Goal: Task Accomplishment & Management: Manage account settings

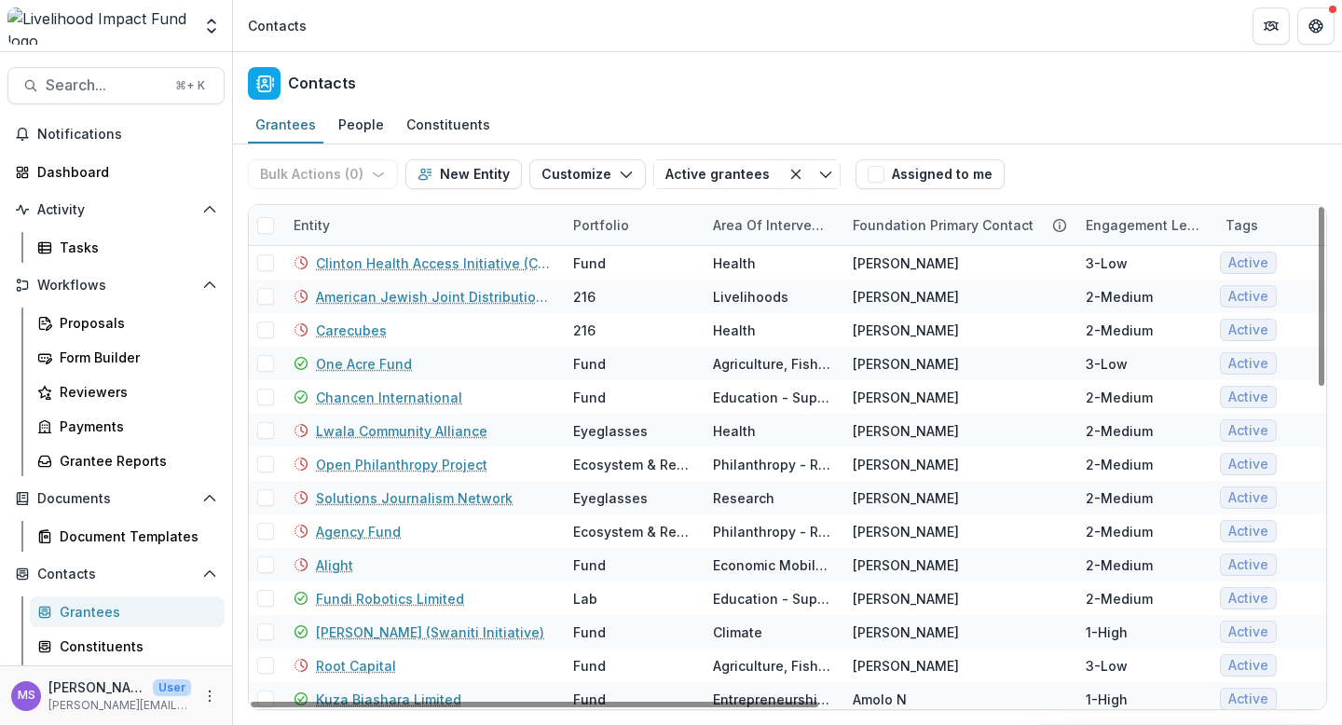
scroll to position [175, 0]
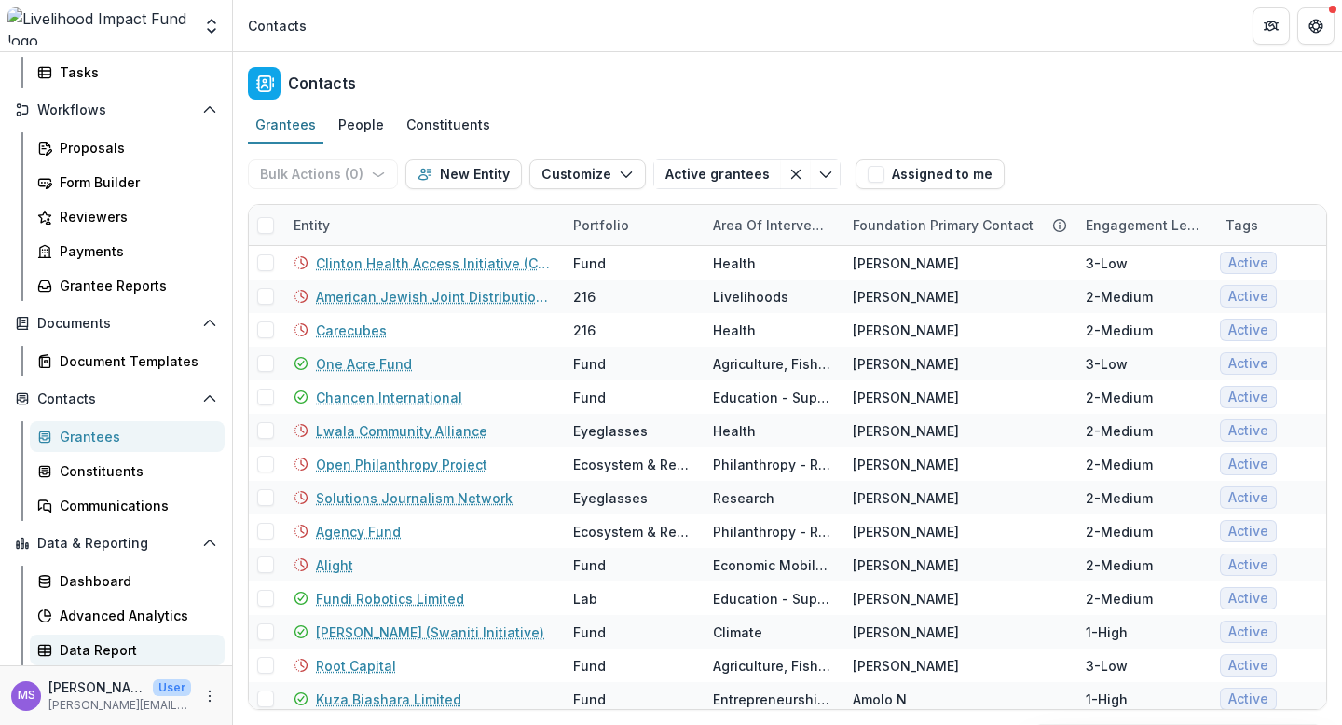
click at [101, 654] on div "Data Report" at bounding box center [135, 650] width 150 height 20
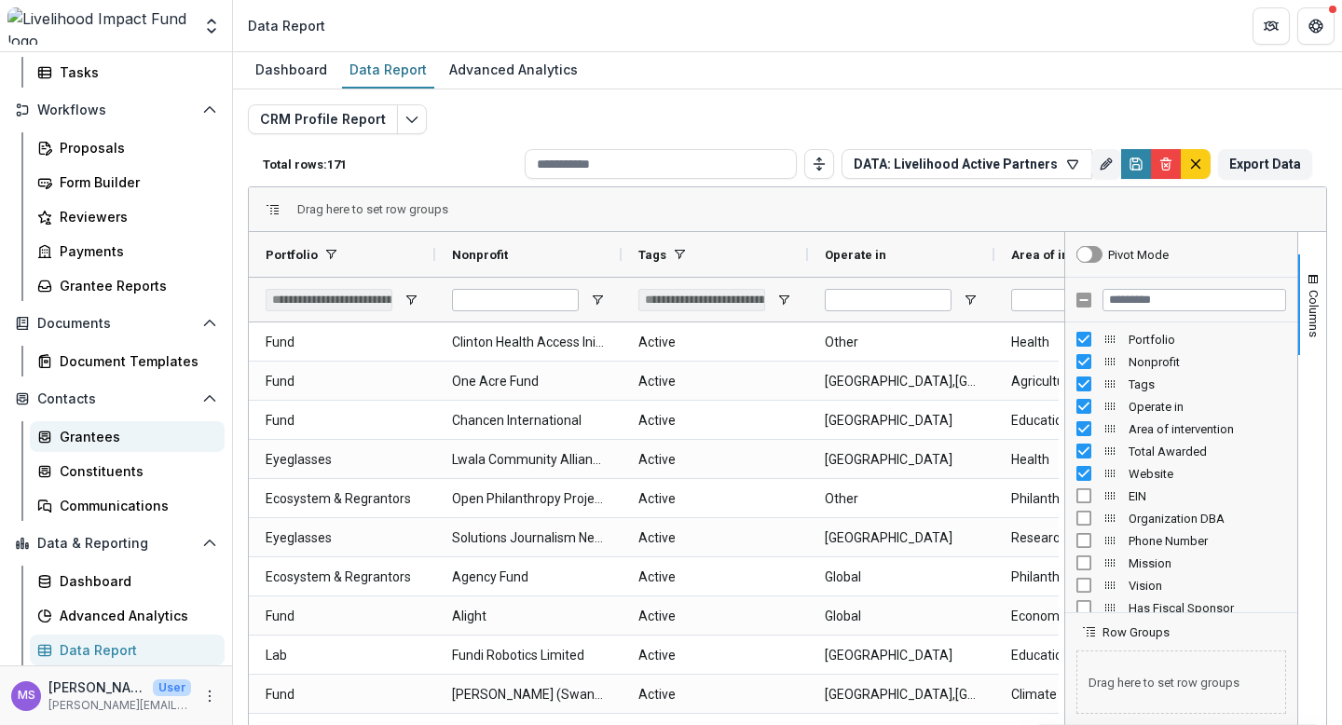
click at [113, 435] on div "Grantees" at bounding box center [135, 437] width 150 height 20
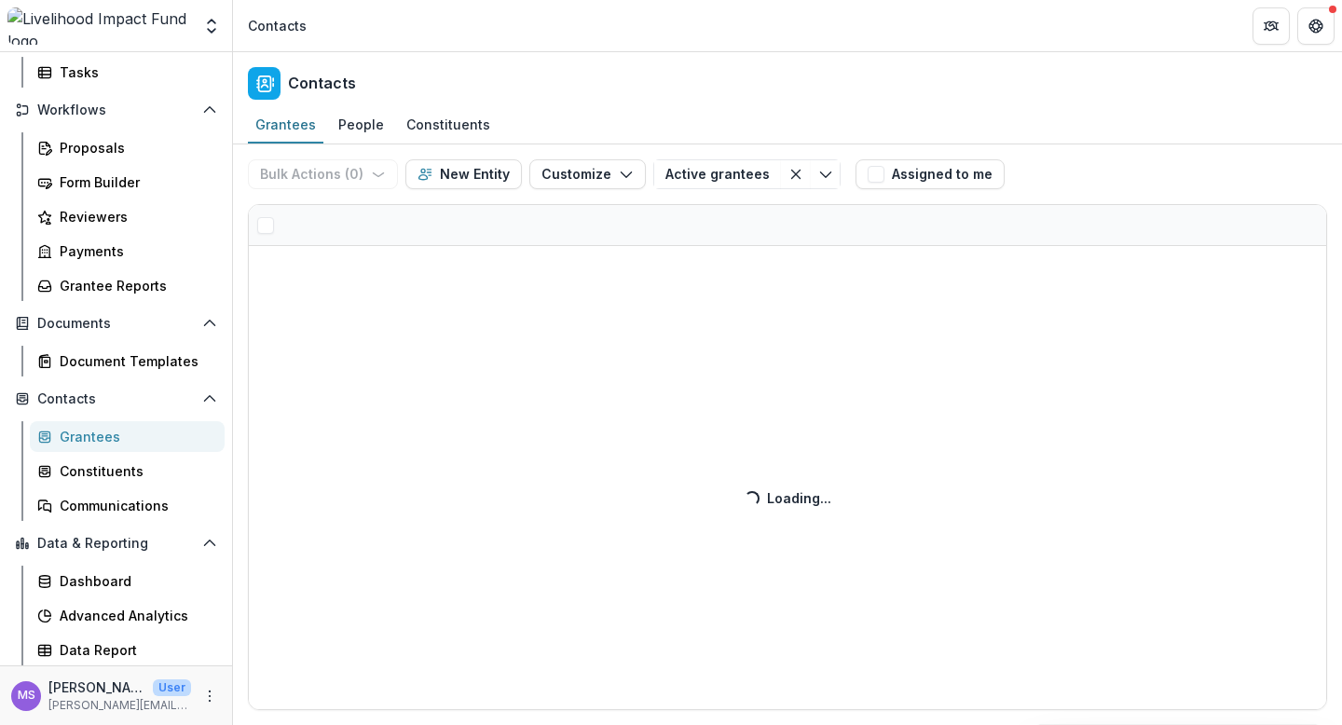
click at [434, 237] on div "Bulk Actions ( 0 ) Send Email Create Proposals Create Tasks New Entity Customiz…" at bounding box center [787, 434] width 1109 height 581
click at [444, 234] on div "Bulk Actions ( 0 ) Send Email Create Proposals Create Tasks New Entity Customiz…" at bounding box center [787, 434] width 1109 height 581
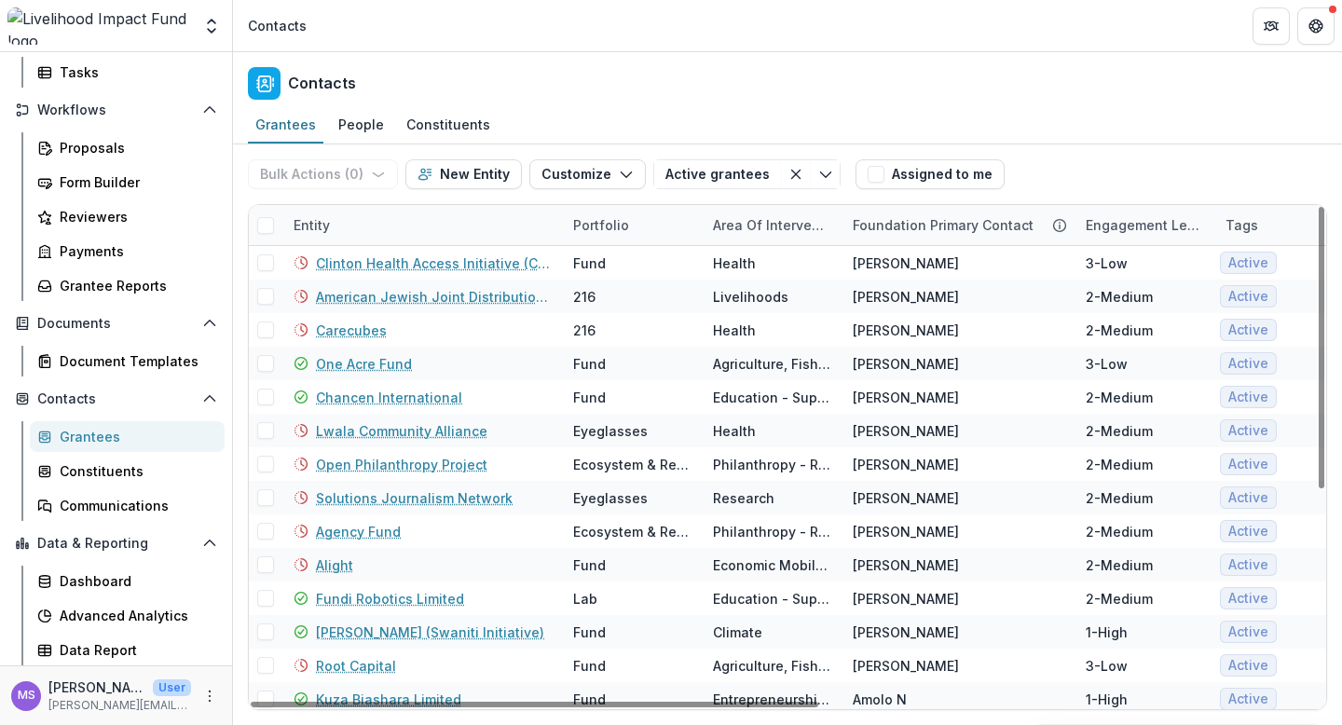
click at [443, 214] on div "Entity" at bounding box center [422, 225] width 280 height 40
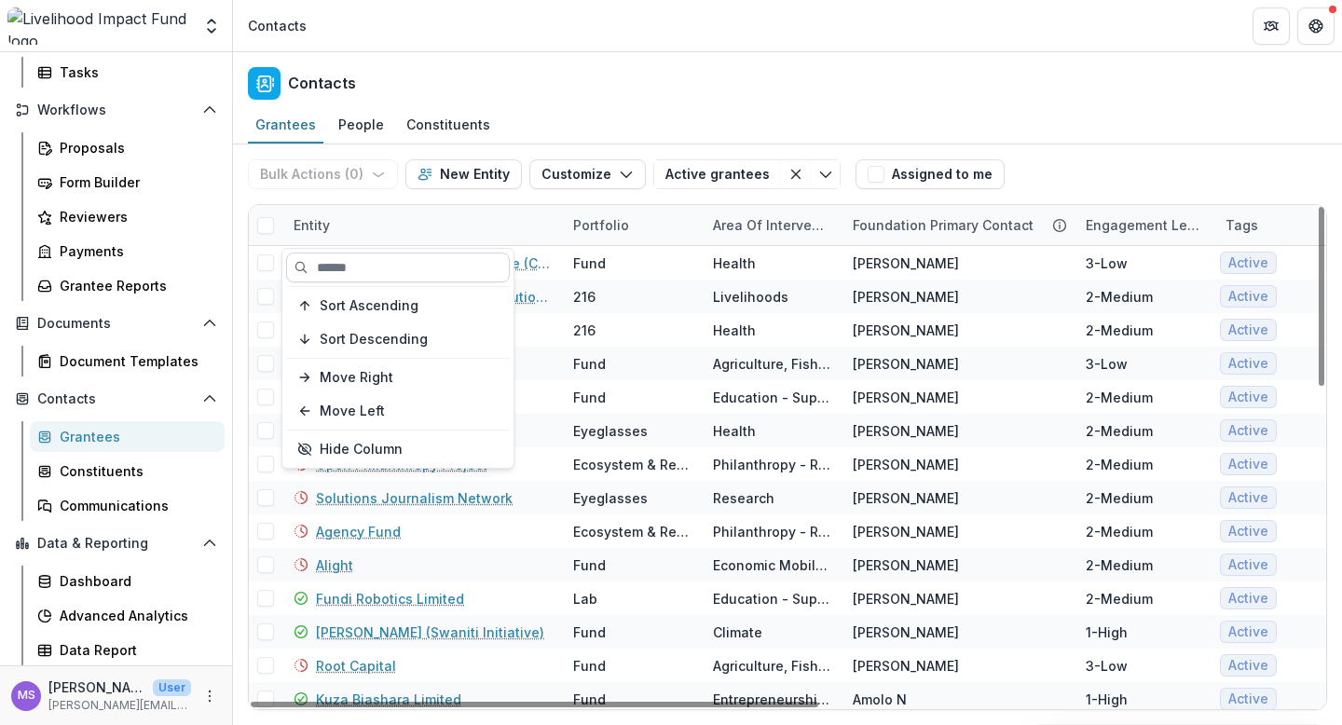
click at [422, 267] on input at bounding box center [398, 268] width 224 height 30
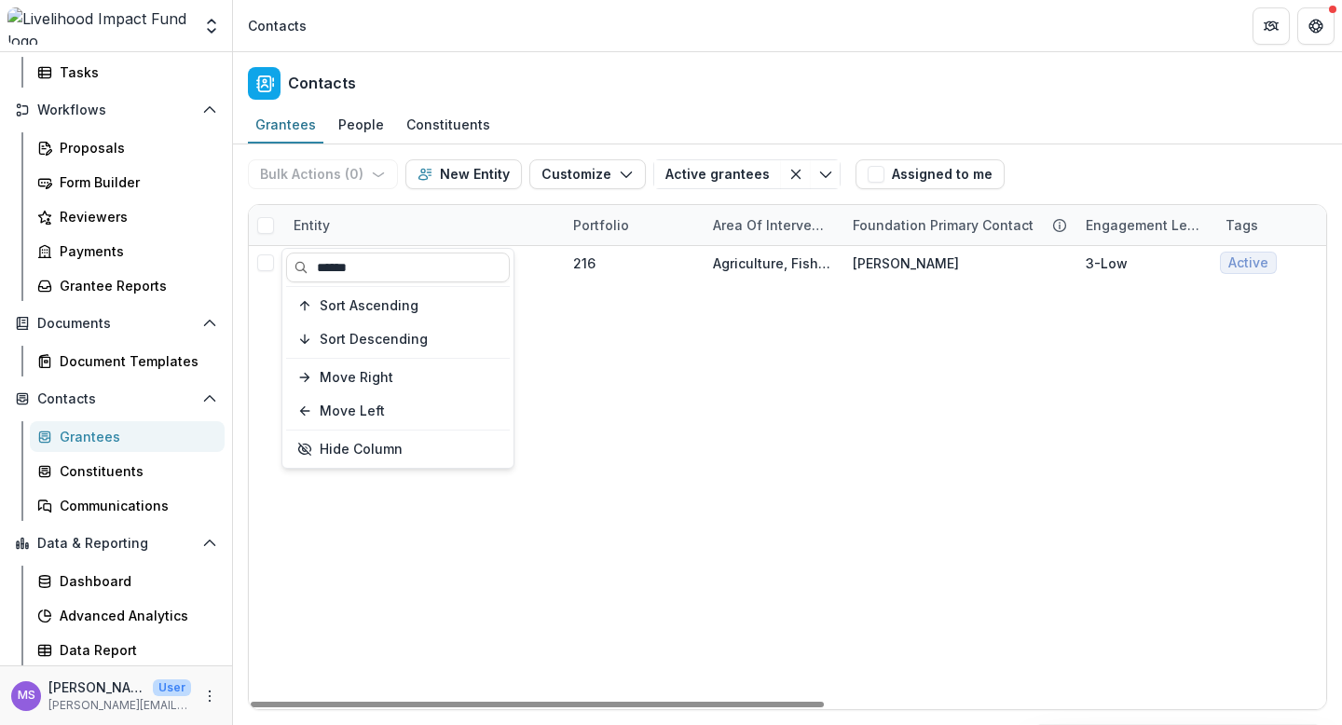
type input "******"
click at [613, 397] on div "Proximity Designs 216 Agriculture, Fishing & Conservation [PERSON_NAME] 3-Low A…" at bounding box center [1258, 477] width 2019 height 463
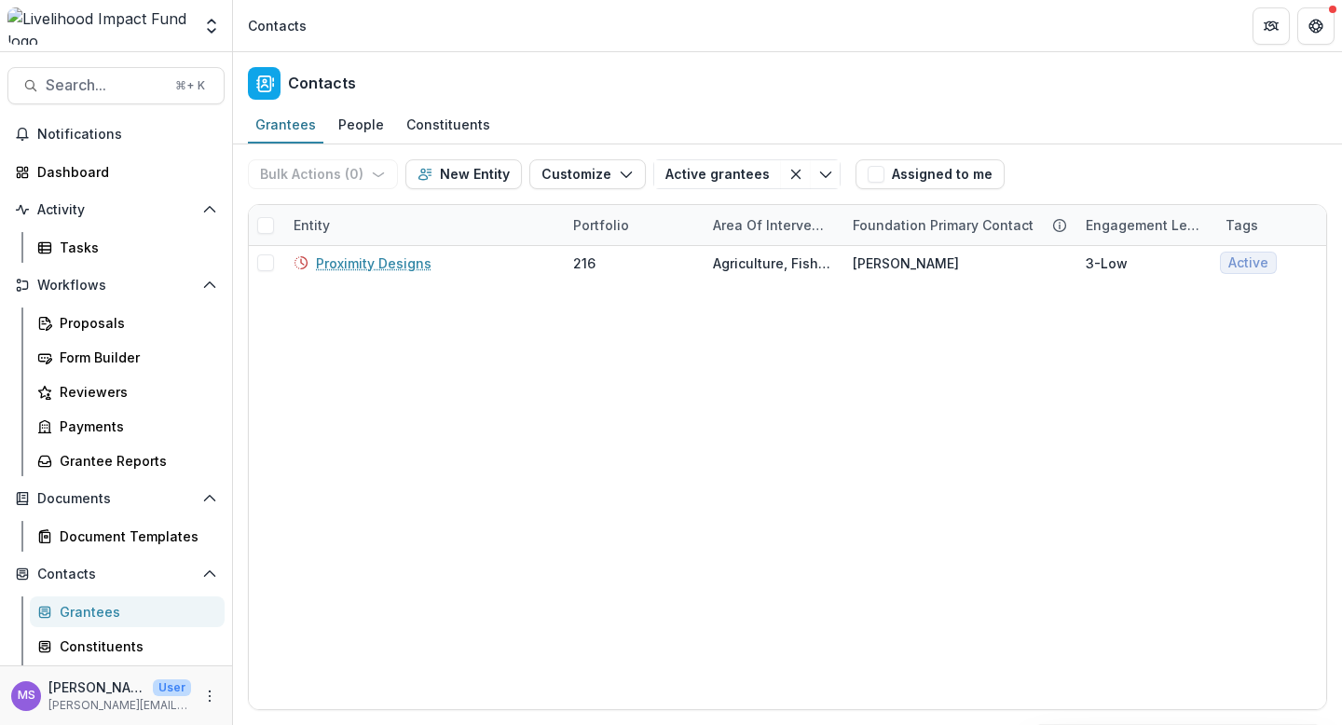
scroll to position [175, 0]
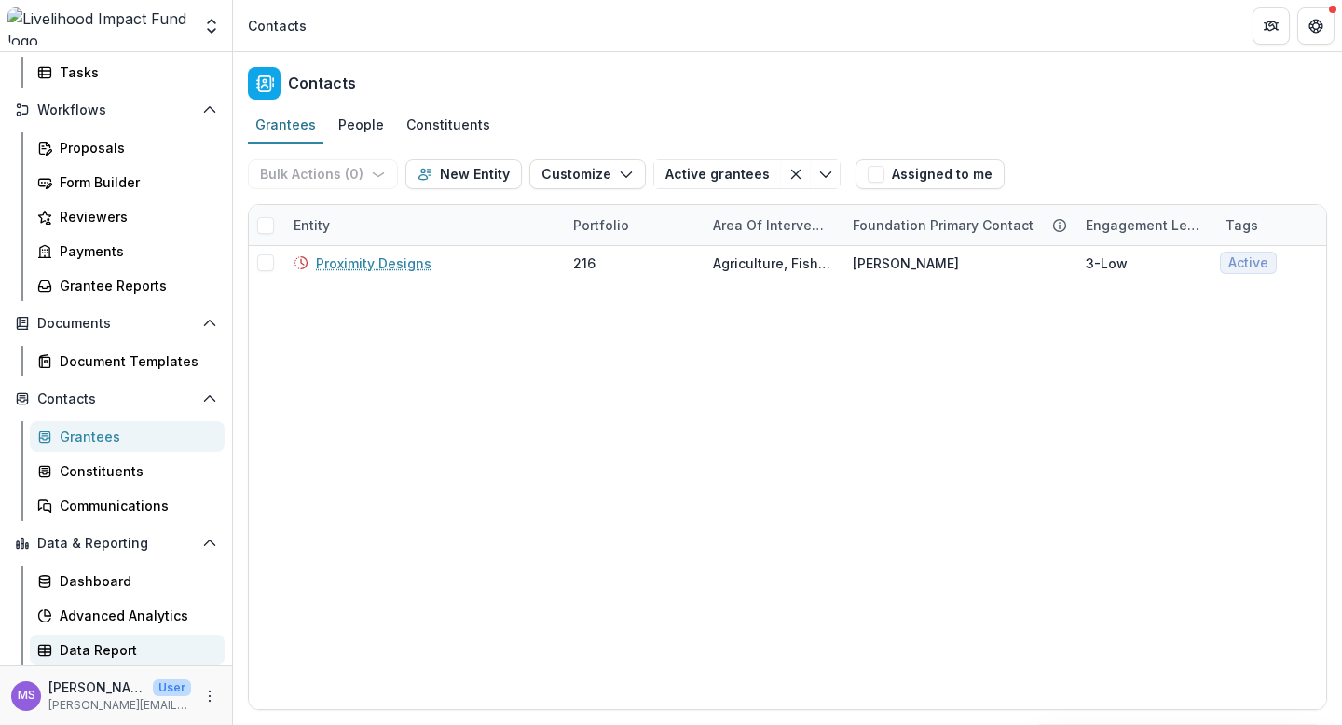
click at [112, 648] on div "Data Report" at bounding box center [135, 650] width 150 height 20
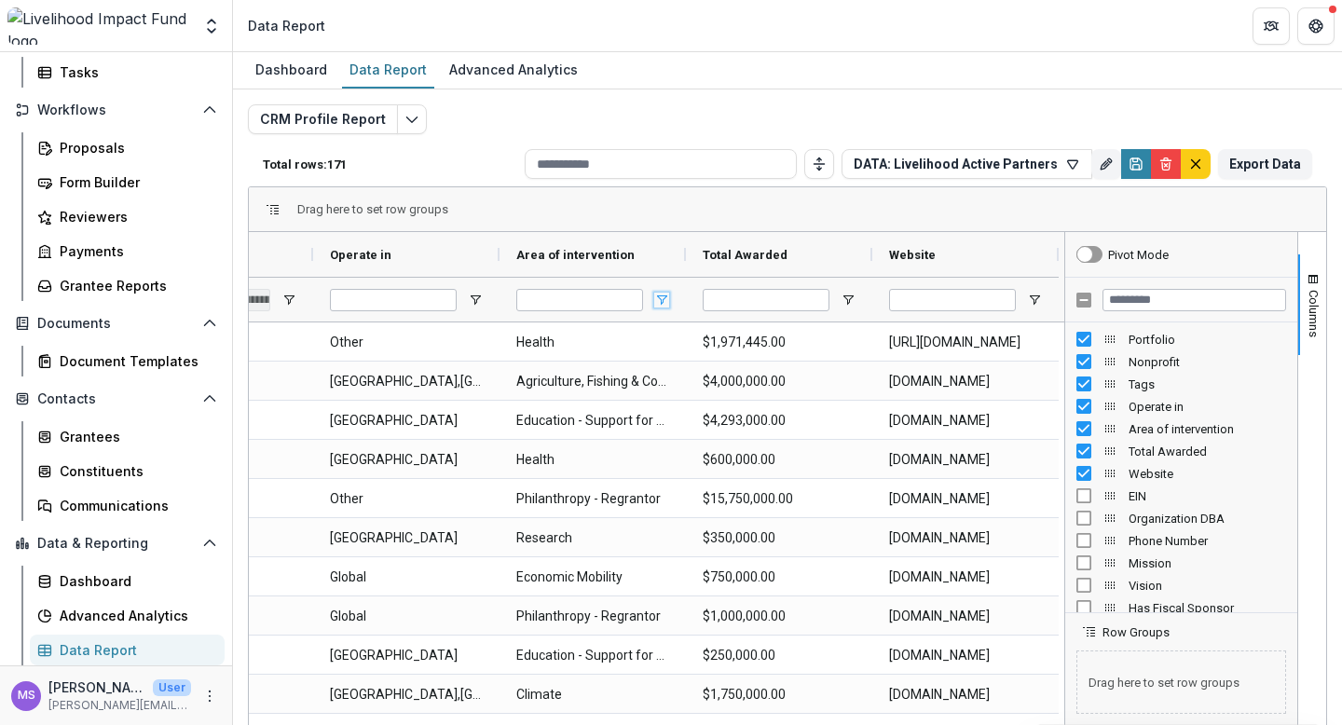
click at [654, 300] on span "Open Filter Menu" at bounding box center [661, 300] width 15 height 15
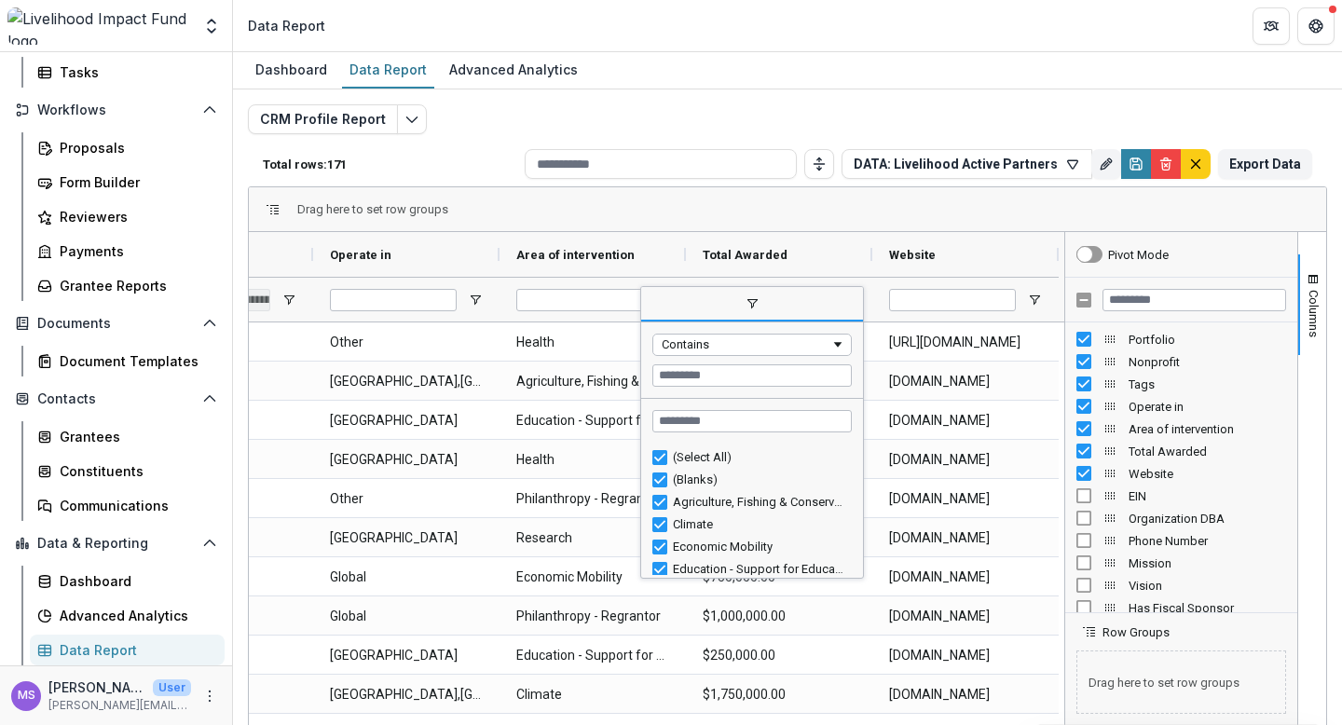
click at [730, 501] on div "Agriculture, Fishing & Conservation" at bounding box center [759, 502] width 173 height 14
type input "**********"
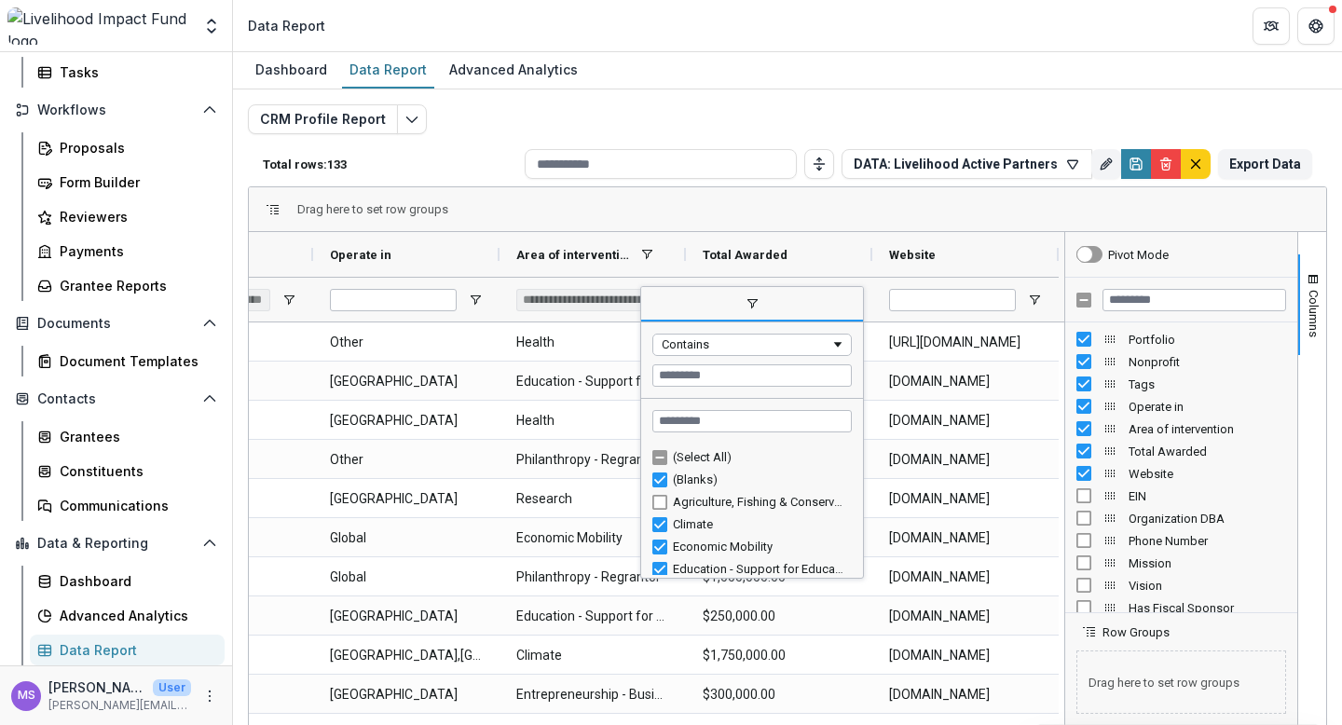
click at [730, 501] on div "Agriculture, Fishing & Conservation" at bounding box center [759, 502] width 173 height 14
type input "**********"
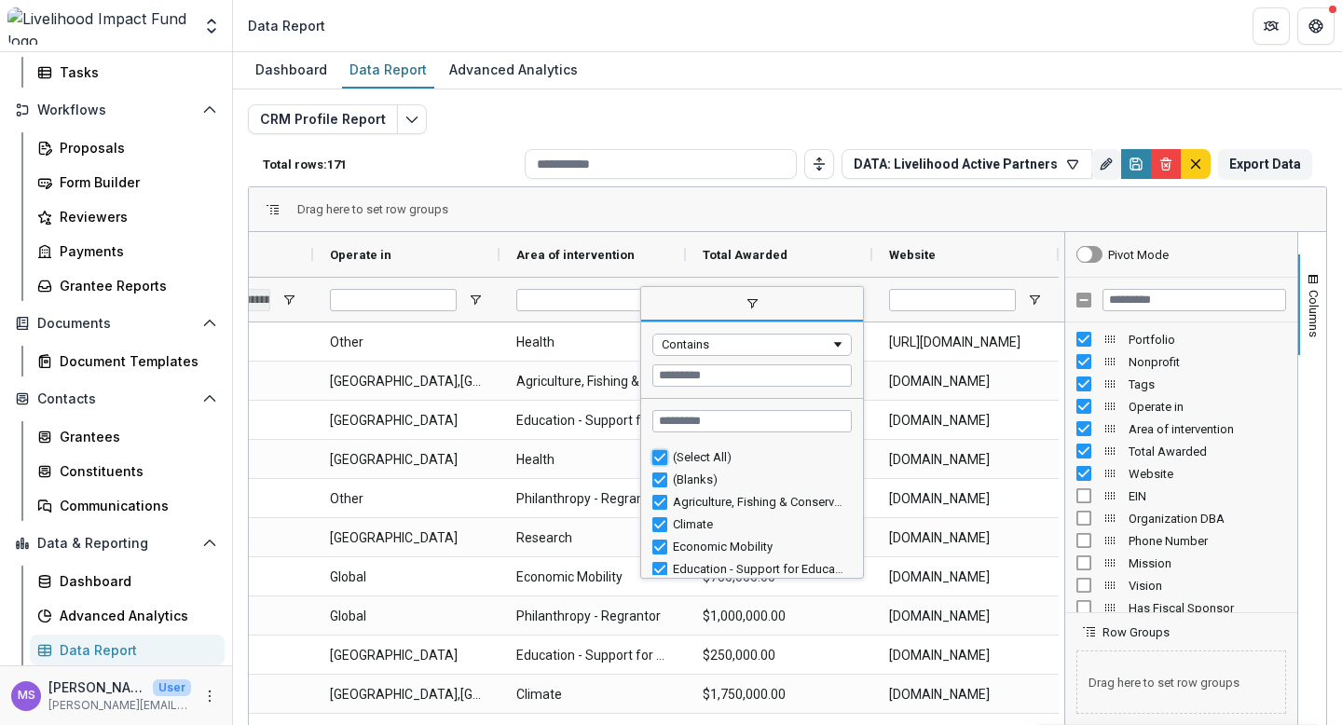
type input "***"
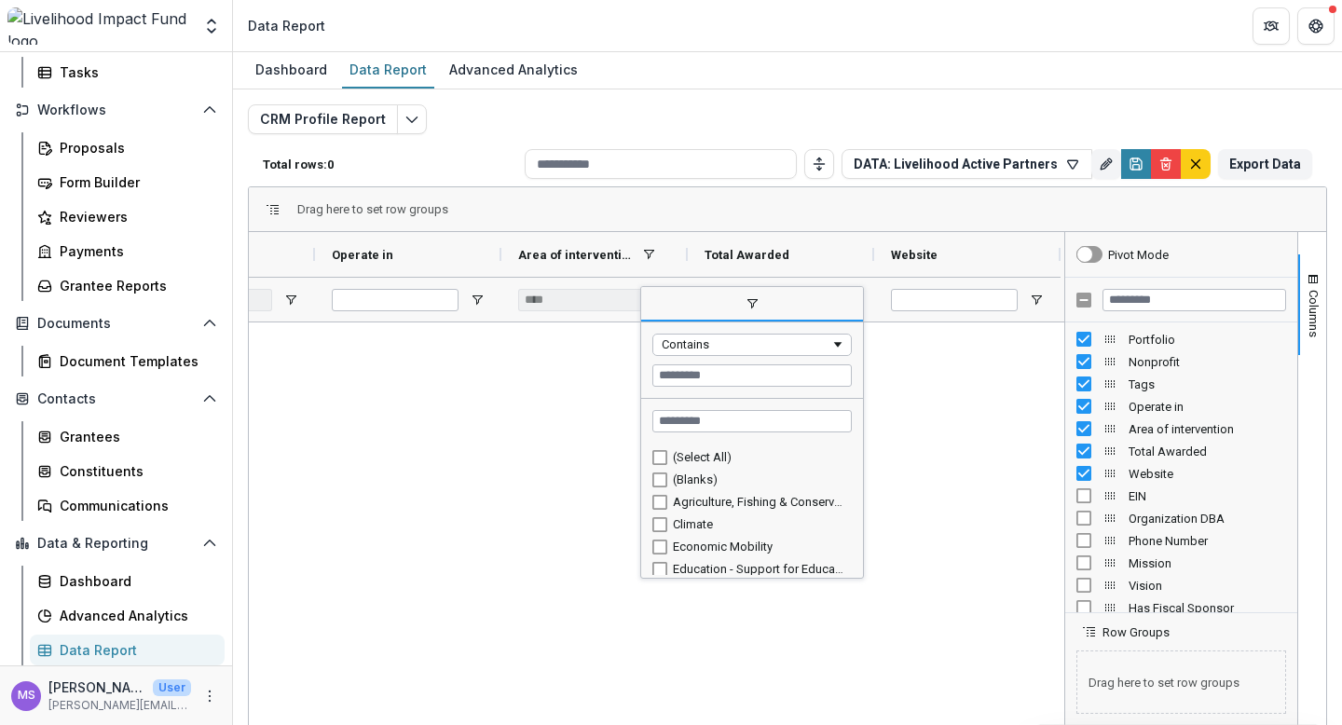
scroll to position [0, 495]
type input "**********"
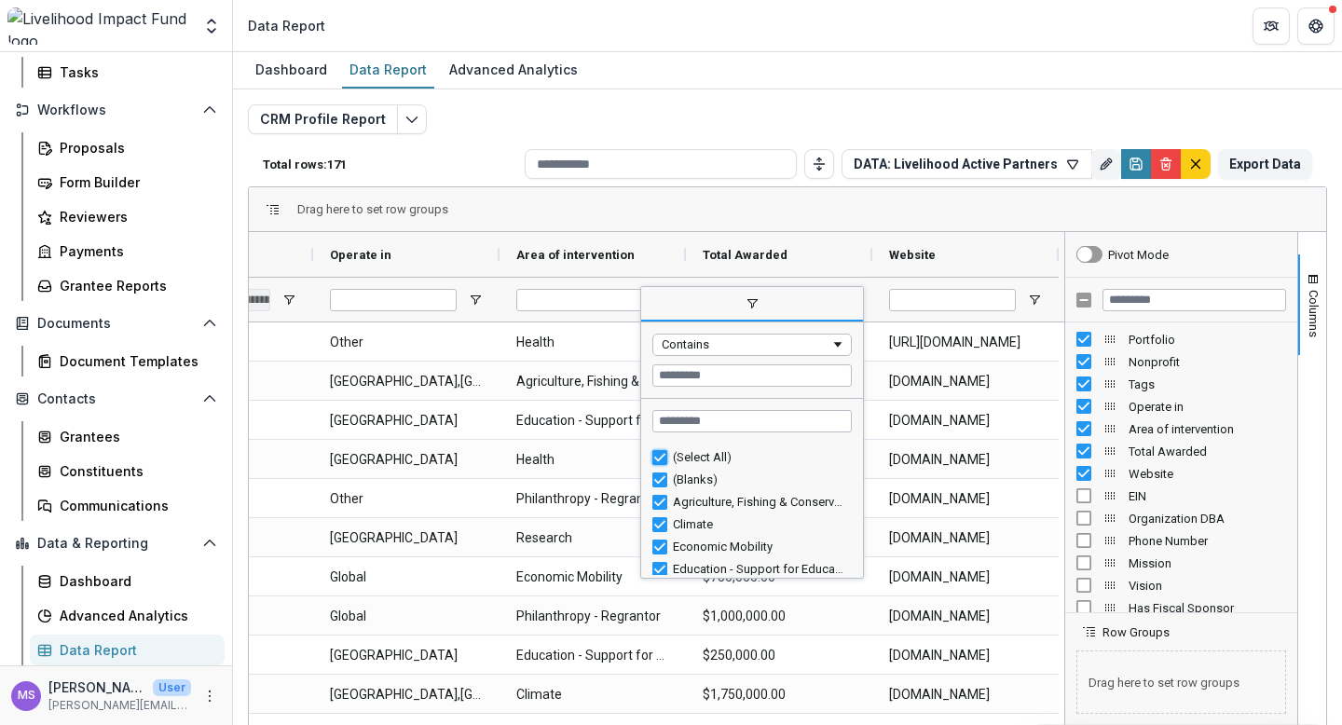
type input "***"
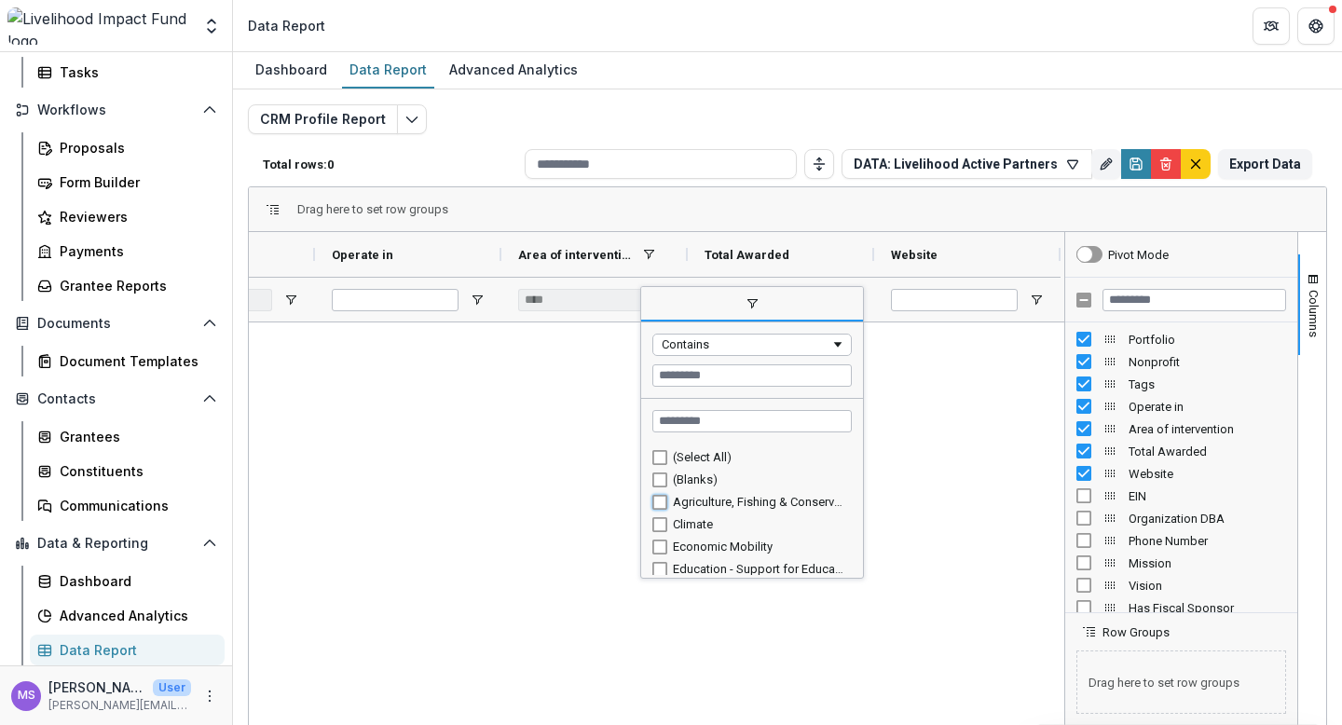
type input "**********"
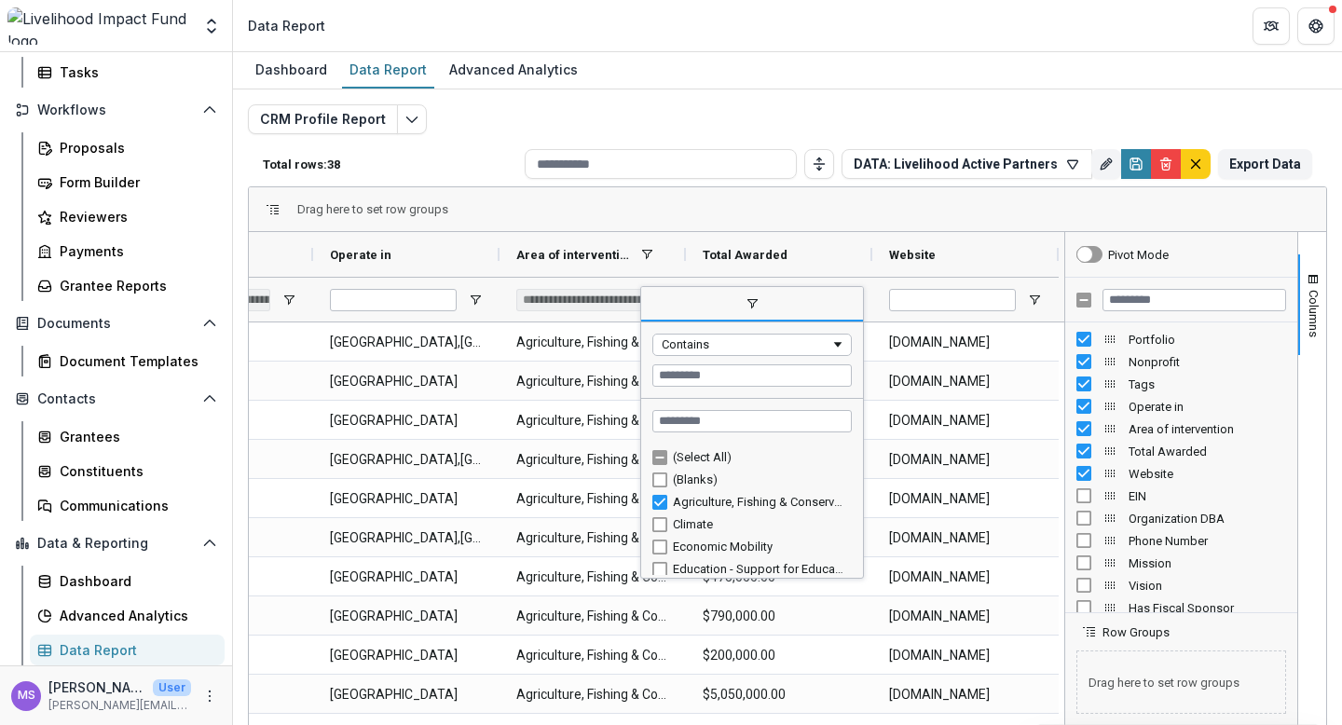
click at [781, 215] on div "Drag here to set row groups" at bounding box center [788, 209] width 1078 height 45
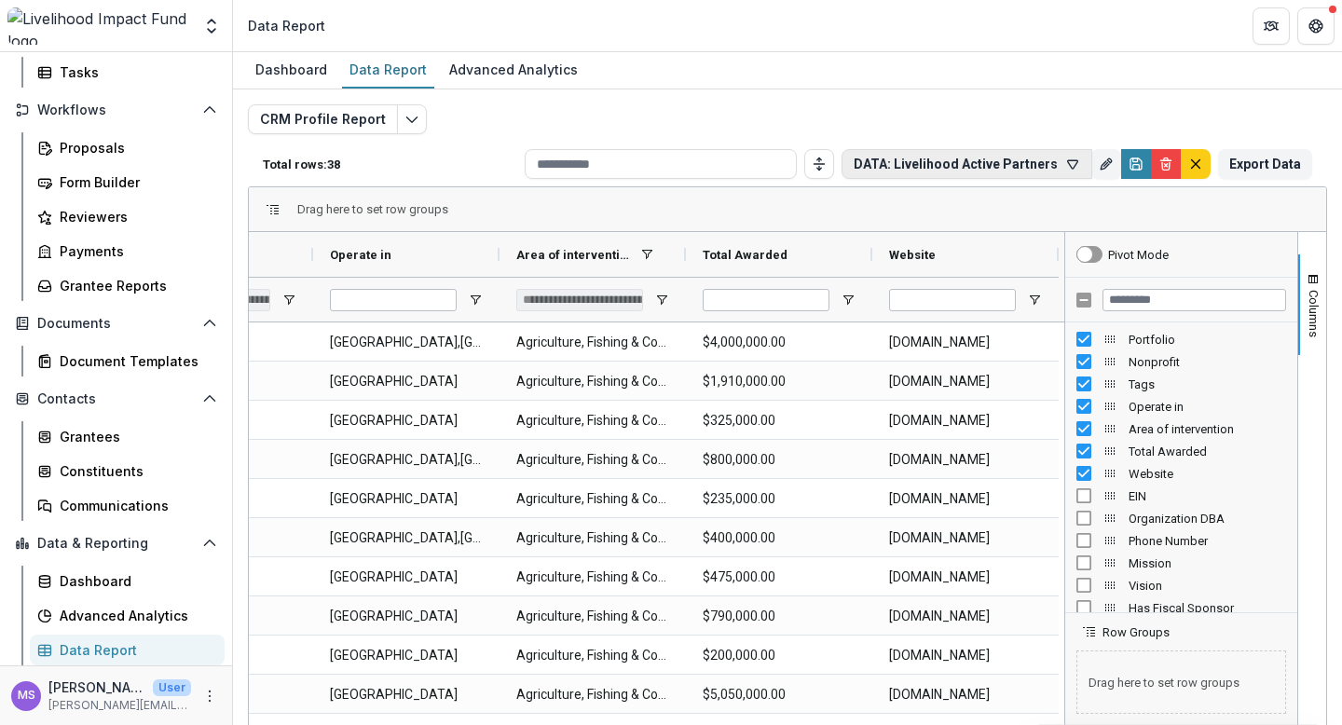
click at [1068, 164] on icon "button" at bounding box center [1073, 164] width 10 height 8
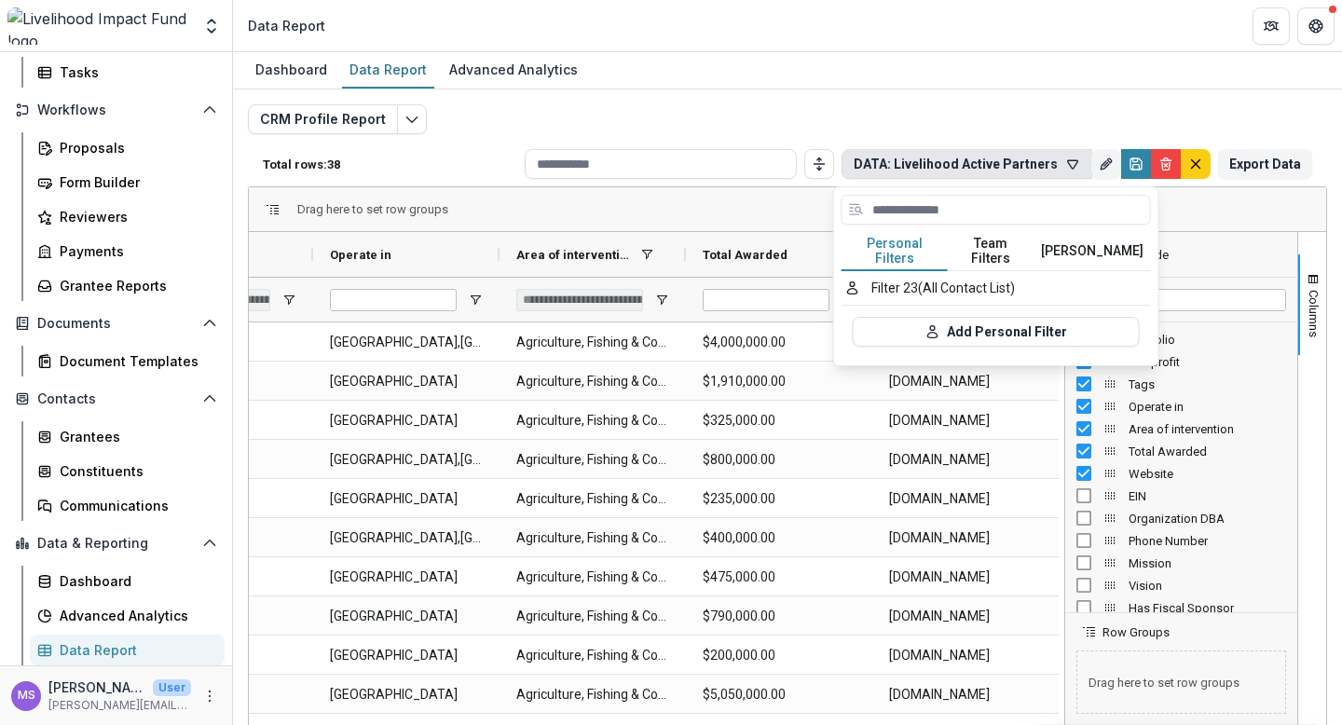
click at [1004, 247] on button "Team Filters" at bounding box center [991, 251] width 86 height 39
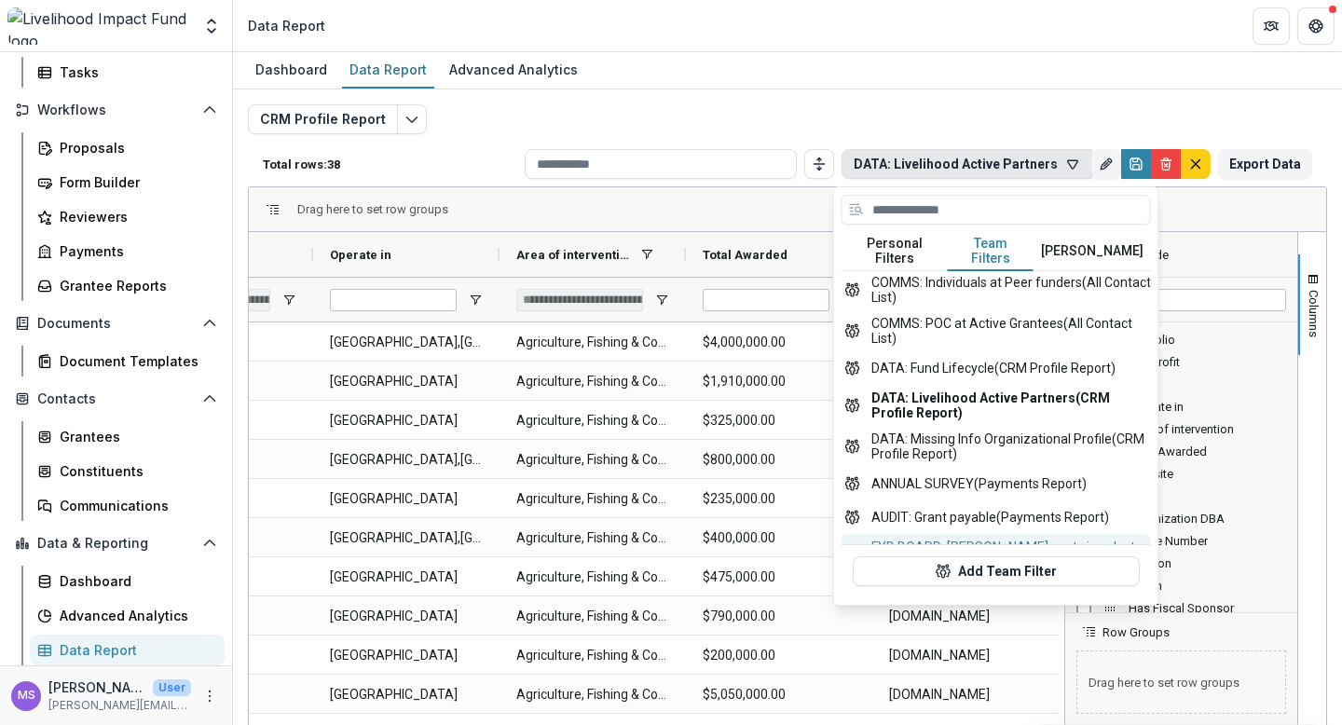
scroll to position [0, 0]
click at [845, 110] on div "CRM Profile Report Total rows: 38 DATA: Livelihood Active Partners Personal Fil…" at bounding box center [787, 449] width 1079 height 690
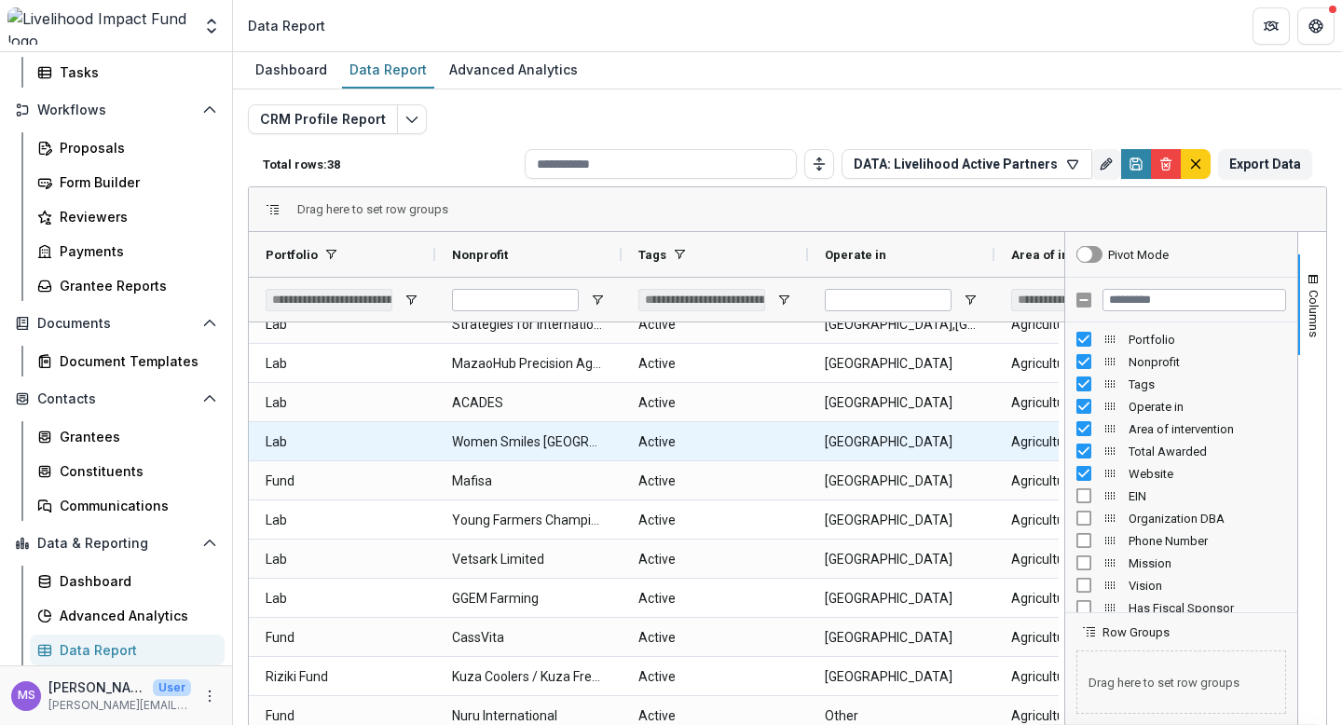
scroll to position [245, 0]
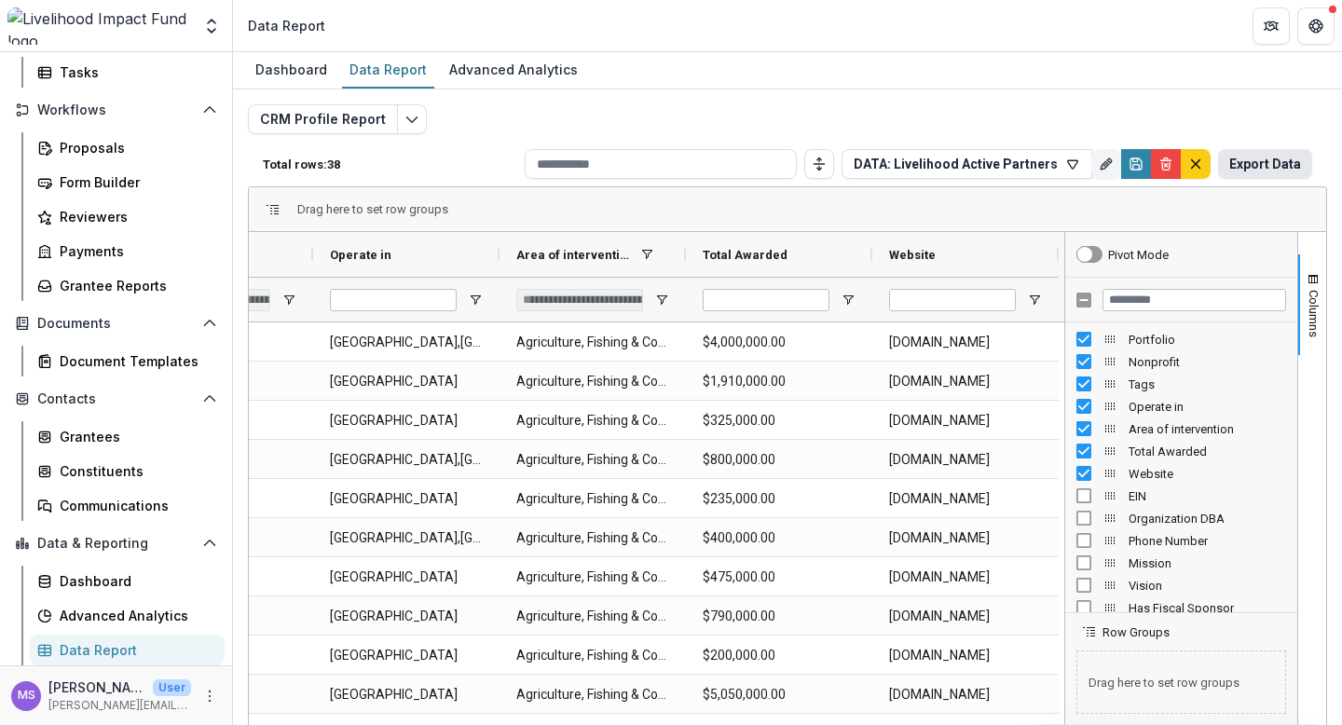
click at [1261, 168] on button "Export Data" at bounding box center [1265, 164] width 94 height 30
click at [1069, 160] on icon "button" at bounding box center [1073, 164] width 10 height 8
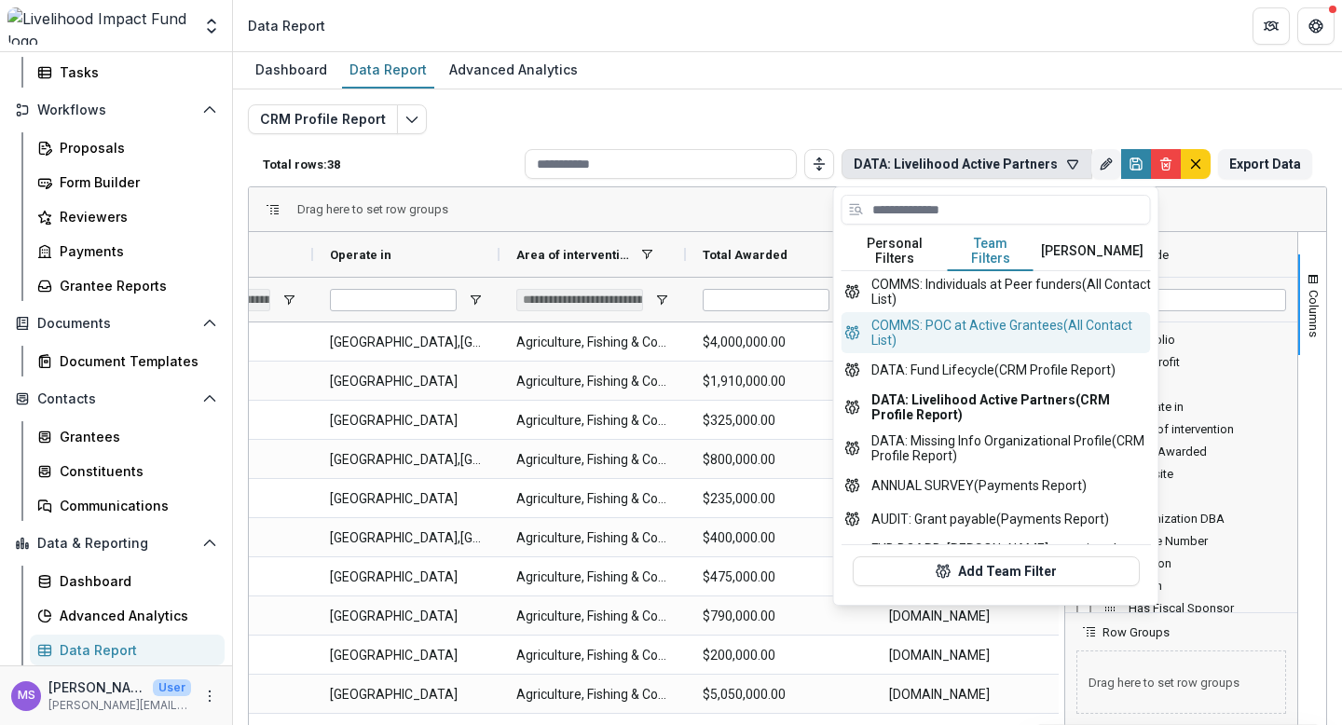
click at [987, 317] on button "COMMS: POC at Active Grantees (All Contact List)" at bounding box center [996, 332] width 309 height 41
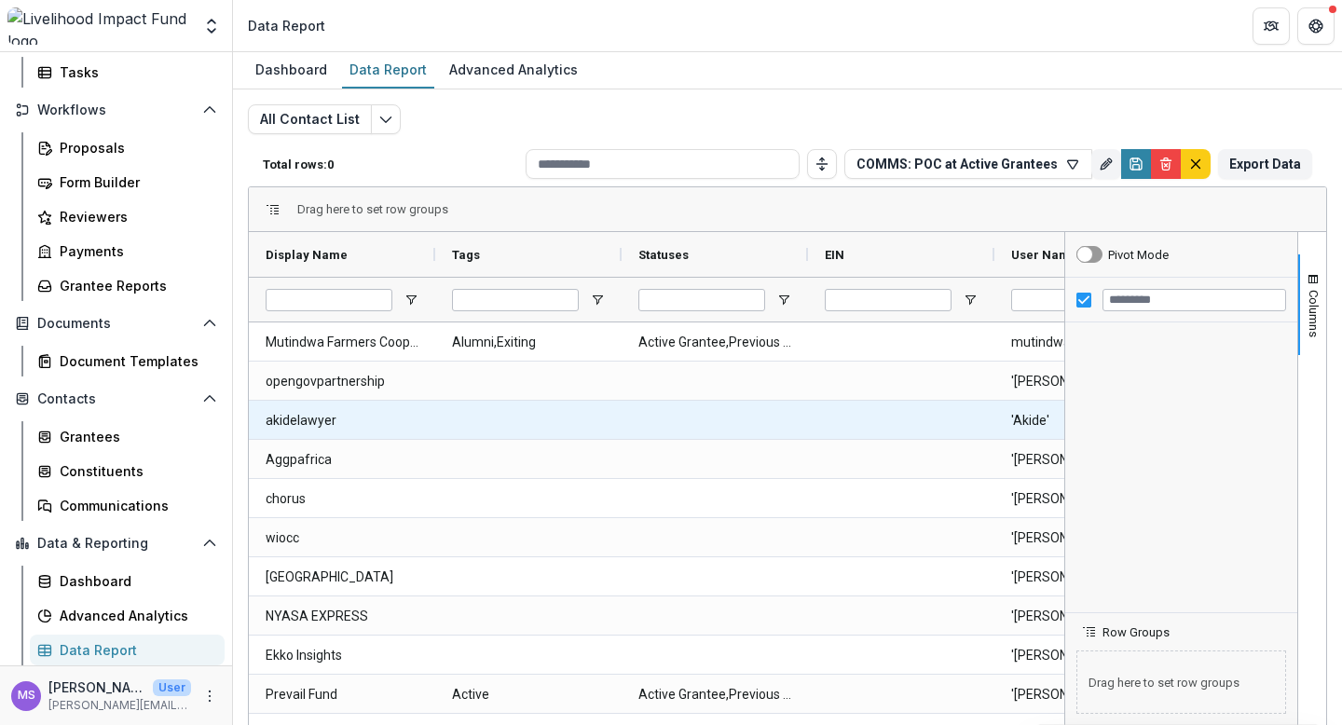
type input "**********"
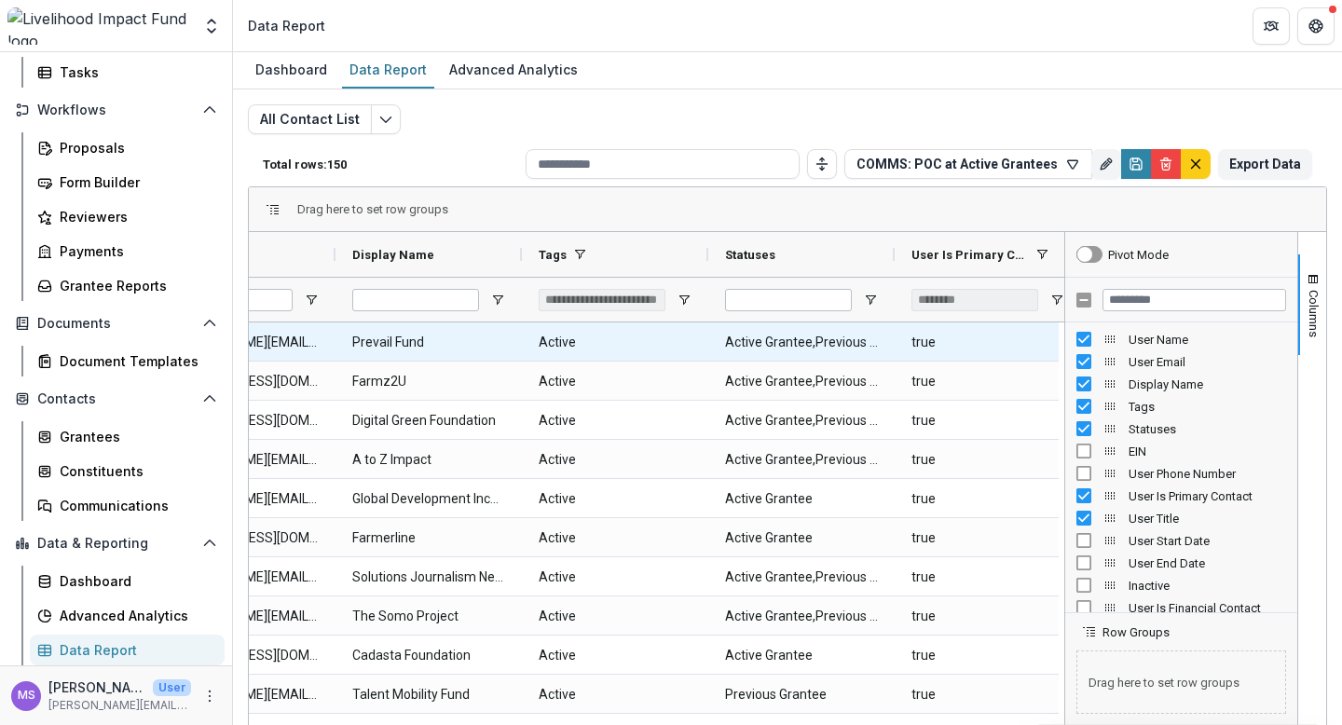
scroll to position [0, 342]
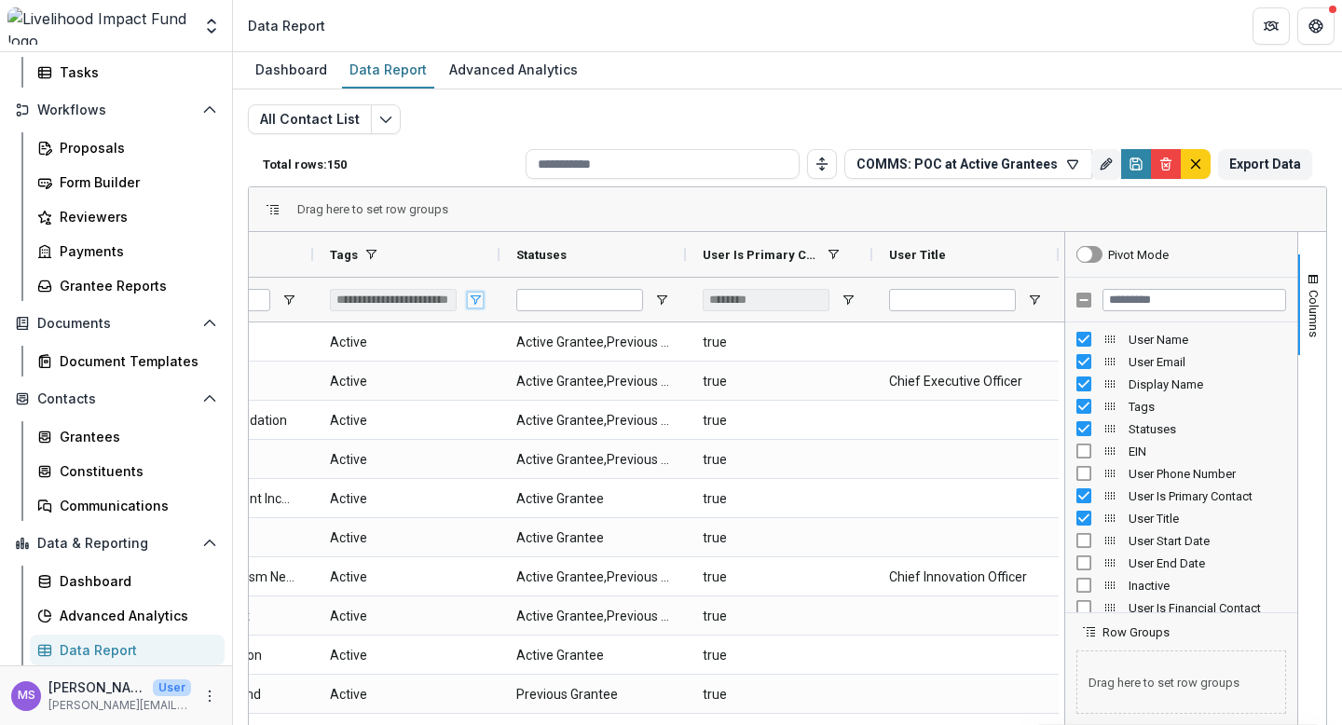
click at [468, 296] on span "Open Filter Menu" at bounding box center [475, 300] width 15 height 15
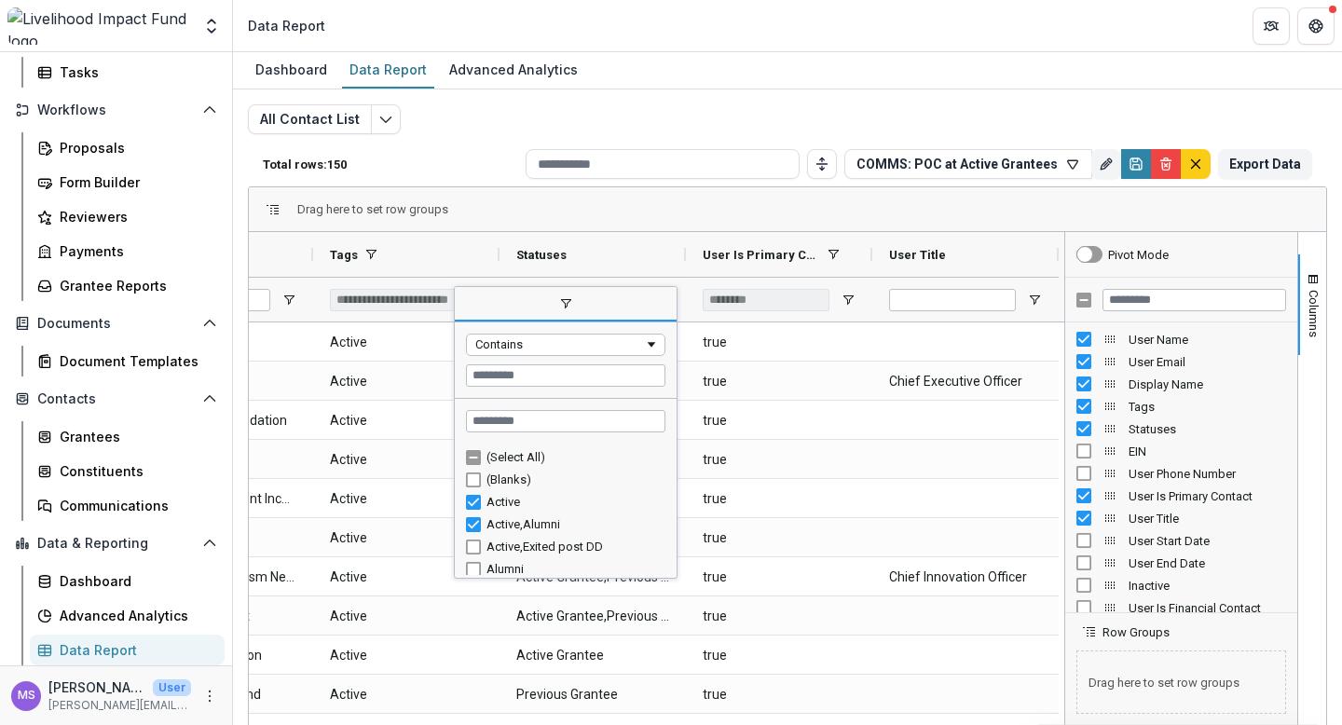
click at [605, 219] on div "Drag here to set row groups" at bounding box center [788, 209] width 1078 height 45
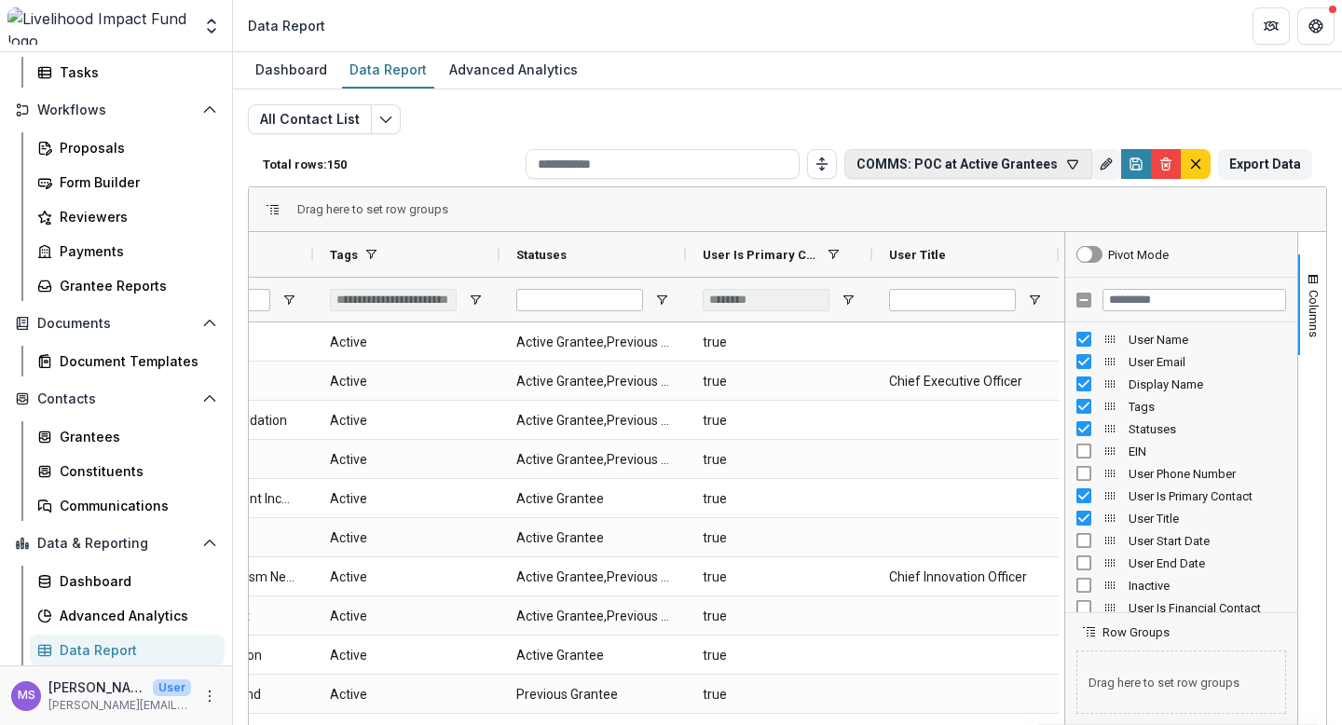
click at [1065, 163] on icon "button" at bounding box center [1072, 164] width 15 height 15
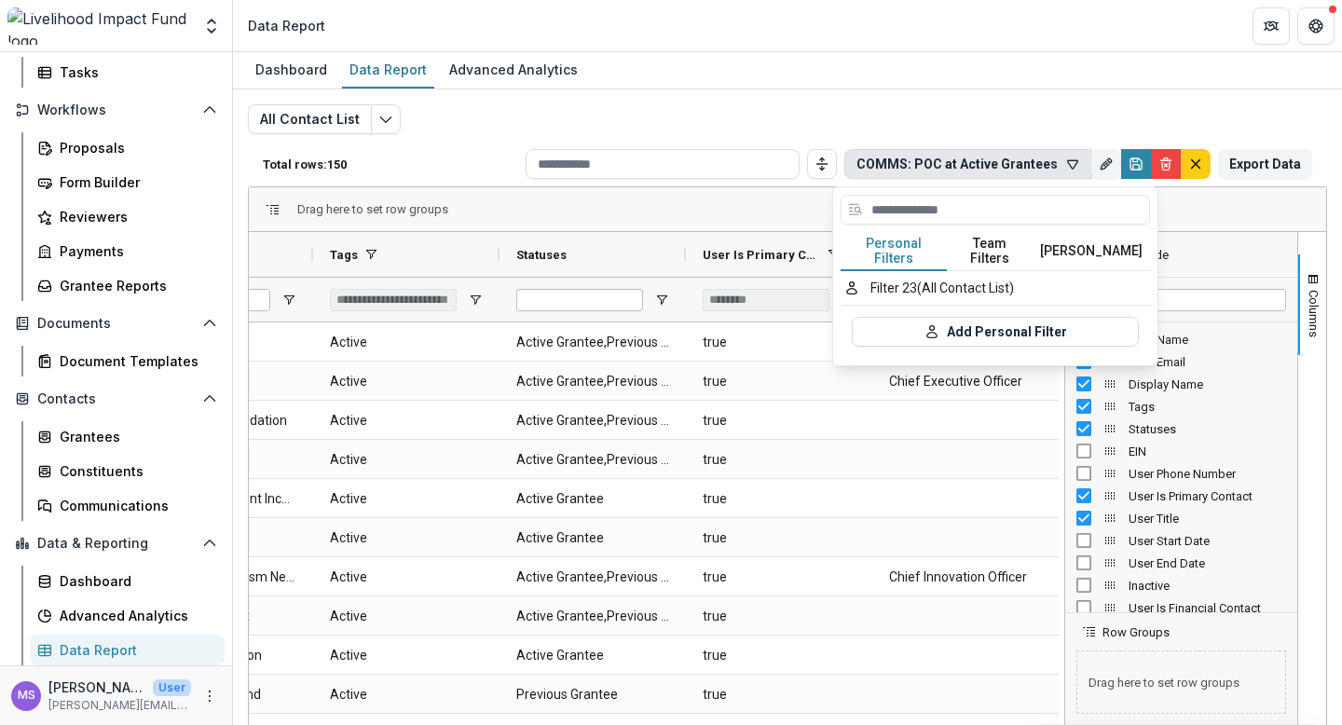
click at [977, 254] on button "Team Filters" at bounding box center [990, 251] width 86 height 39
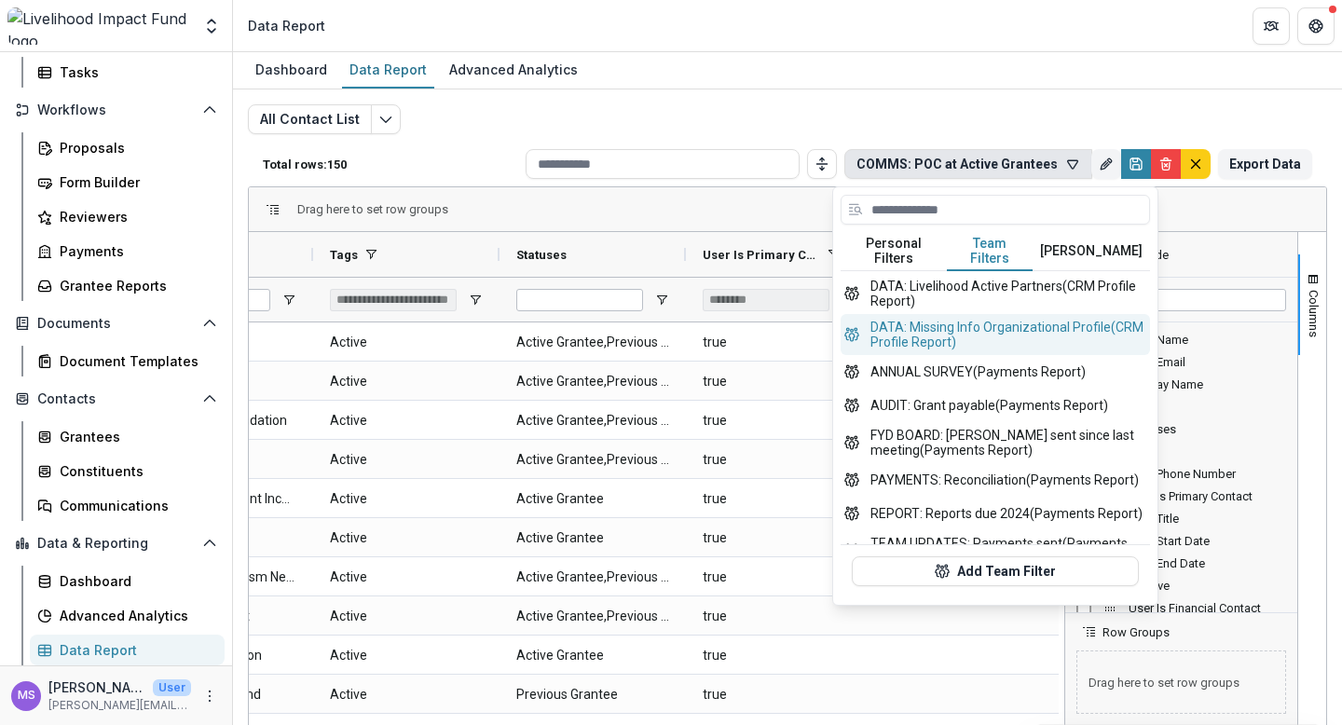
click at [970, 337] on button "DATA: Missing Info Organizational Profile (CRM Profile Report)" at bounding box center [995, 334] width 309 height 41
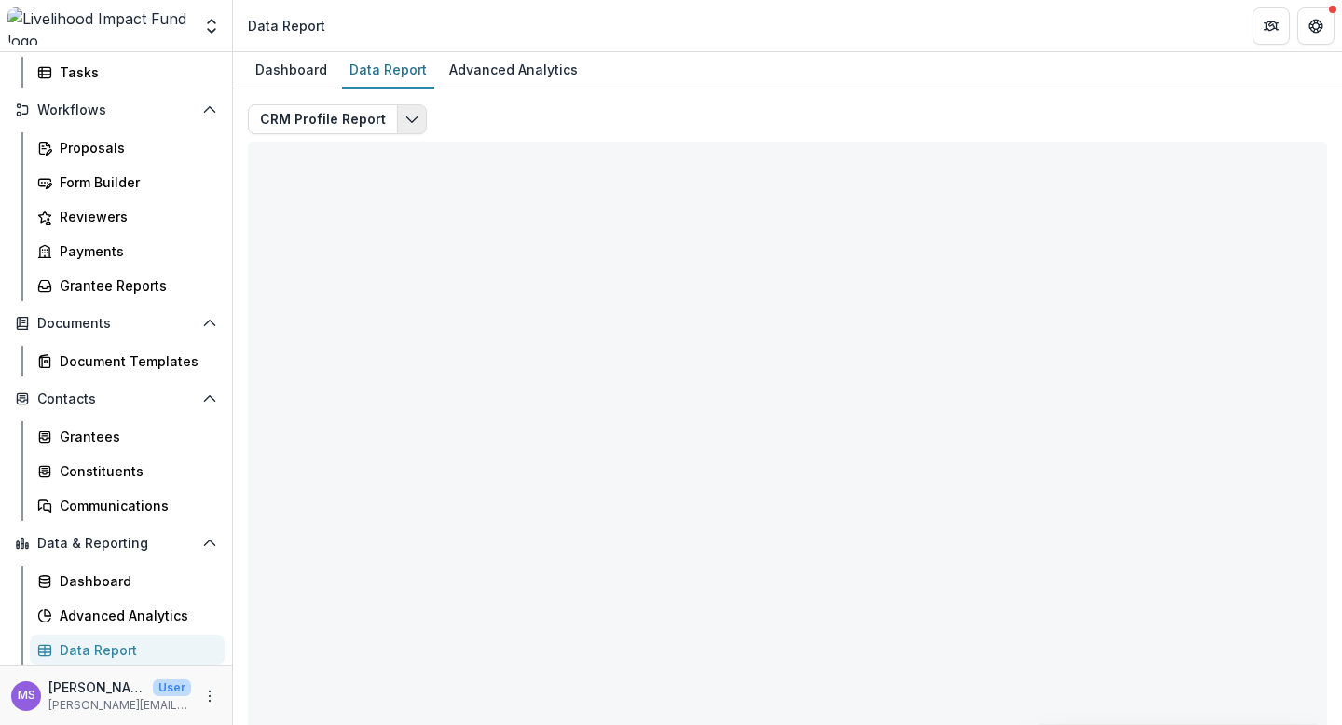
click at [405, 116] on icon "Edit selected report" at bounding box center [412, 119] width 15 height 15
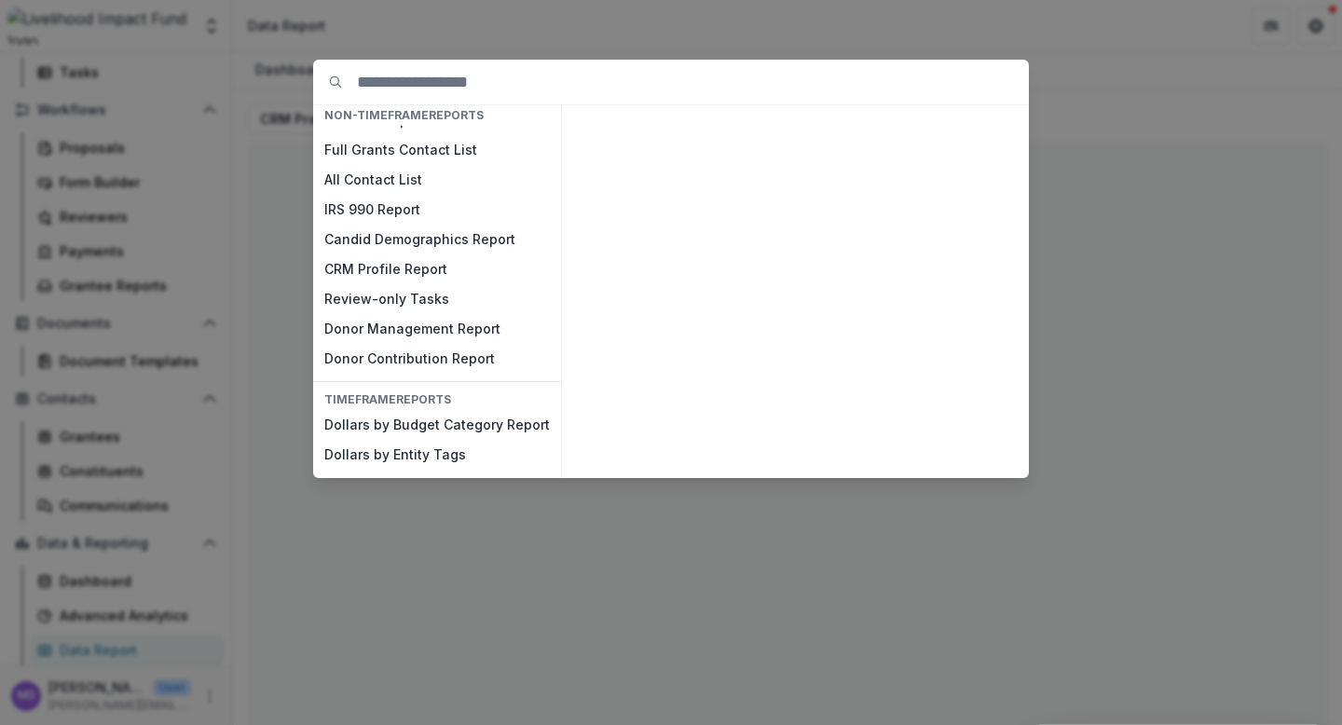
click at [493, 34] on div "NON-TIMEFRAME Reports Payments Report Proposals Report Reporting Data Review Re…" at bounding box center [671, 362] width 1342 height 725
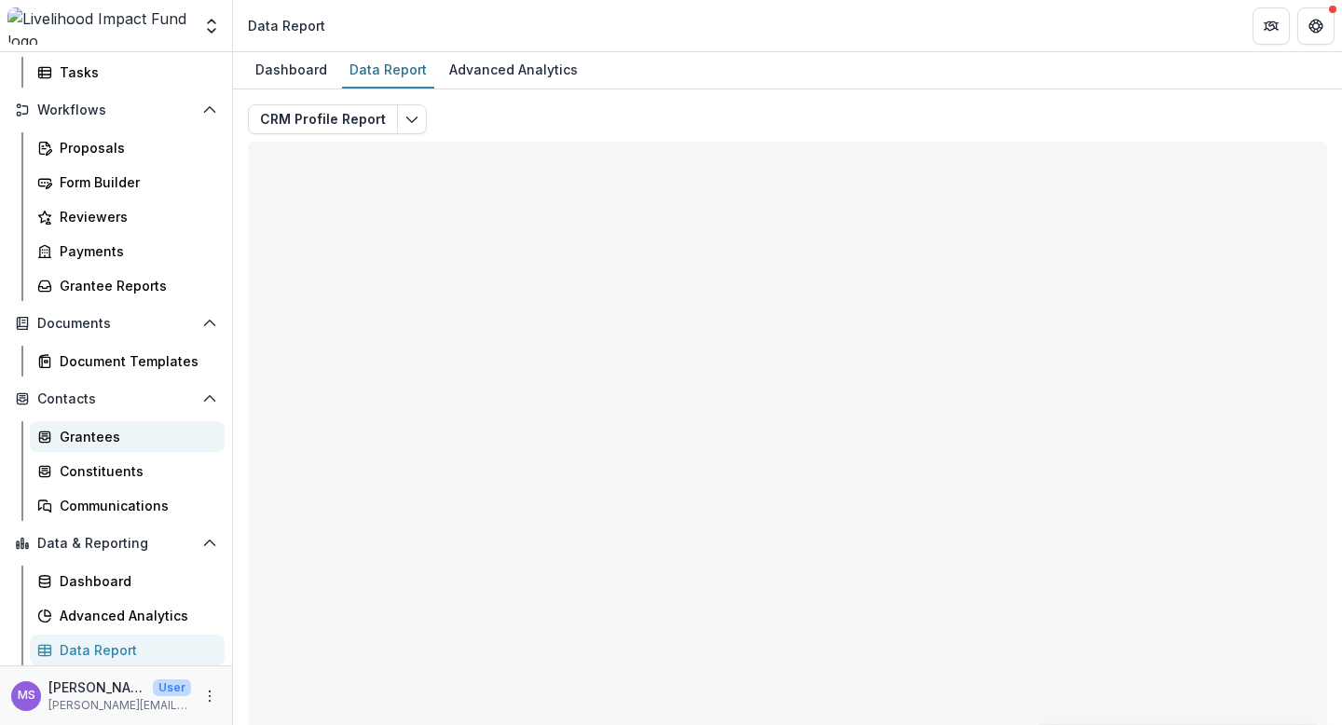
click at [95, 435] on div "Grantees" at bounding box center [135, 437] width 150 height 20
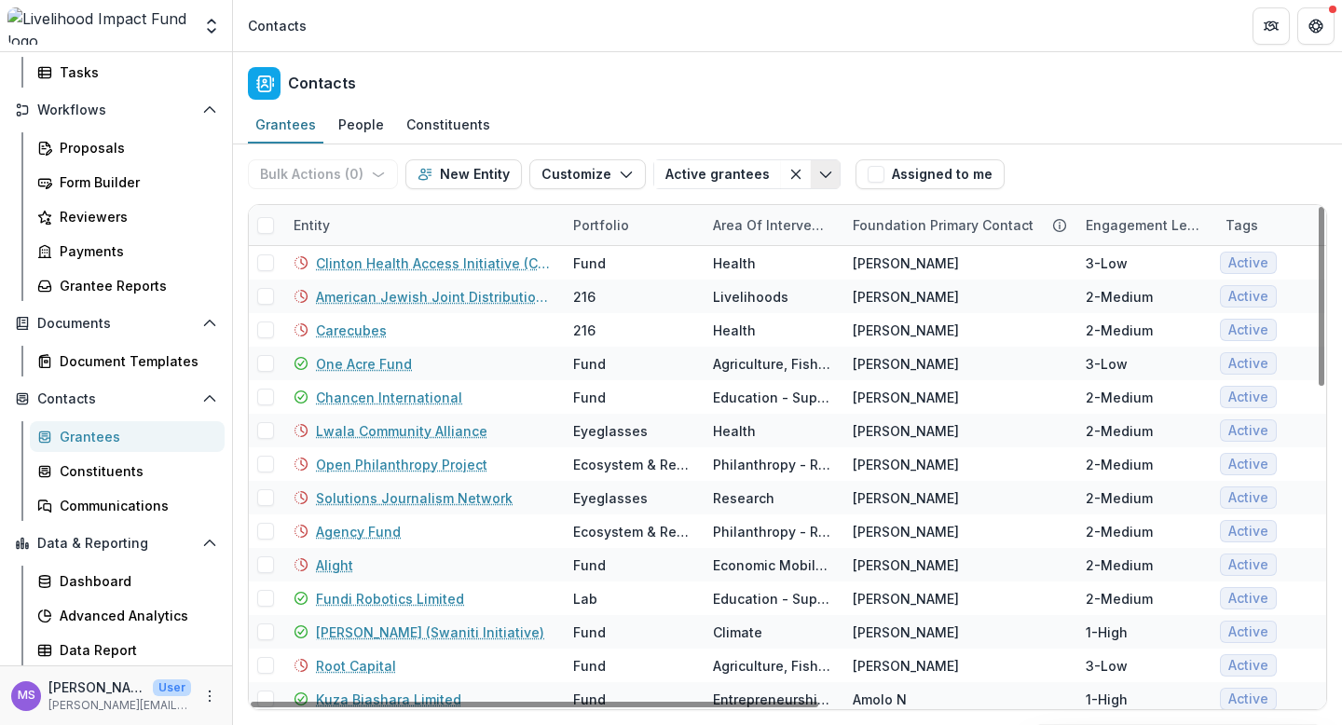
click at [818, 171] on icon "Toggle menu" at bounding box center [825, 174] width 15 height 15
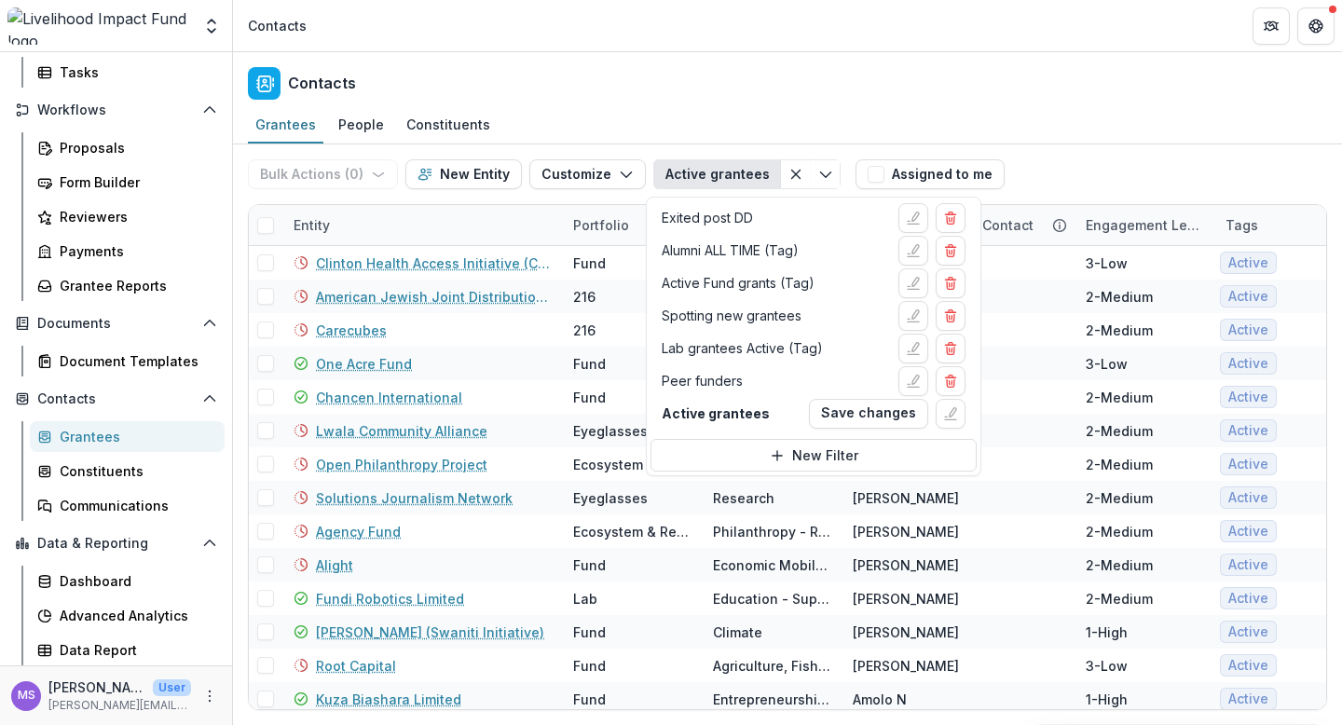
click at [950, 97] on div "Contacts" at bounding box center [787, 79] width 1109 height 55
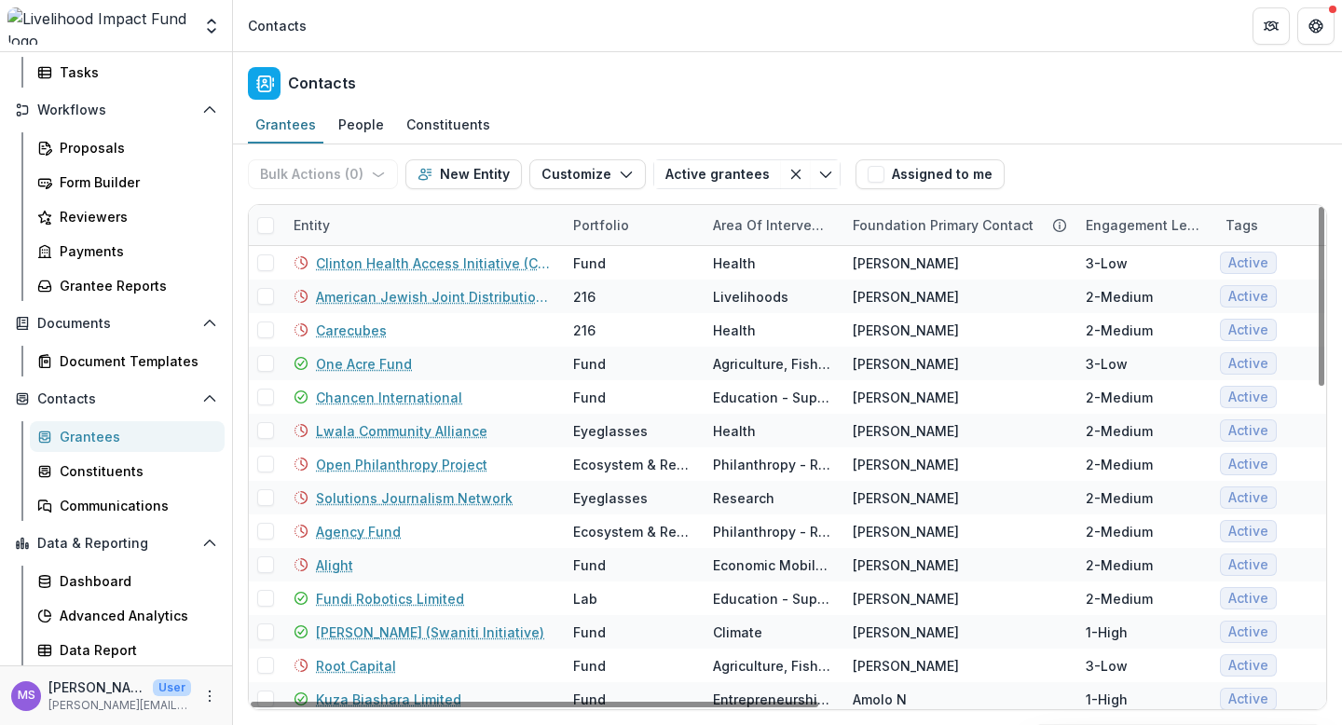
click at [794, 224] on div "Area of intervention" at bounding box center [772, 225] width 140 height 20
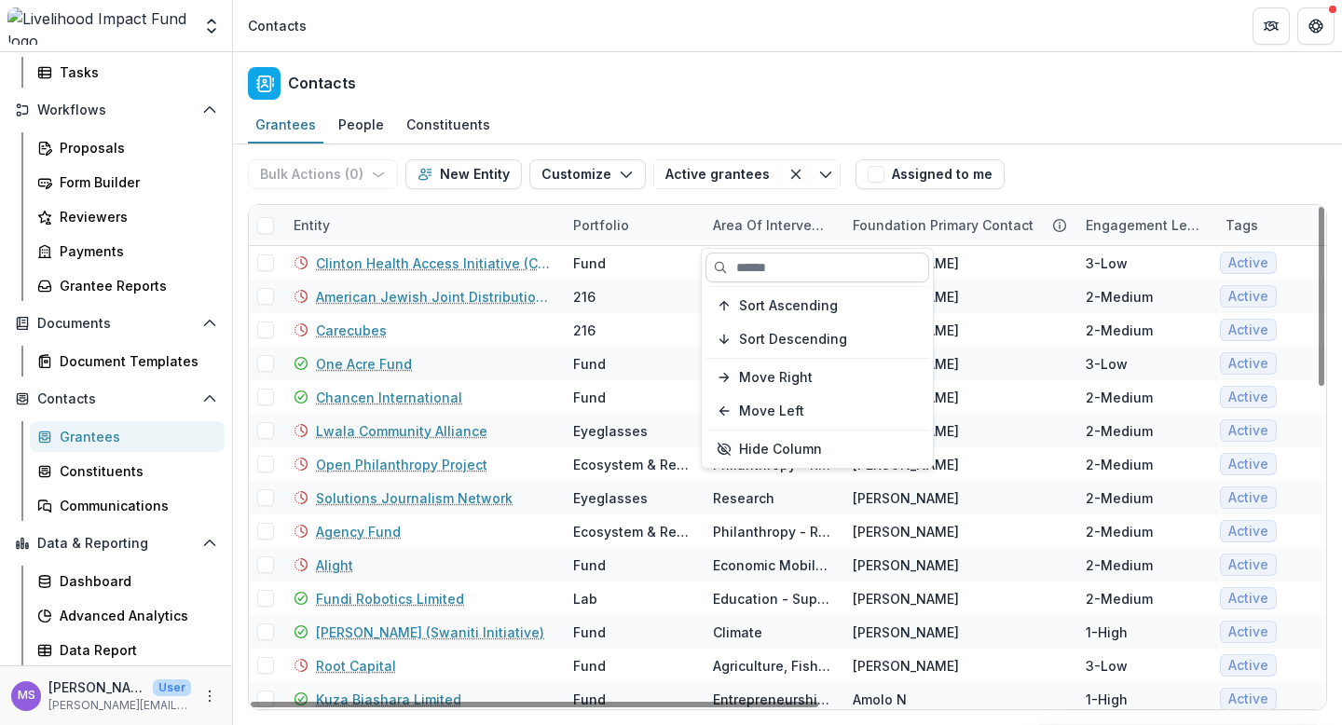
click at [769, 260] on input at bounding box center [818, 268] width 224 height 30
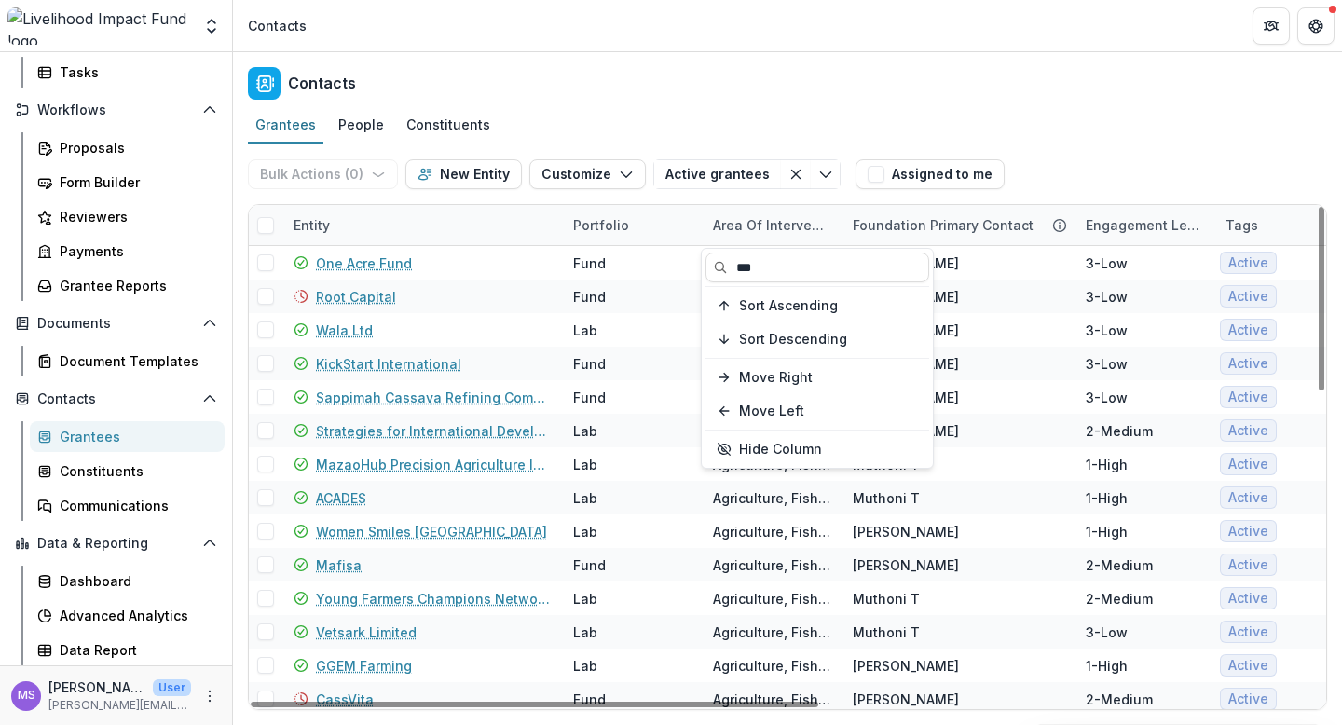
type input "***"
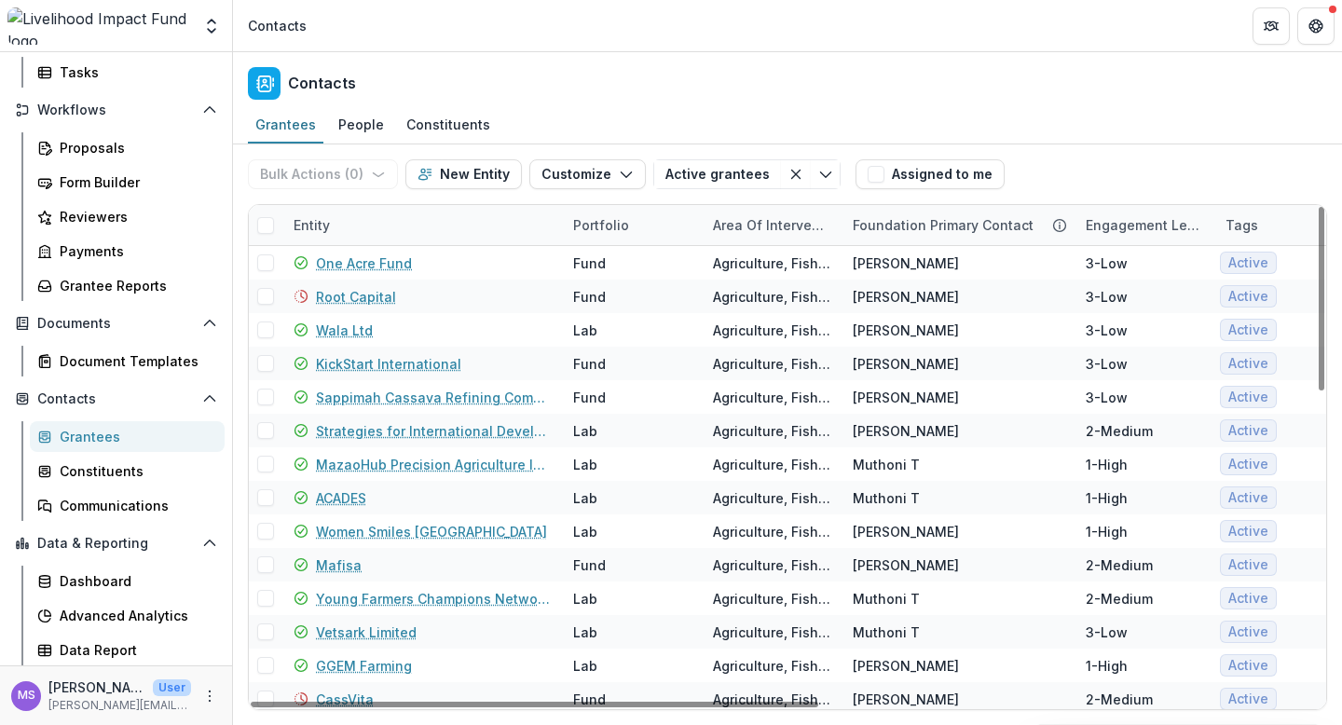
click at [936, 77] on div "Contacts" at bounding box center [787, 79] width 1109 height 55
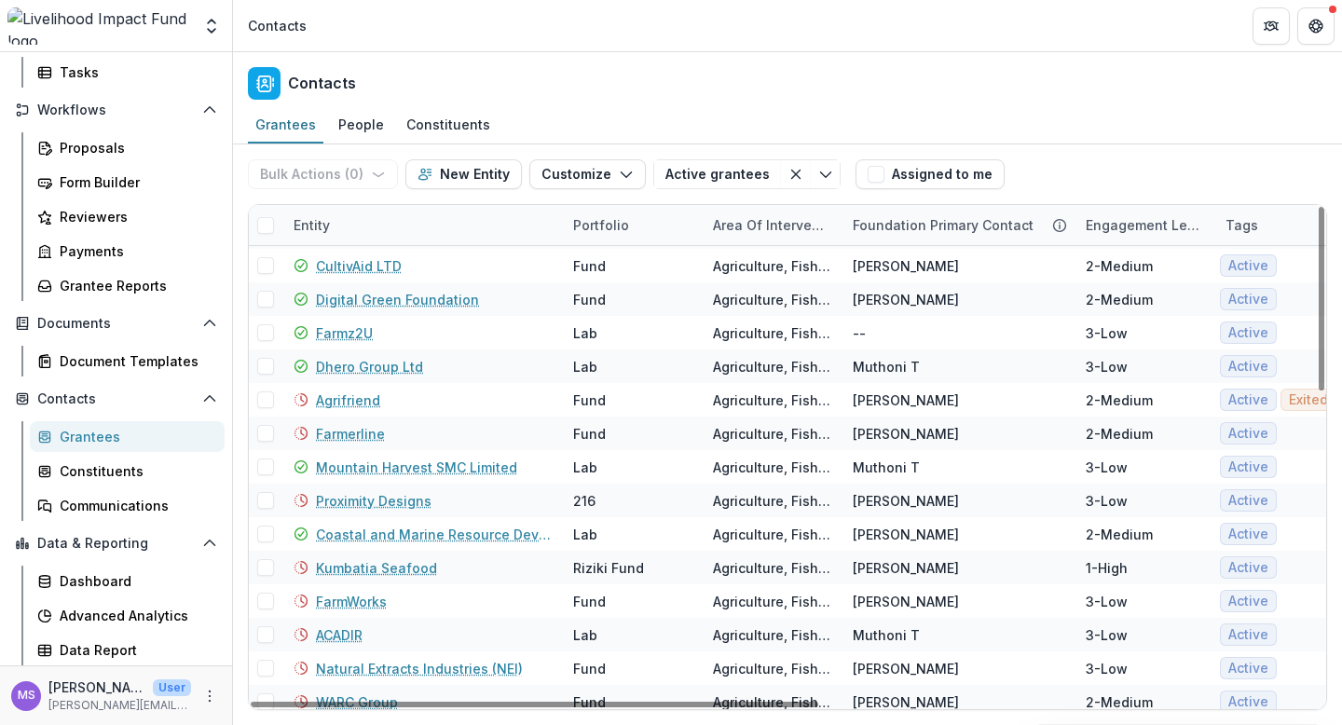
scroll to position [845, 0]
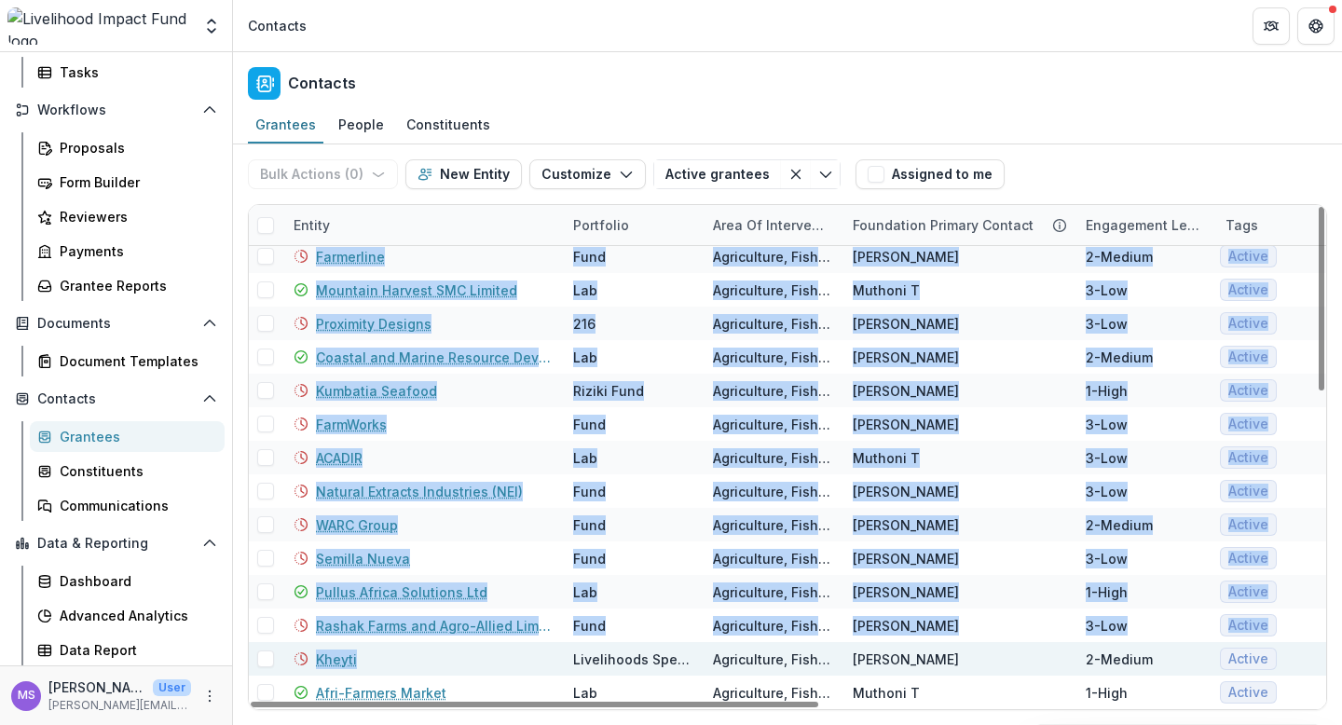
drag, startPoint x: 476, startPoint y: 261, endPoint x: 504, endPoint y: 670, distance: 410.2
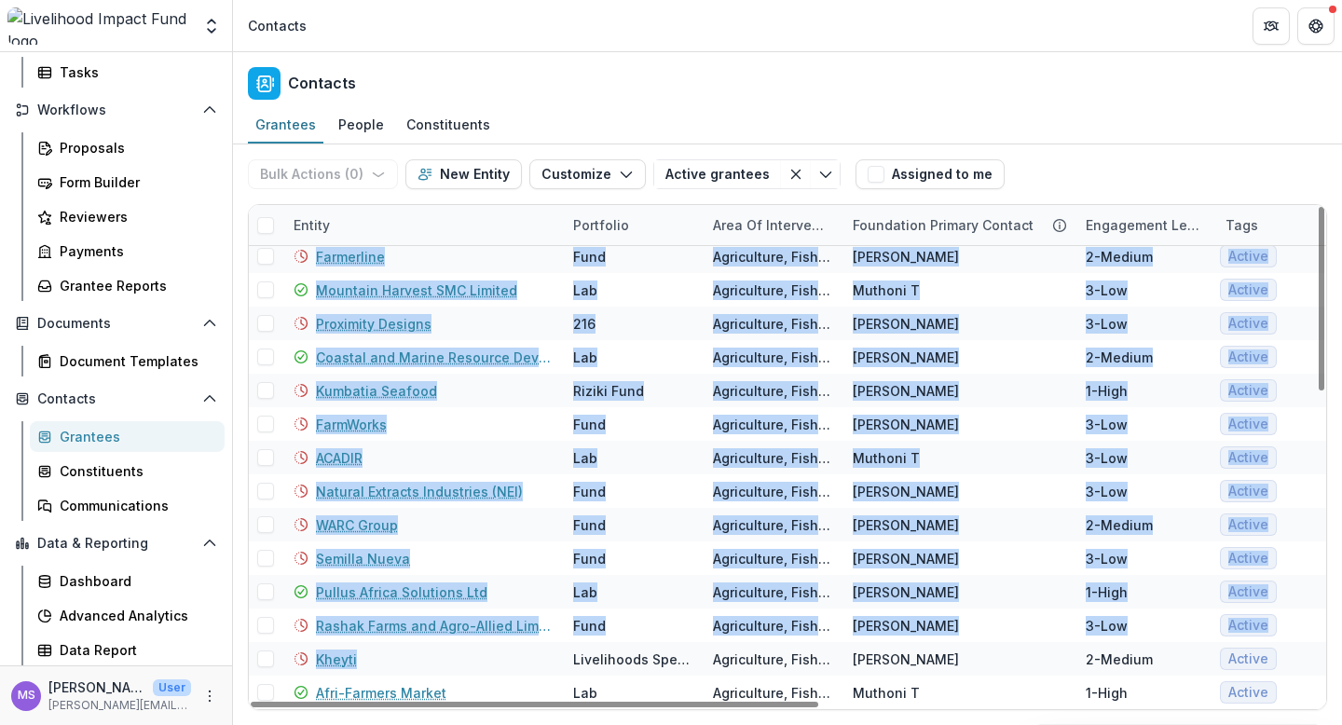
click at [865, 99] on div "Contacts" at bounding box center [787, 79] width 1109 height 55
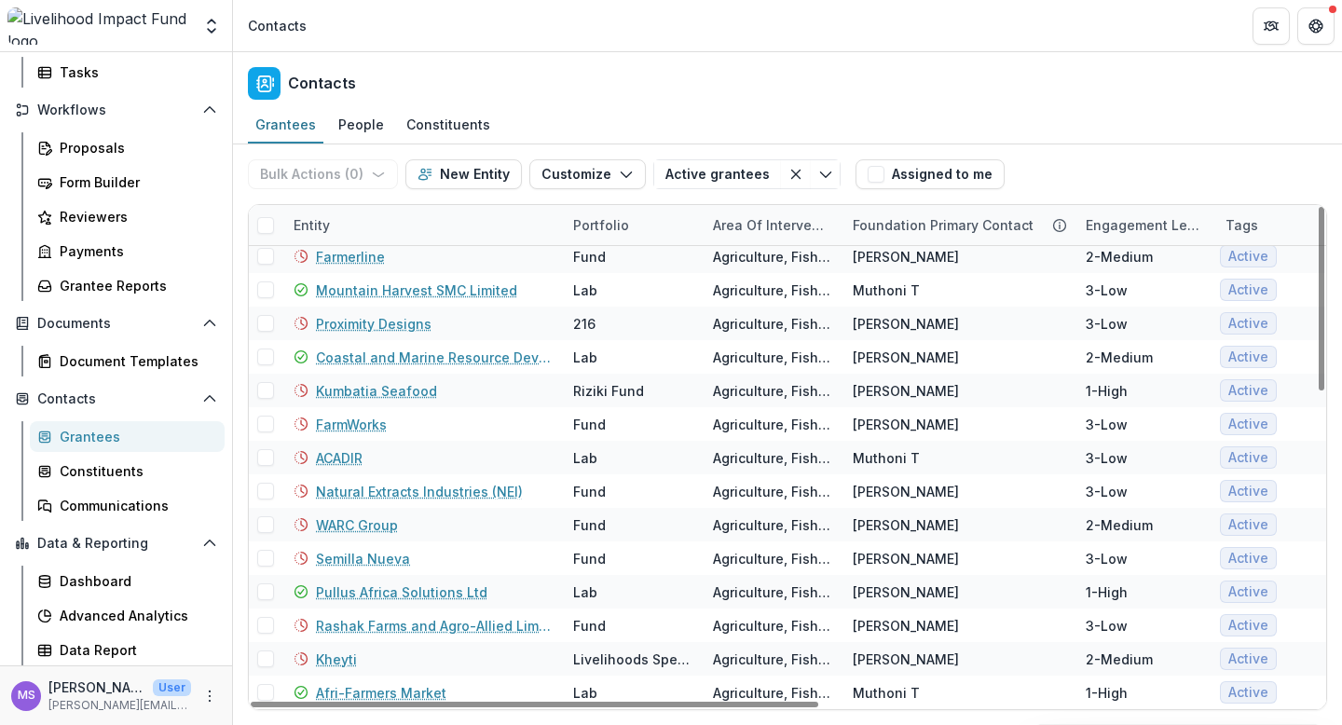
click at [263, 223] on span at bounding box center [265, 225] width 17 height 17
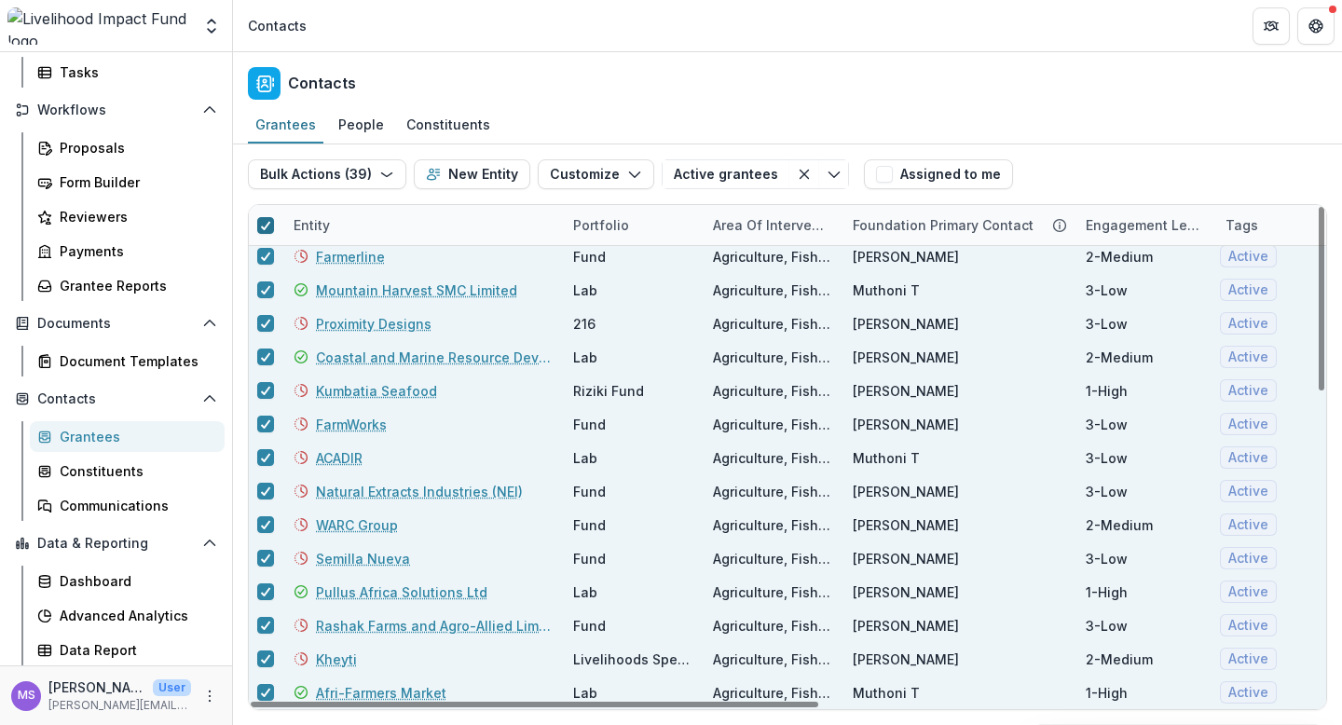
click at [265, 221] on icon at bounding box center [265, 225] width 11 height 9
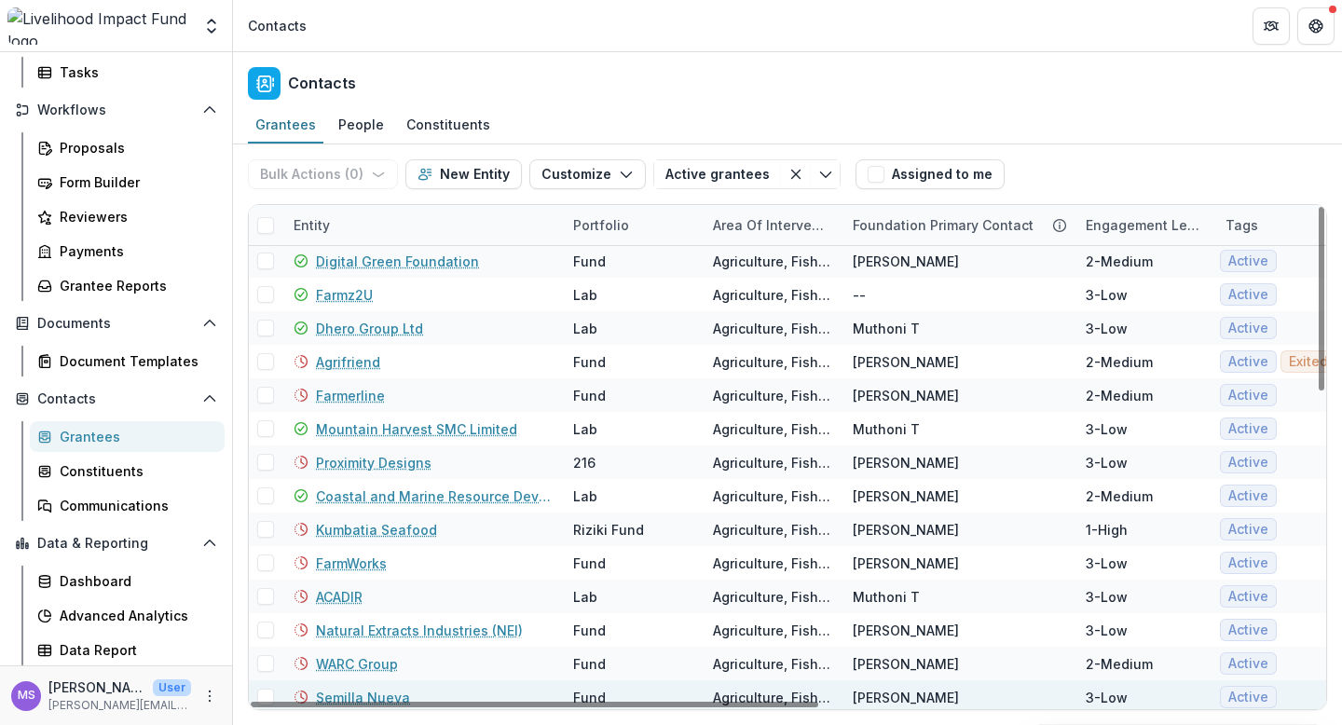
scroll to position [0, 0]
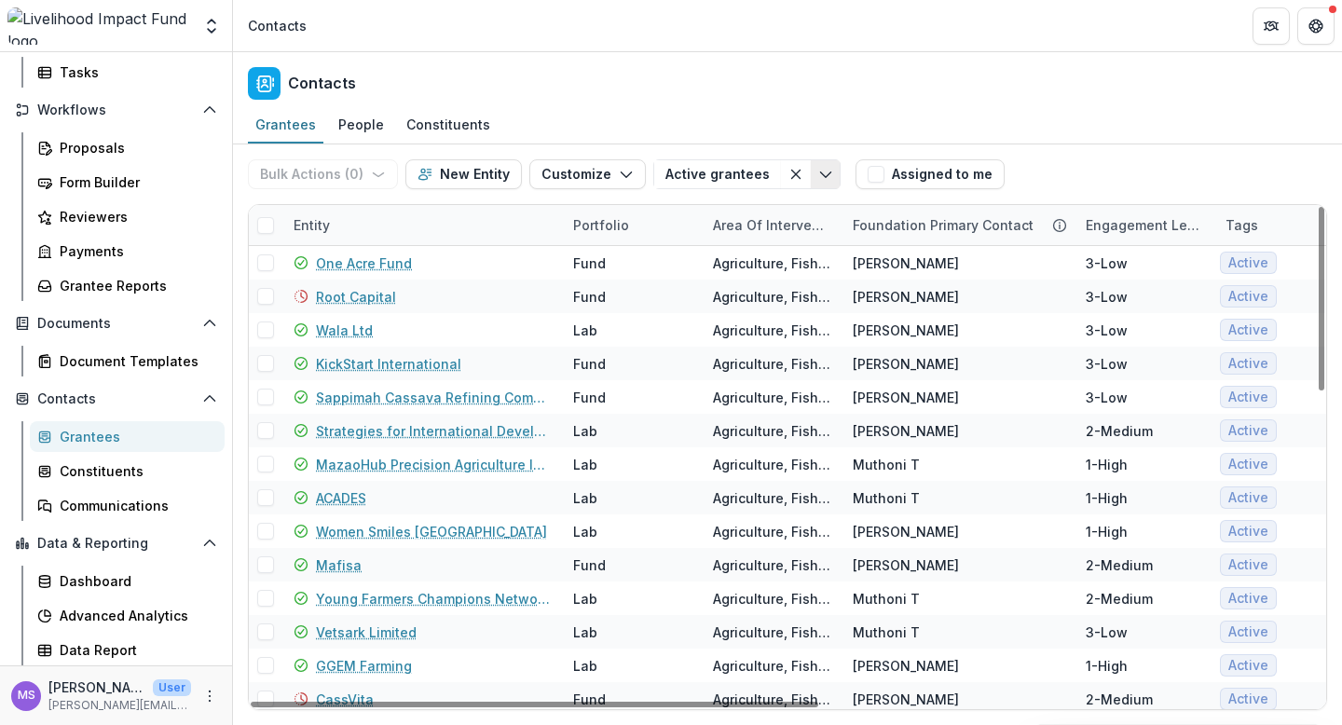
click at [818, 167] on icon "Toggle menu" at bounding box center [825, 174] width 15 height 15
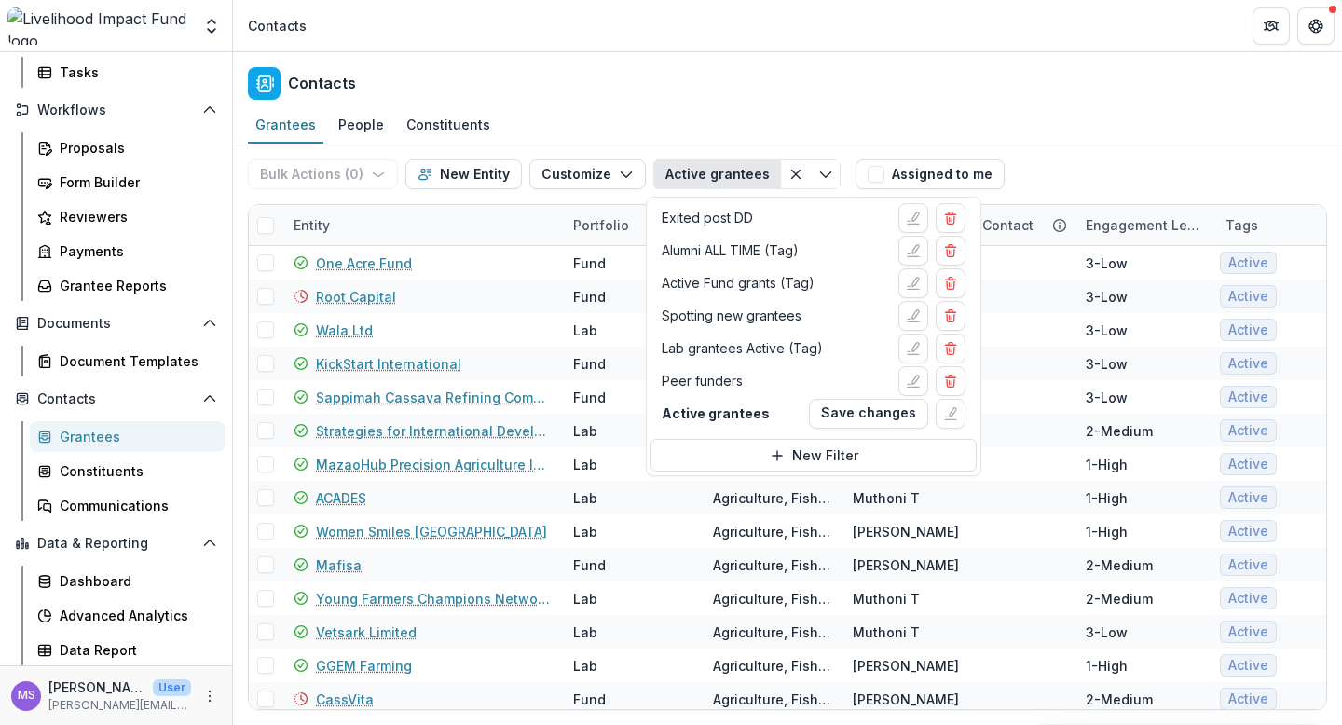
click at [696, 174] on button "Active grantees" at bounding box center [717, 174] width 128 height 30
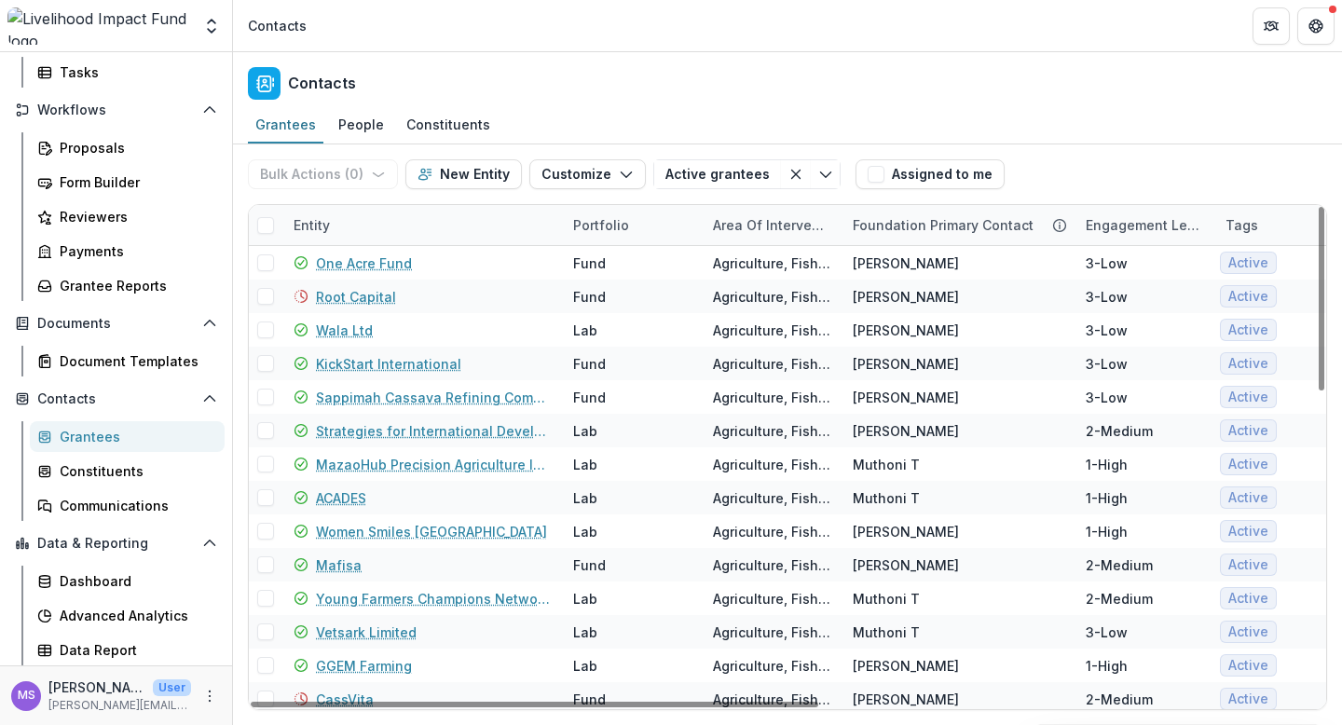
click at [739, 227] on div "Area of intervention" at bounding box center [772, 225] width 140 height 20
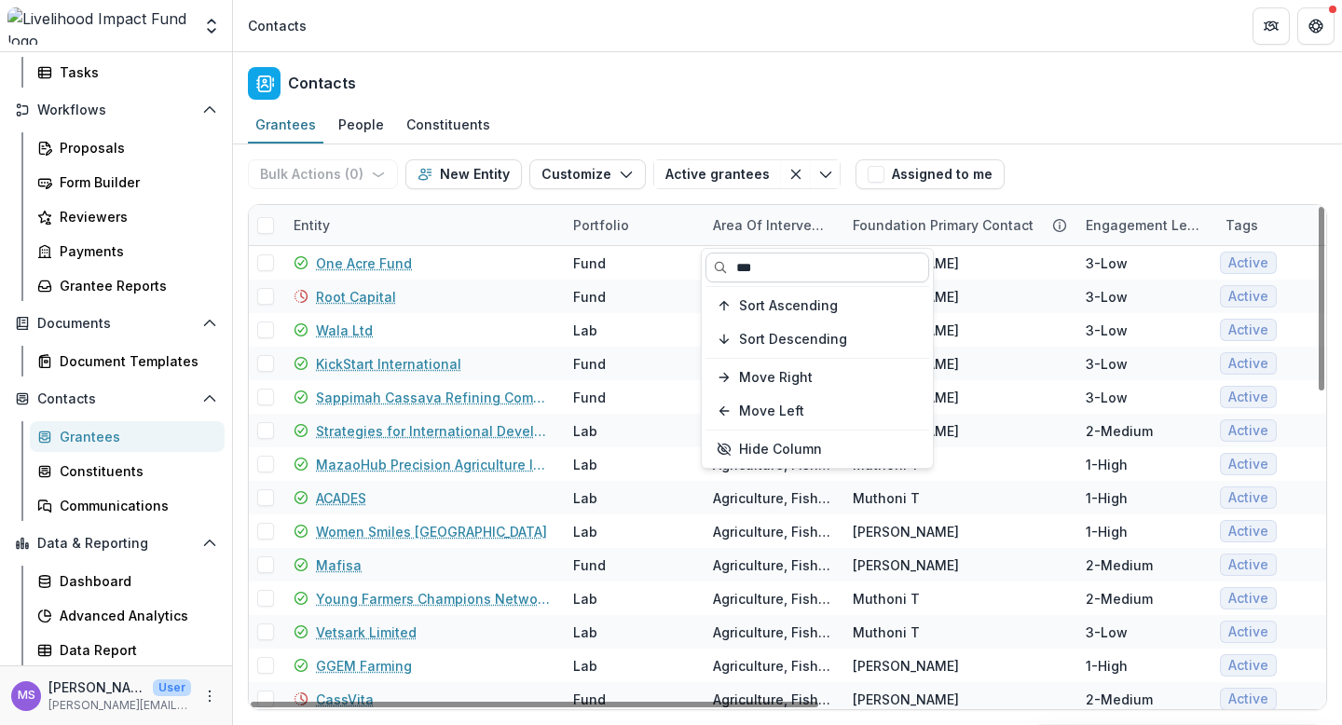
click at [762, 262] on input "***" at bounding box center [818, 268] width 224 height 30
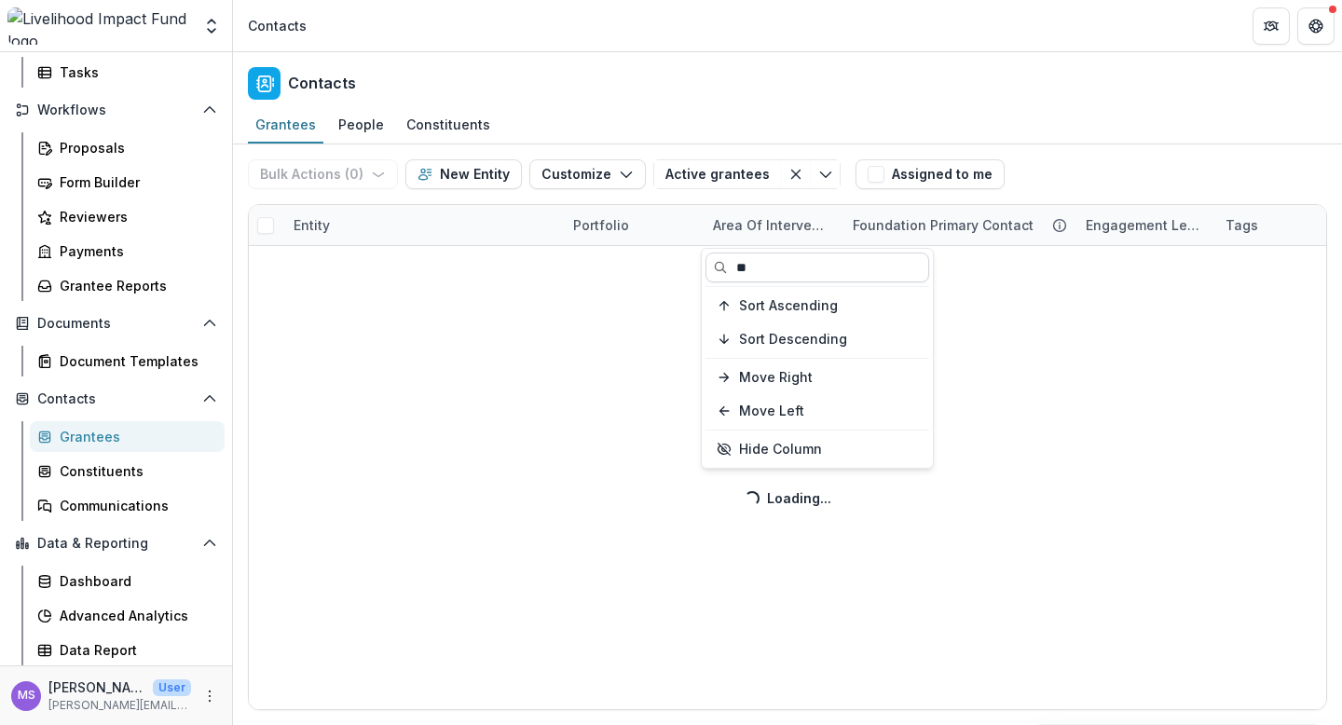
type input "***"
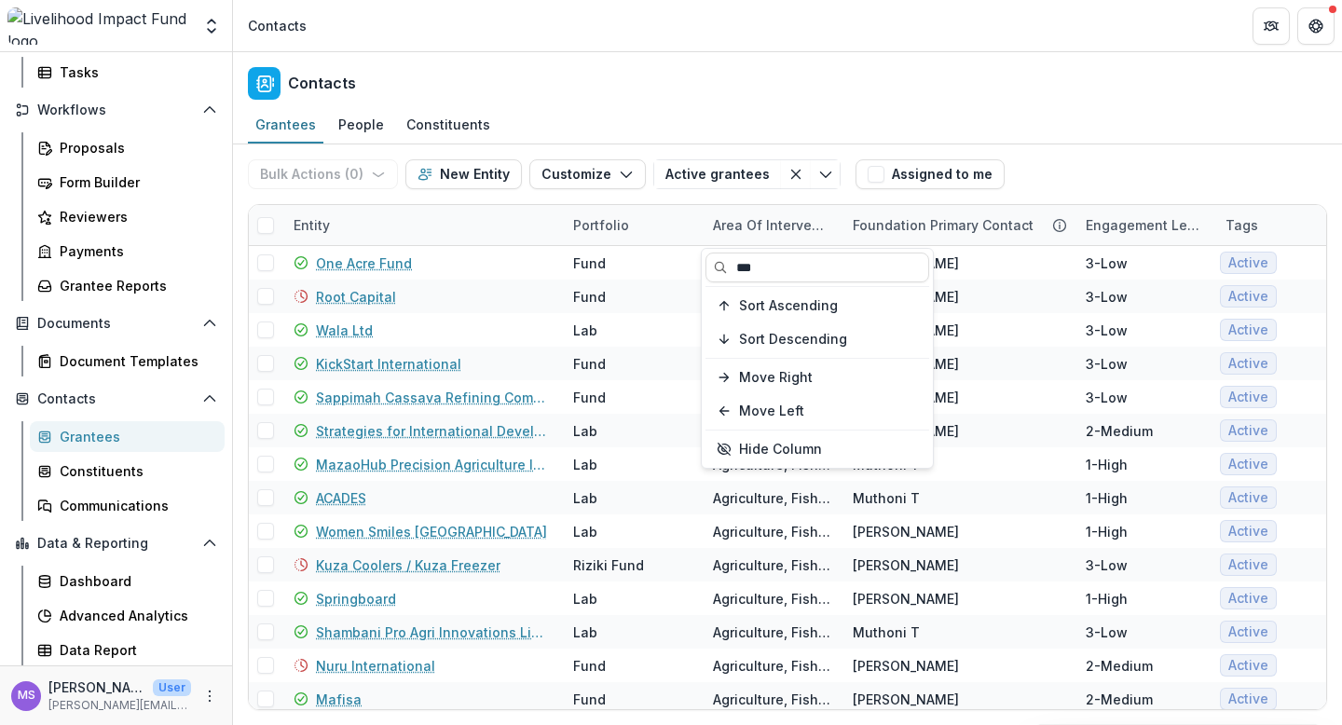
click at [1079, 125] on div "Grantees People Constituents" at bounding box center [787, 125] width 1109 height 37
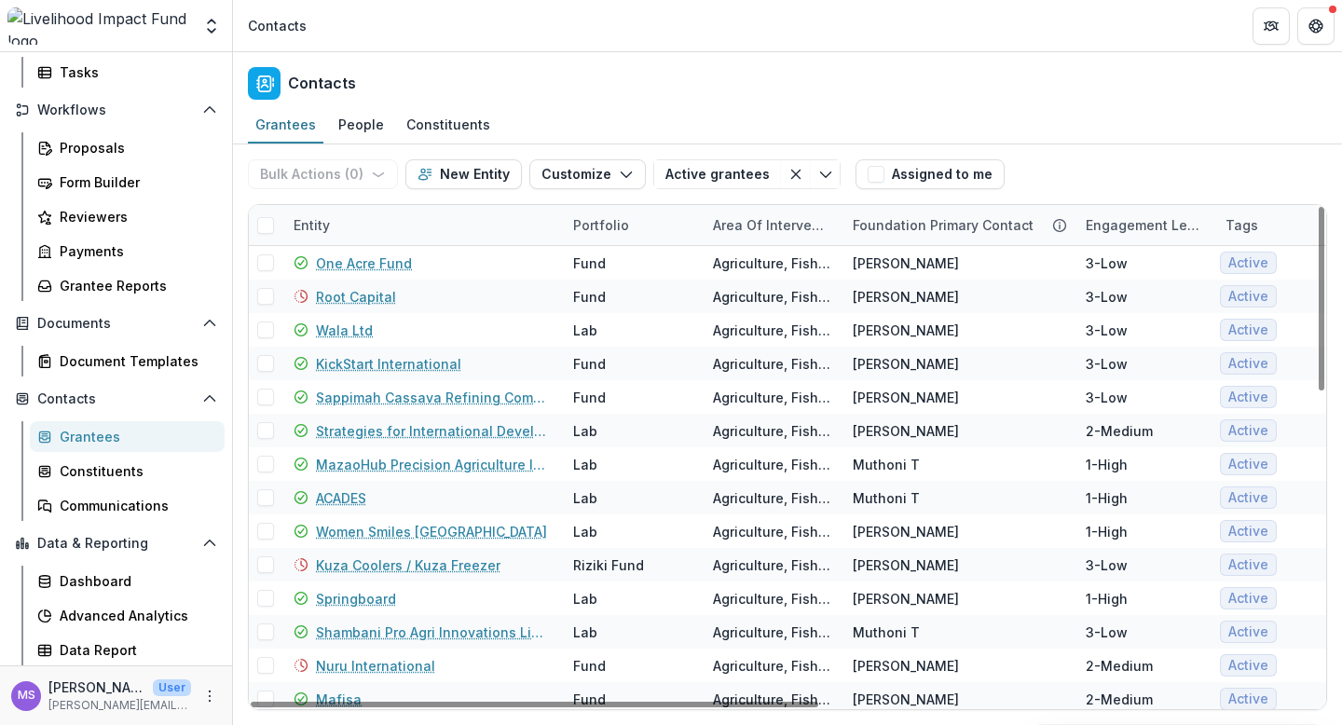
click at [266, 222] on span at bounding box center [265, 225] width 17 height 17
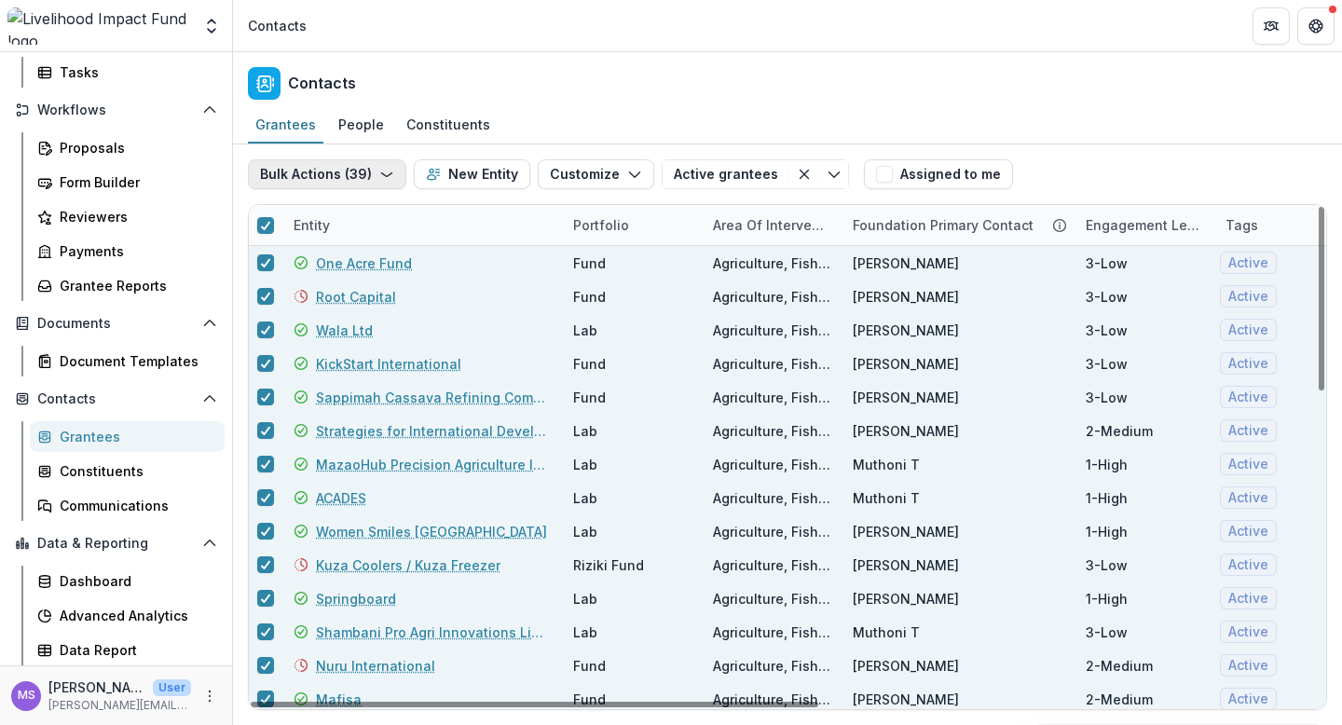
click at [381, 174] on icon "button" at bounding box center [386, 174] width 15 height 15
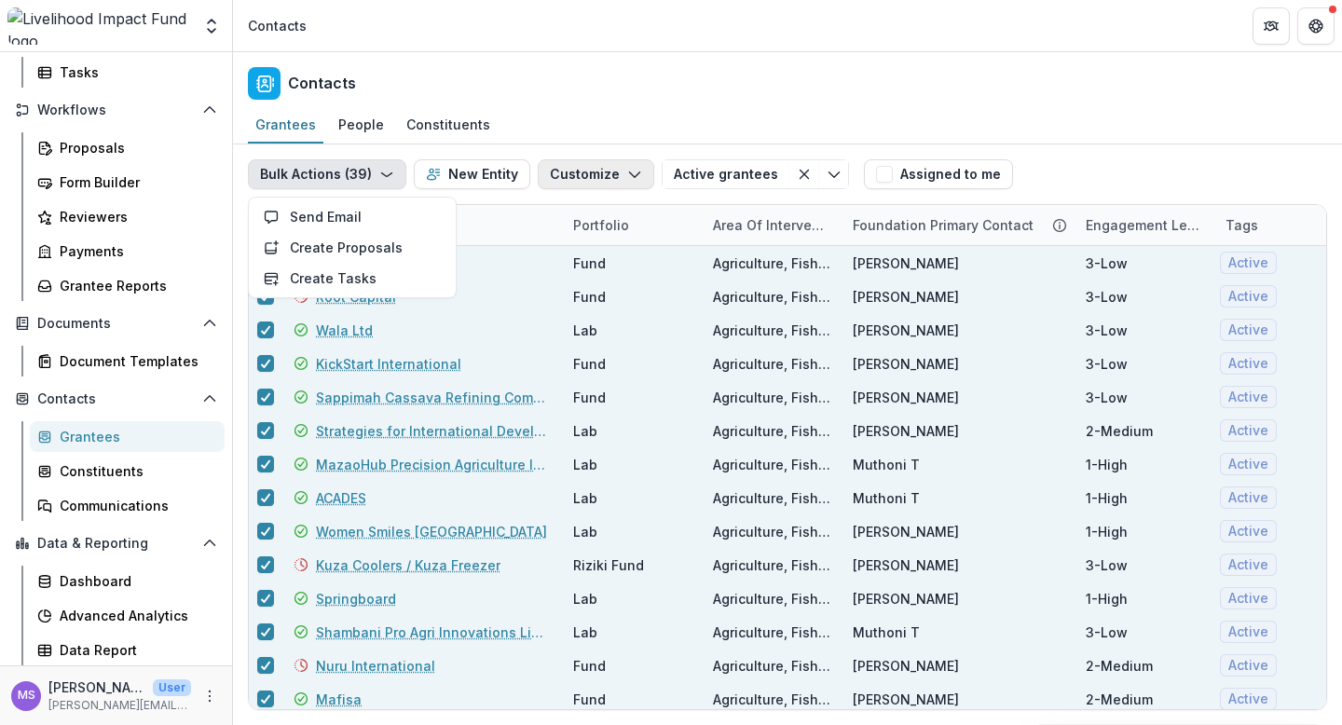
click at [630, 172] on icon "button" at bounding box center [634, 174] width 15 height 15
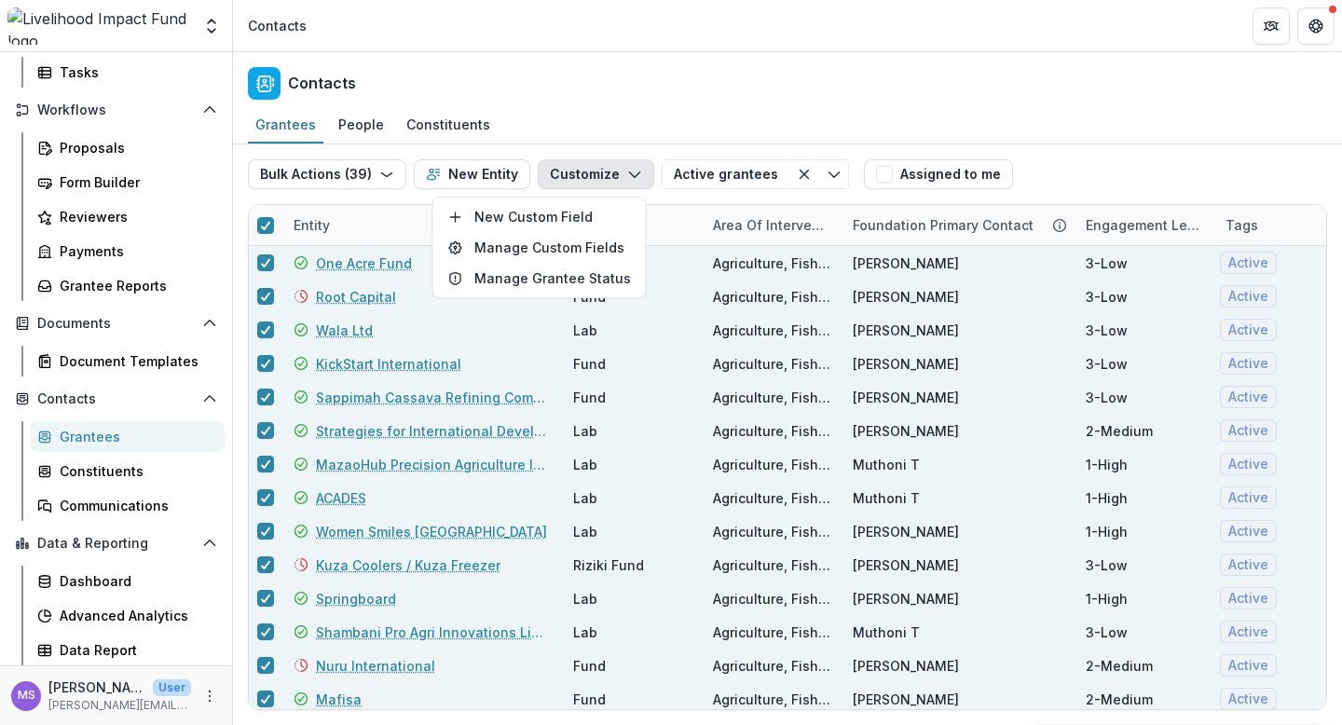
click at [630, 172] on icon "button" at bounding box center [634, 174] width 15 height 15
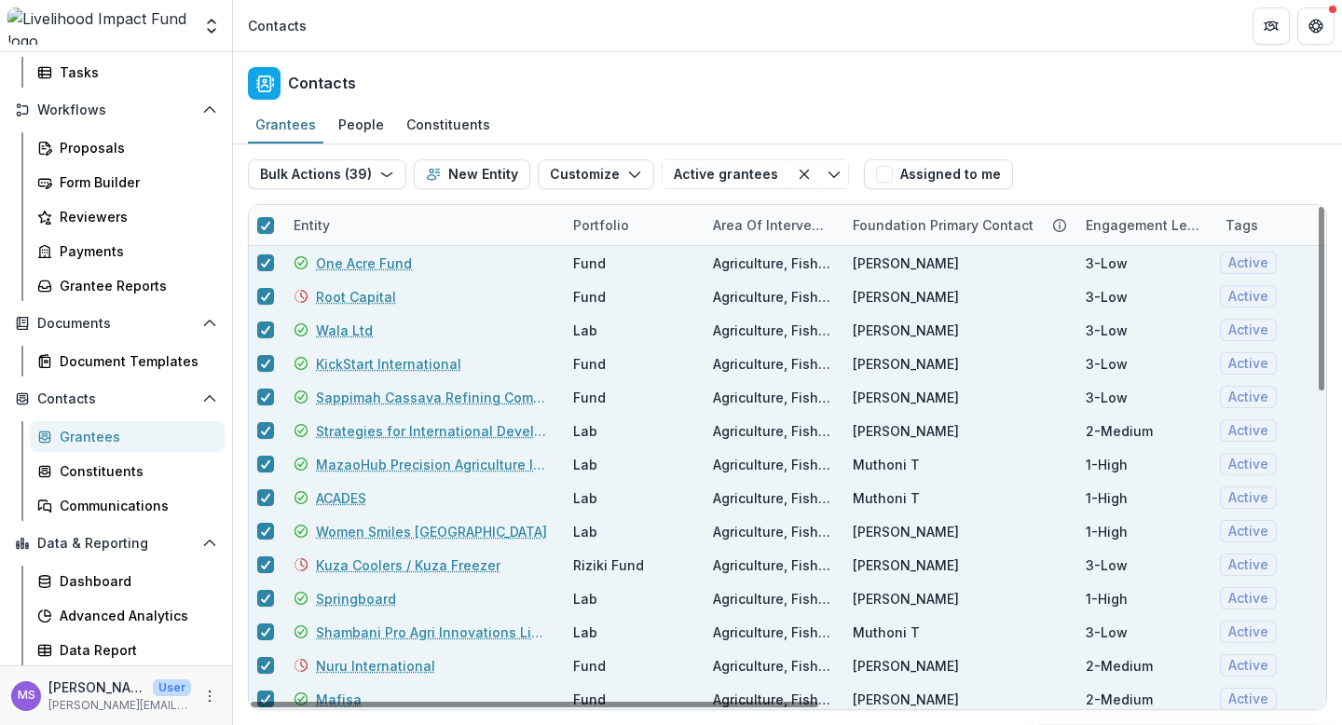
click at [598, 86] on div "Contacts" at bounding box center [787, 79] width 1109 height 55
click at [265, 225] on icon at bounding box center [265, 225] width 11 height 9
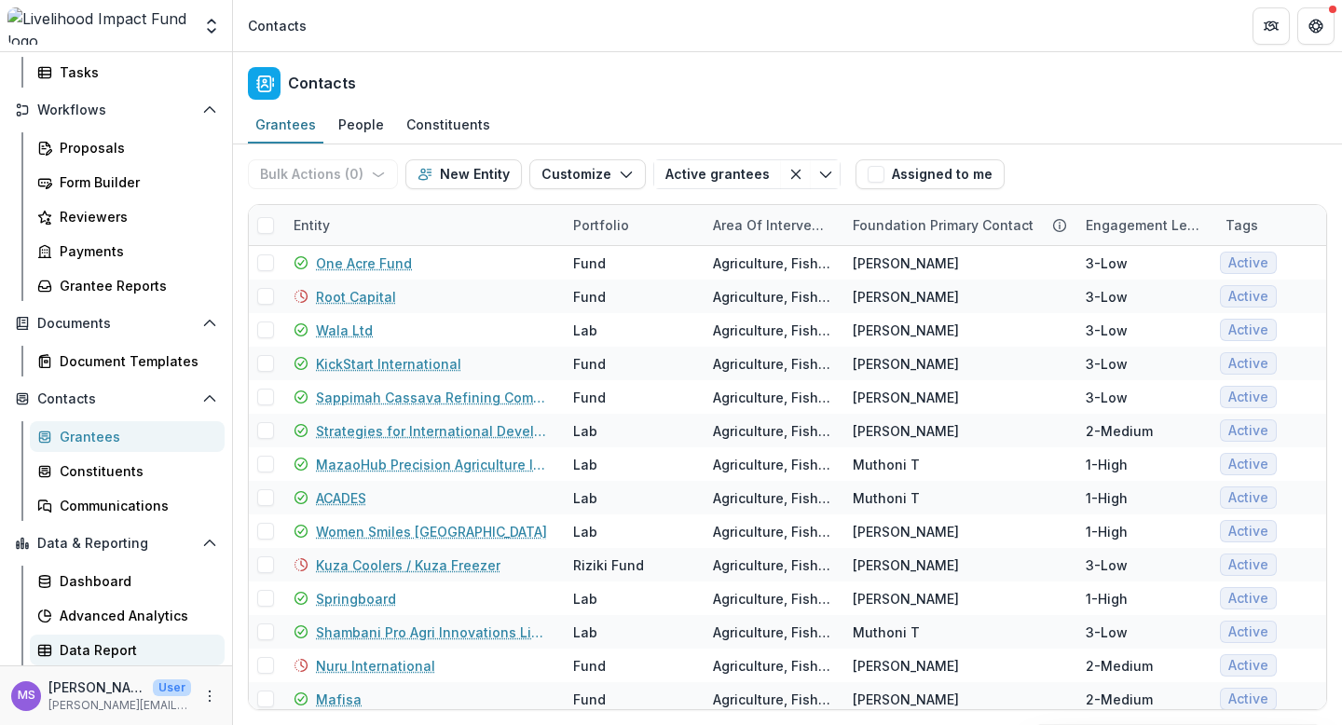
click at [108, 647] on div "Data Report" at bounding box center [135, 650] width 150 height 20
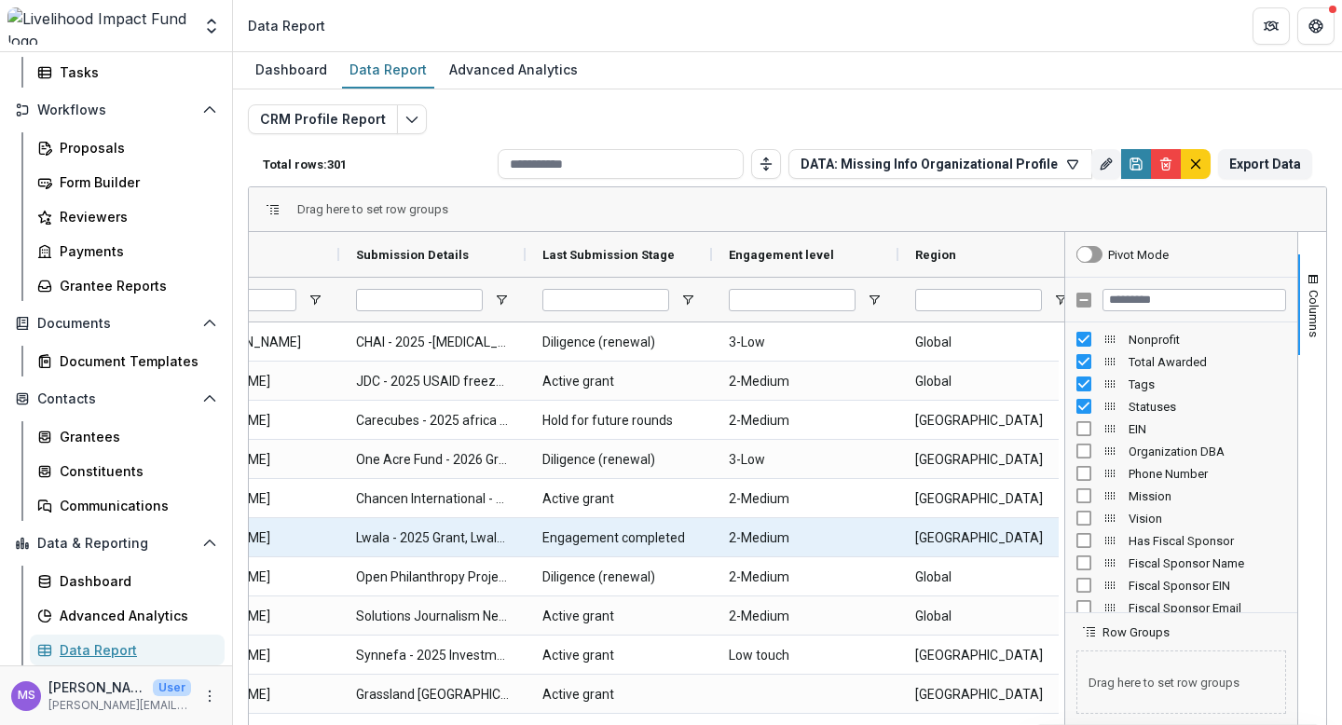
scroll to position [0, 1058]
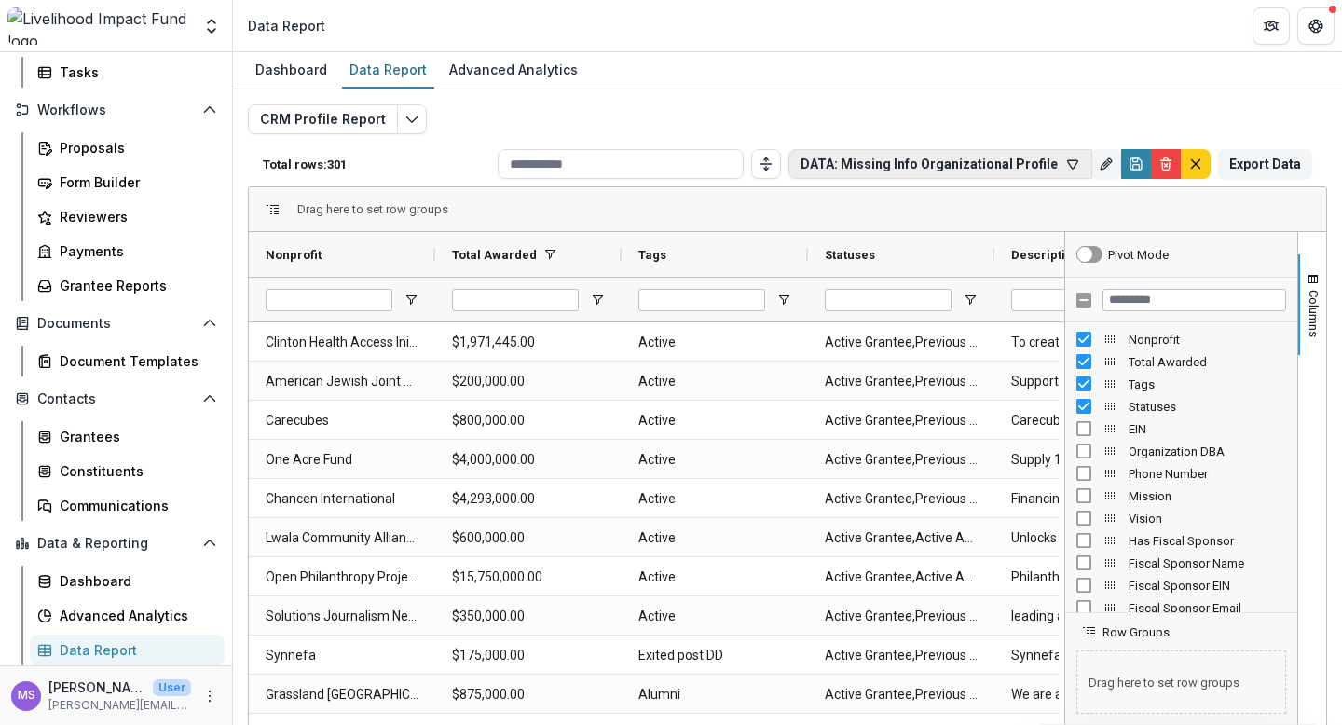
click at [1068, 167] on icon "button" at bounding box center [1073, 164] width 10 height 8
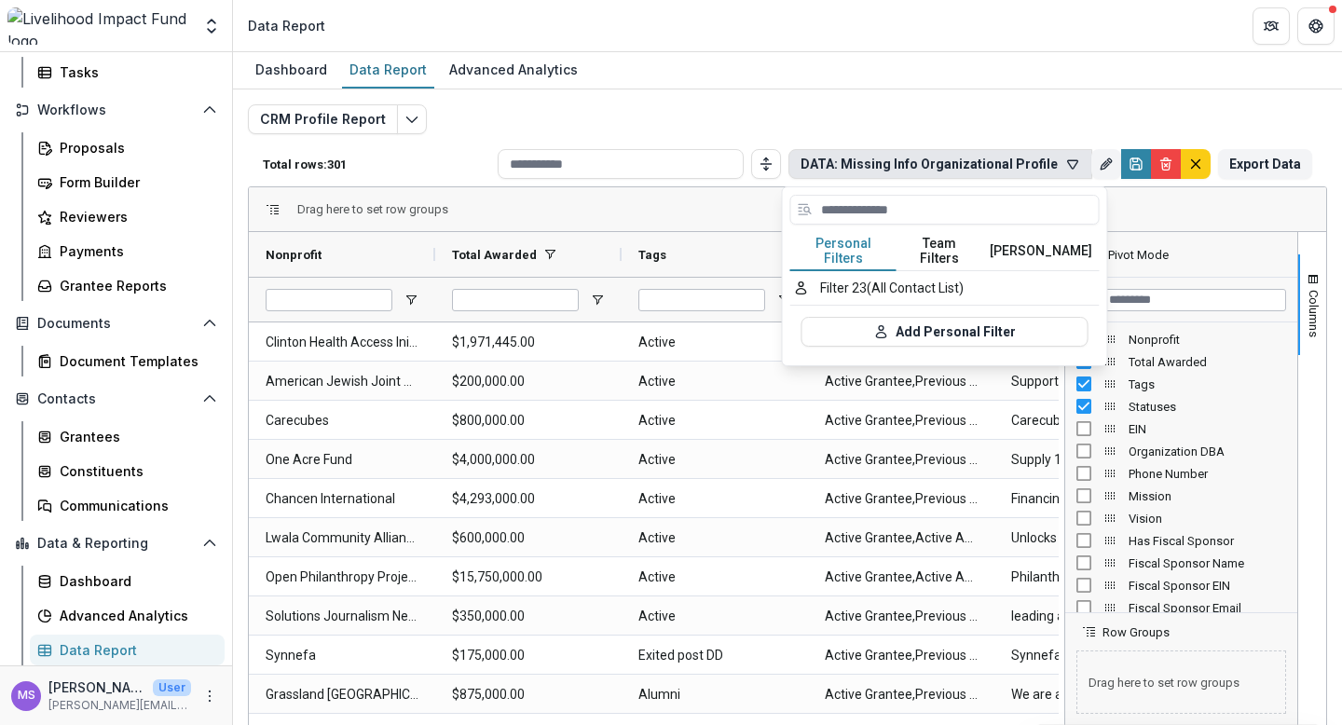
click at [943, 239] on button "Team Filters" at bounding box center [940, 251] width 86 height 39
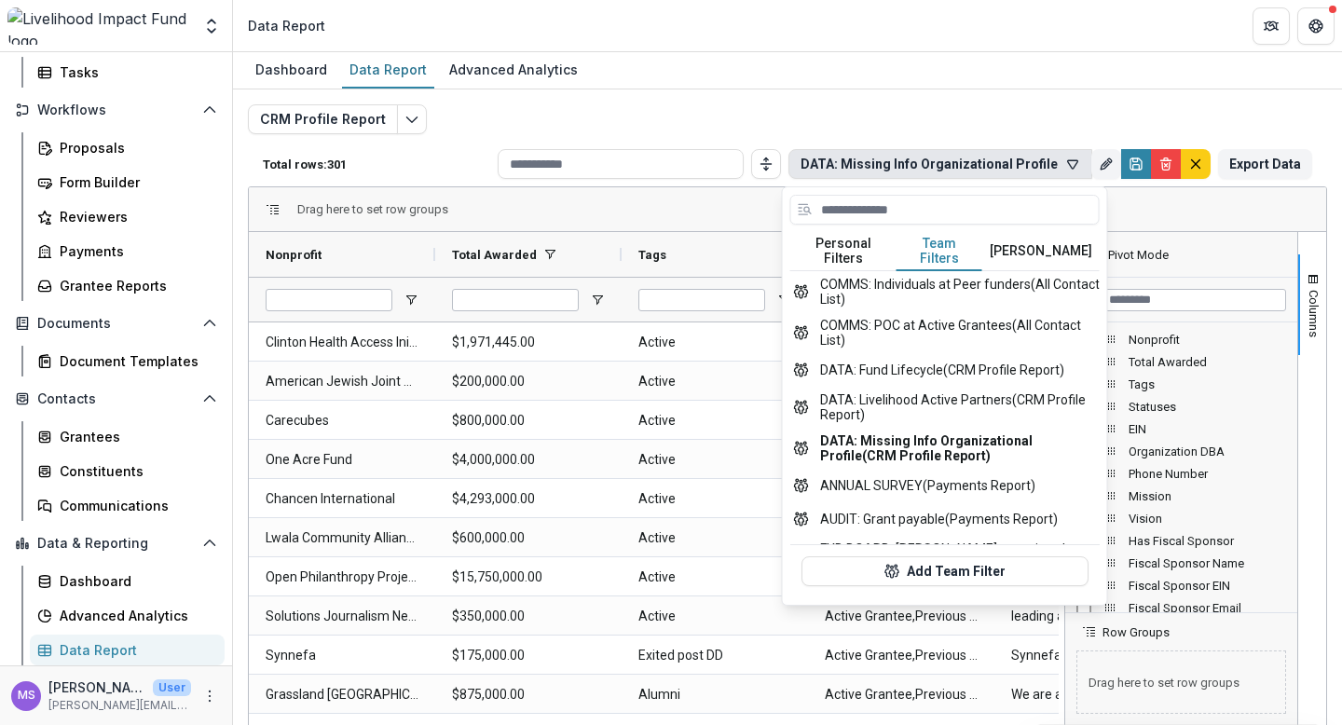
click at [1027, 241] on button "[PERSON_NAME]" at bounding box center [1040, 251] width 117 height 39
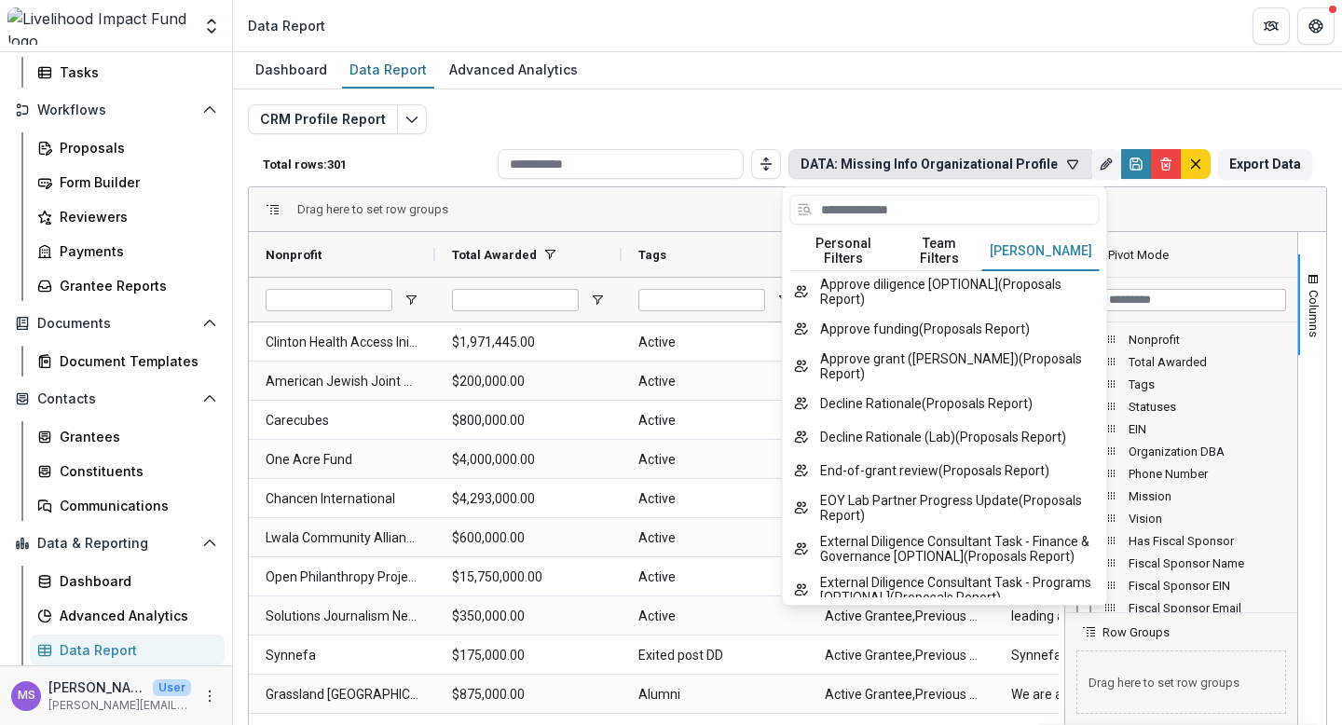
click at [944, 240] on button "Team Filters" at bounding box center [940, 251] width 86 height 39
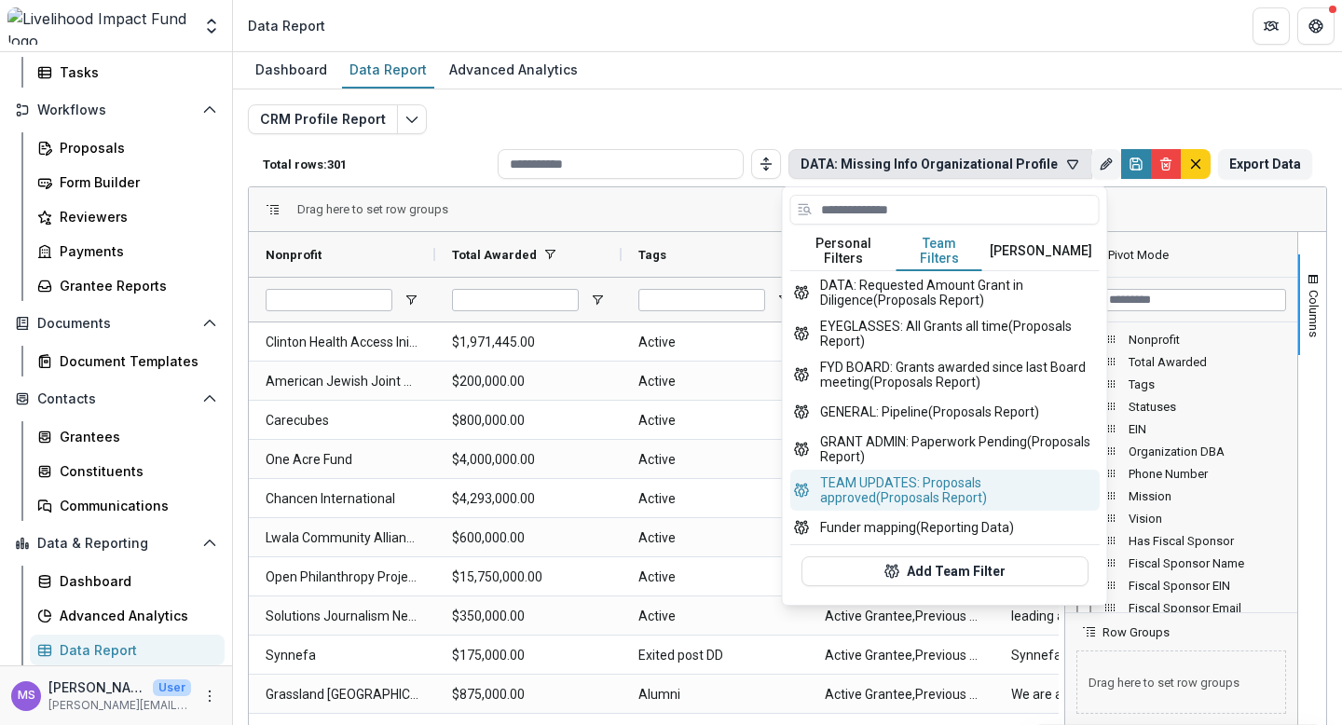
click at [913, 475] on button "TEAM UPDATES: Proposals approved (Proposals Report)" at bounding box center [944, 490] width 309 height 41
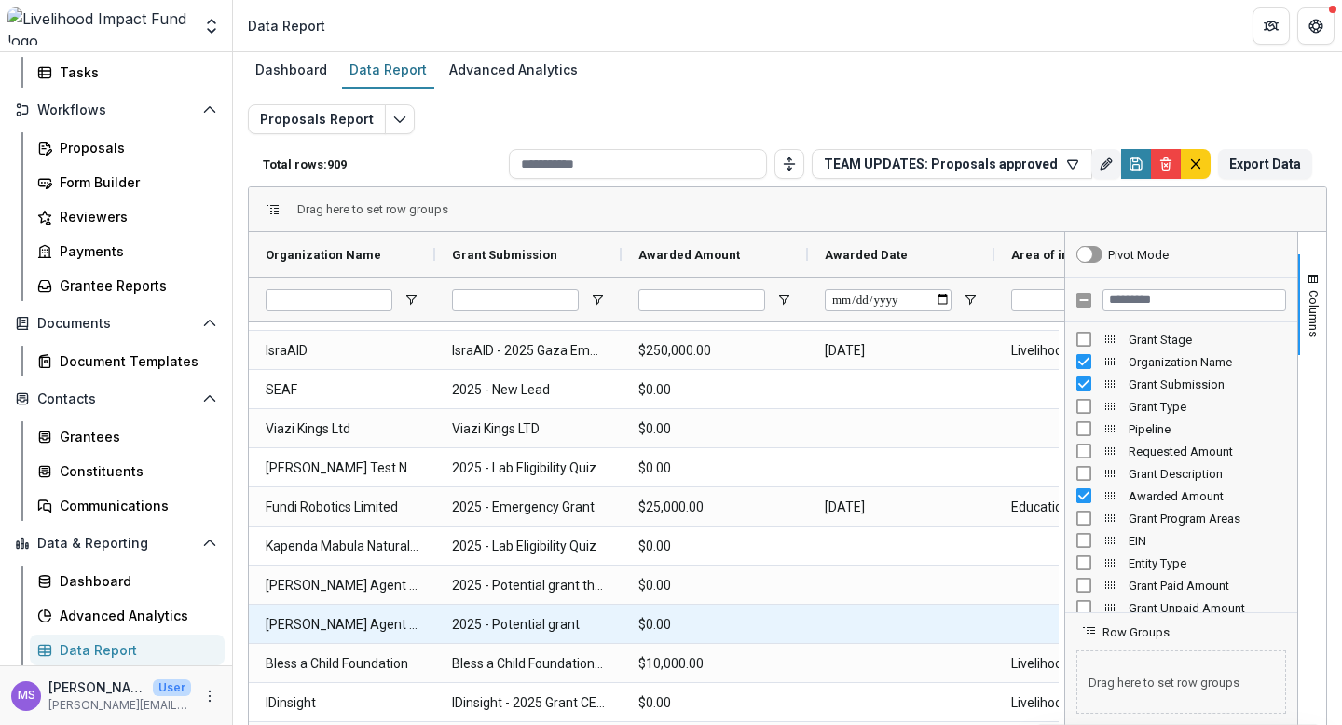
scroll to position [474, 0]
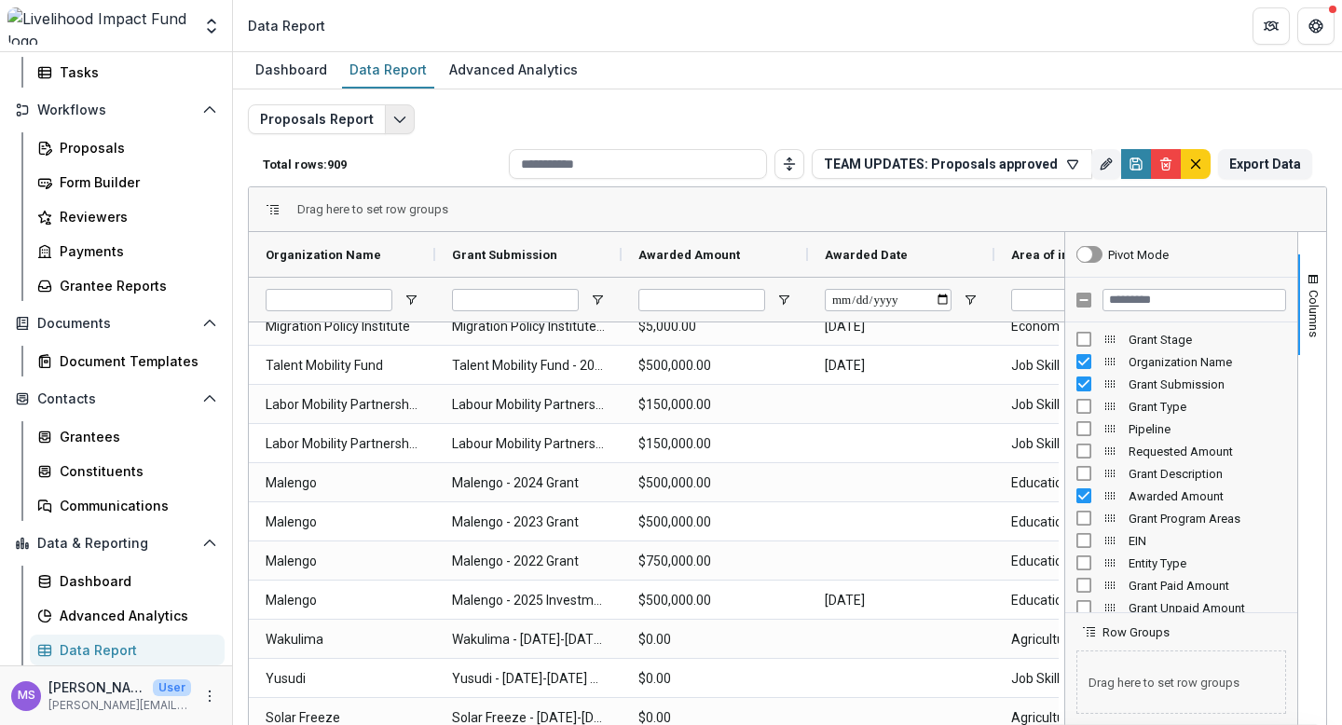
click at [393, 110] on button "Edit selected report" at bounding box center [400, 119] width 30 height 30
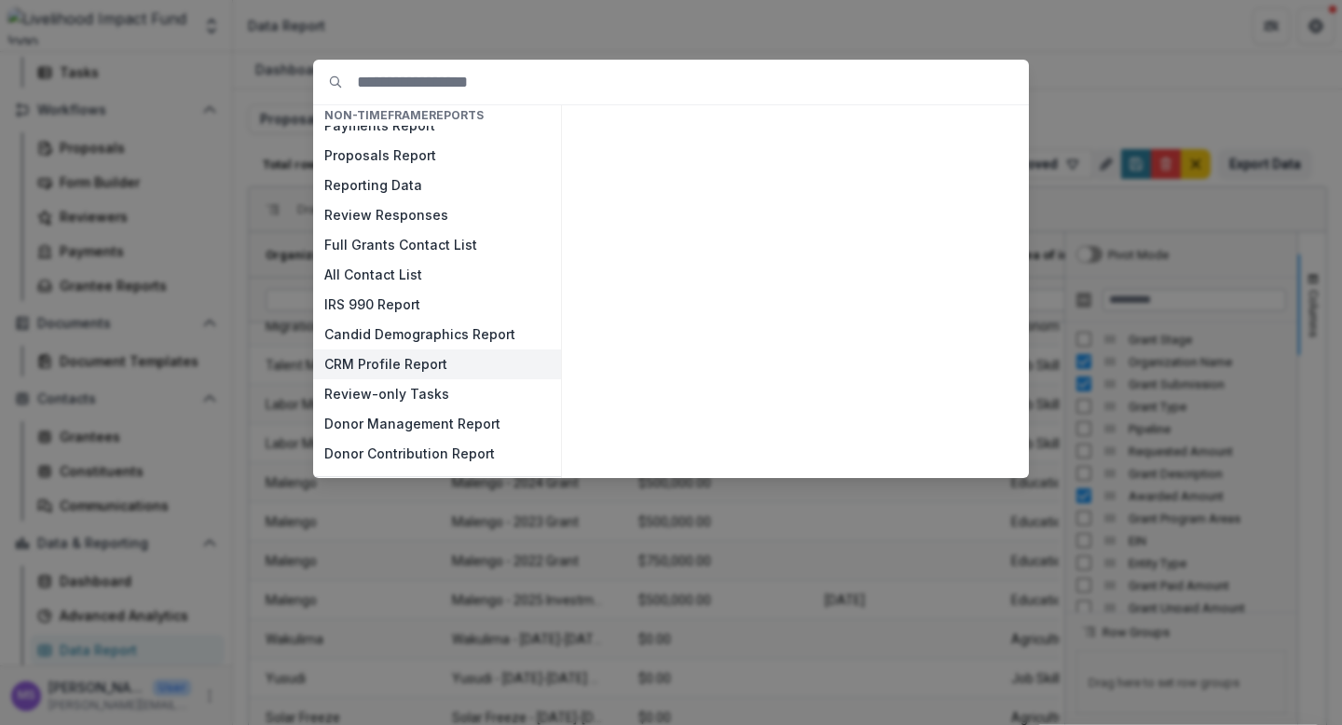
click at [385, 369] on button "CRM Profile Report" at bounding box center [437, 365] width 248 height 30
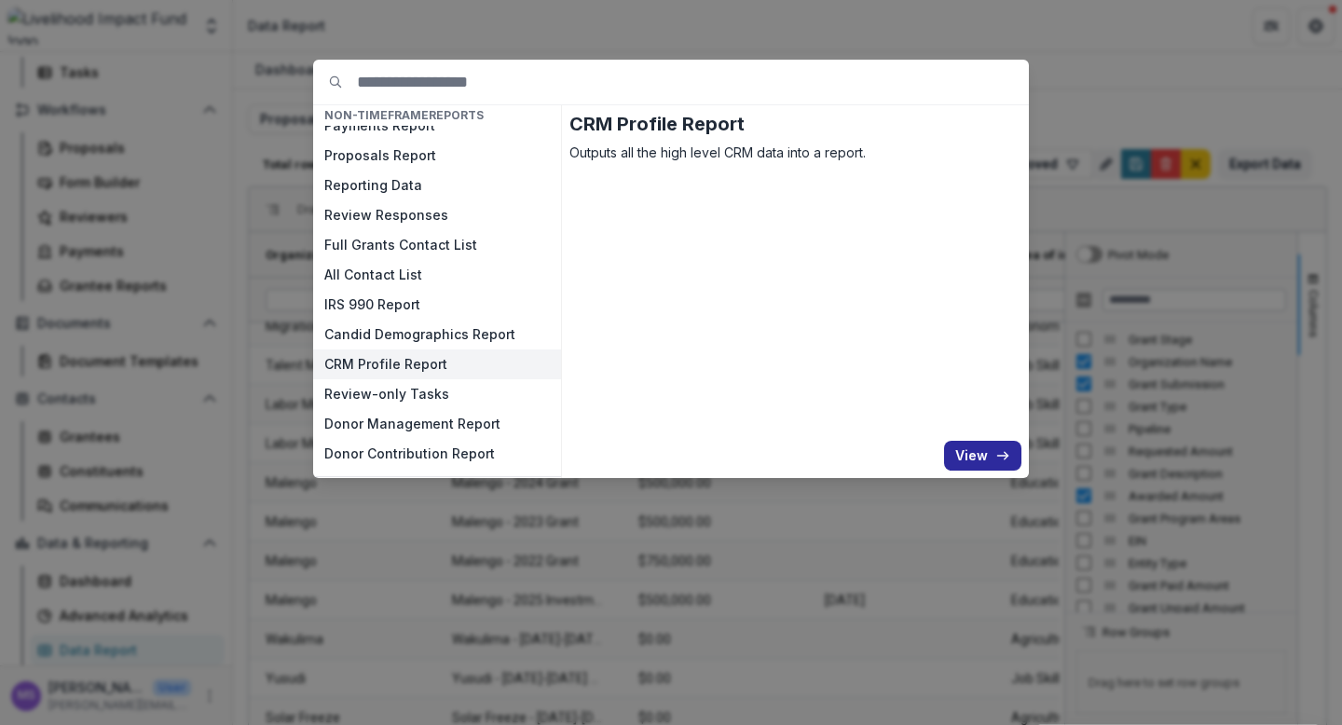
click at [976, 446] on button "View" at bounding box center [982, 456] width 77 height 30
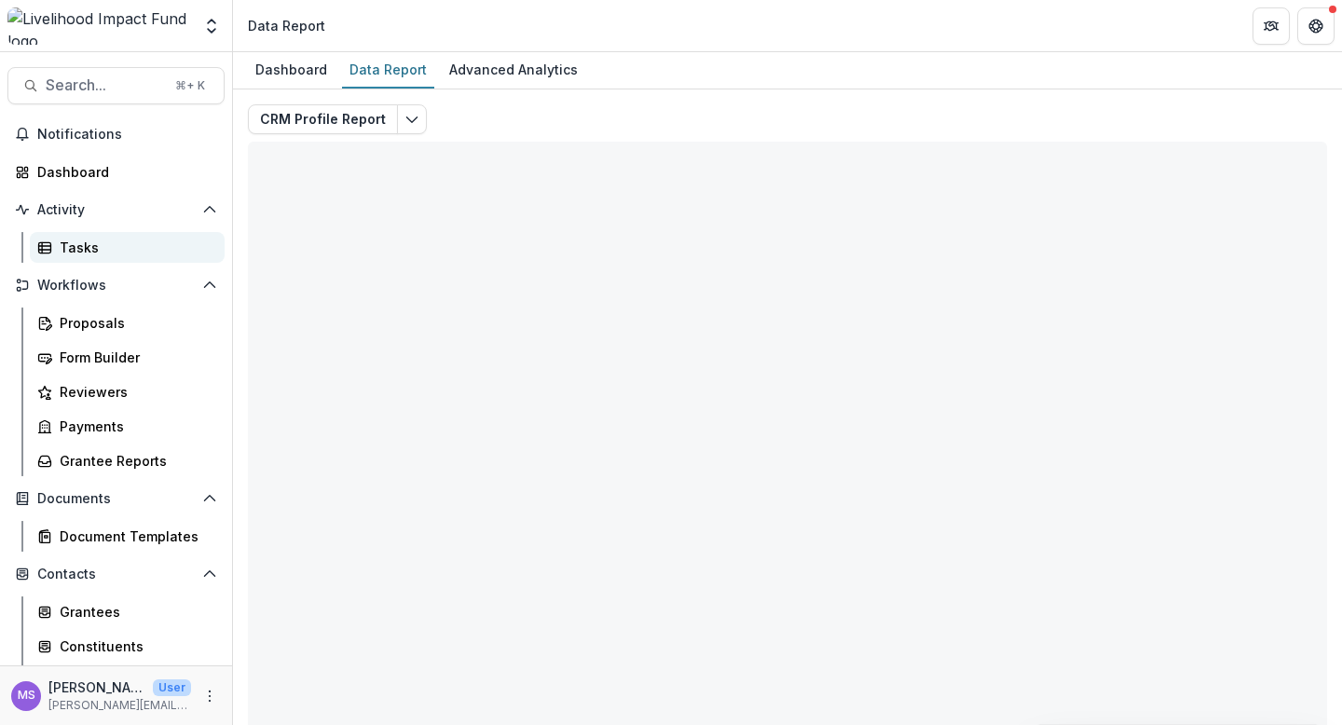
click at [102, 249] on div "Tasks" at bounding box center [135, 248] width 150 height 20
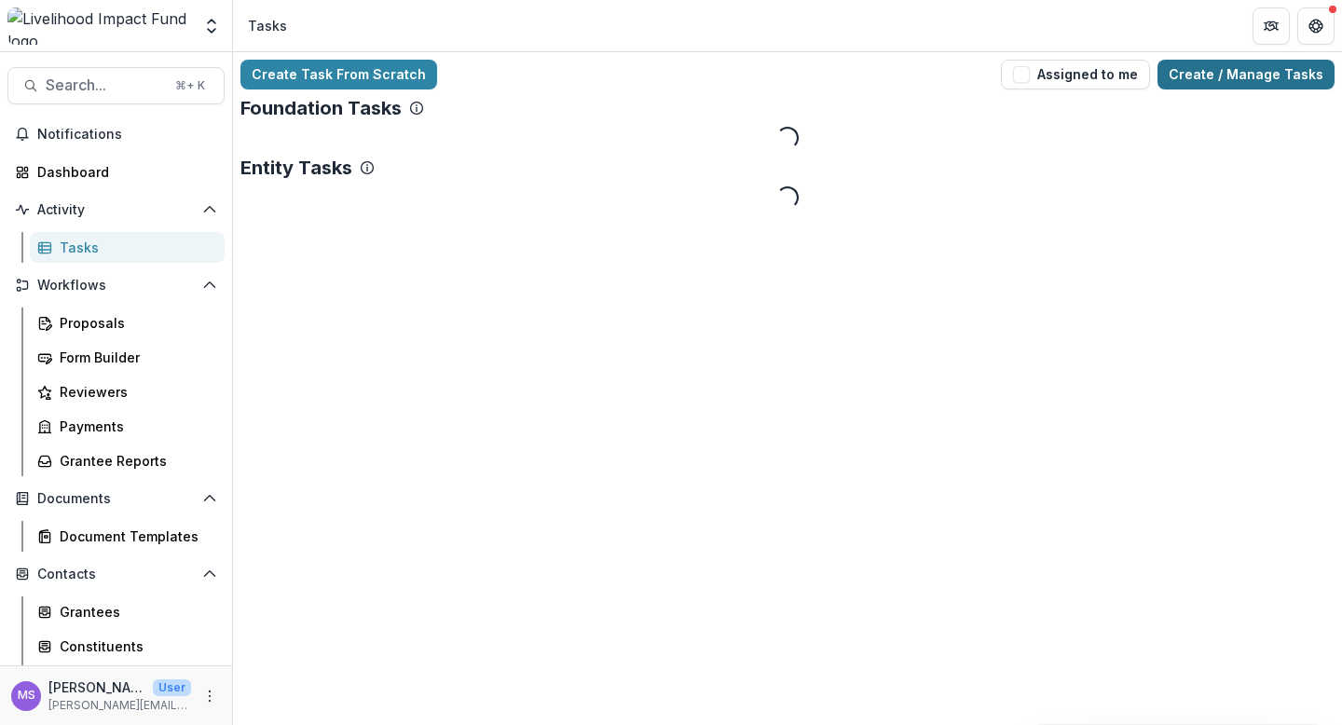
click at [1256, 77] on link "Create / Manage Tasks" at bounding box center [1246, 75] width 177 height 30
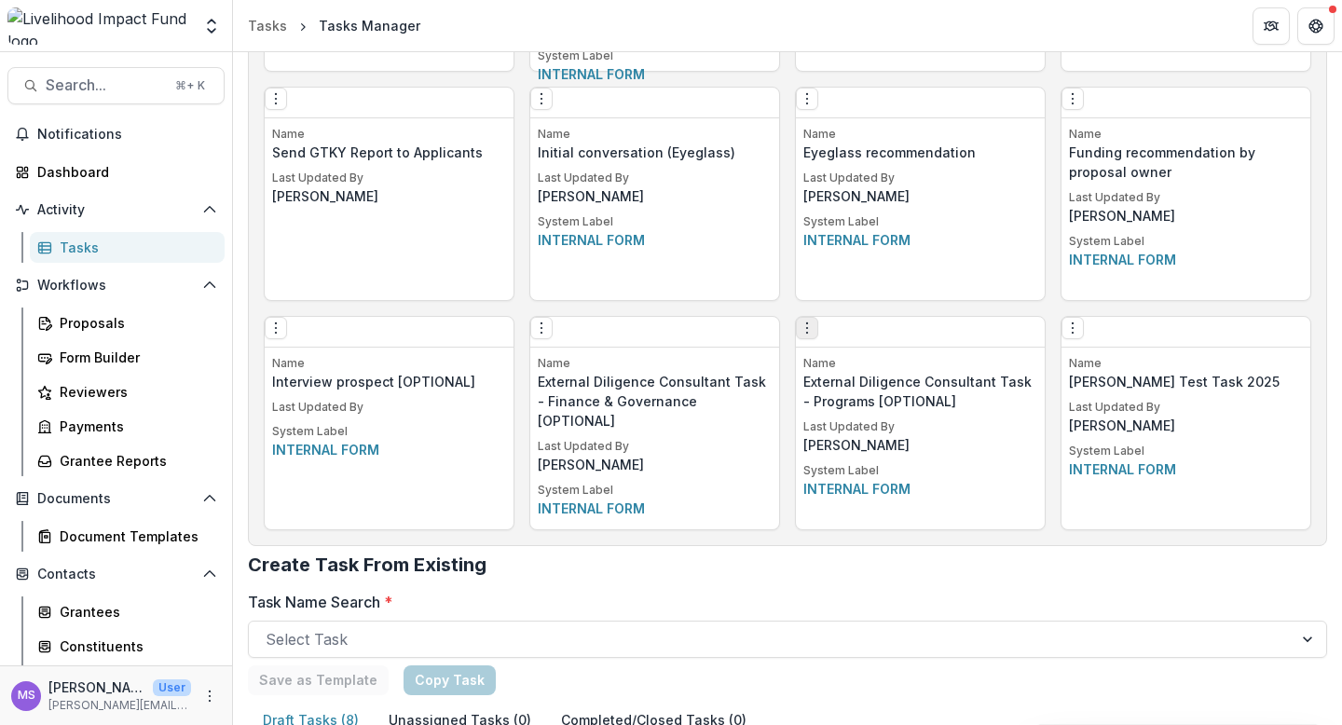
click at [808, 329] on circle "Options" at bounding box center [807, 328] width 1 height 1
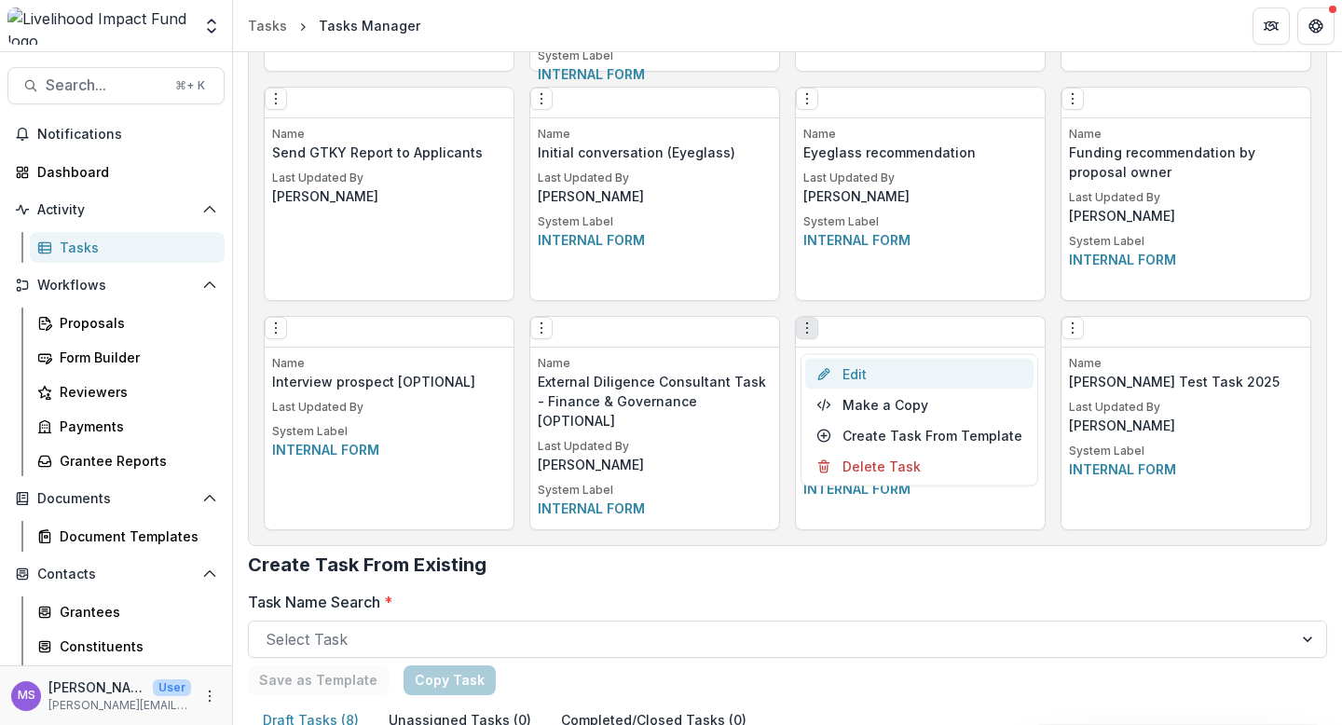
click at [866, 378] on link "Edit" at bounding box center [919, 374] width 228 height 31
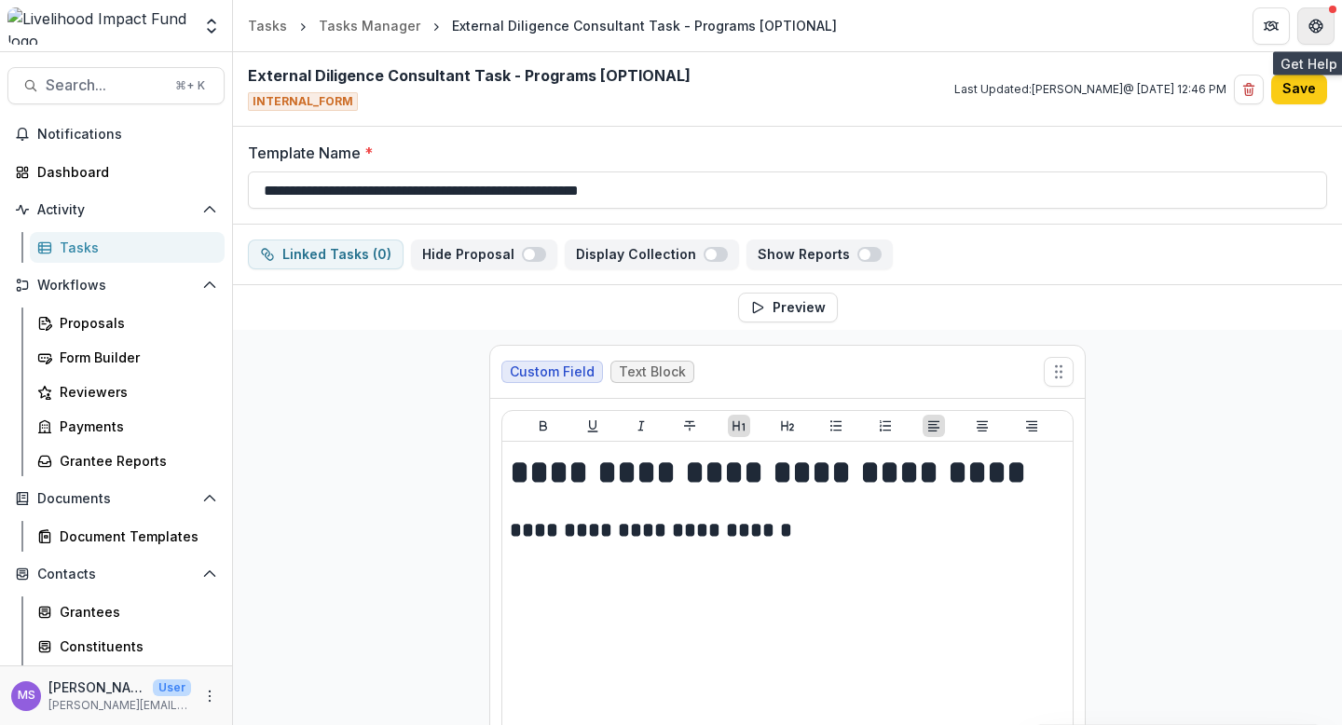
click at [1318, 19] on icon "Get Help" at bounding box center [1316, 26] width 15 height 15
click at [1312, 26] on icon "Get Help" at bounding box center [1312, 25] width 4 height 5
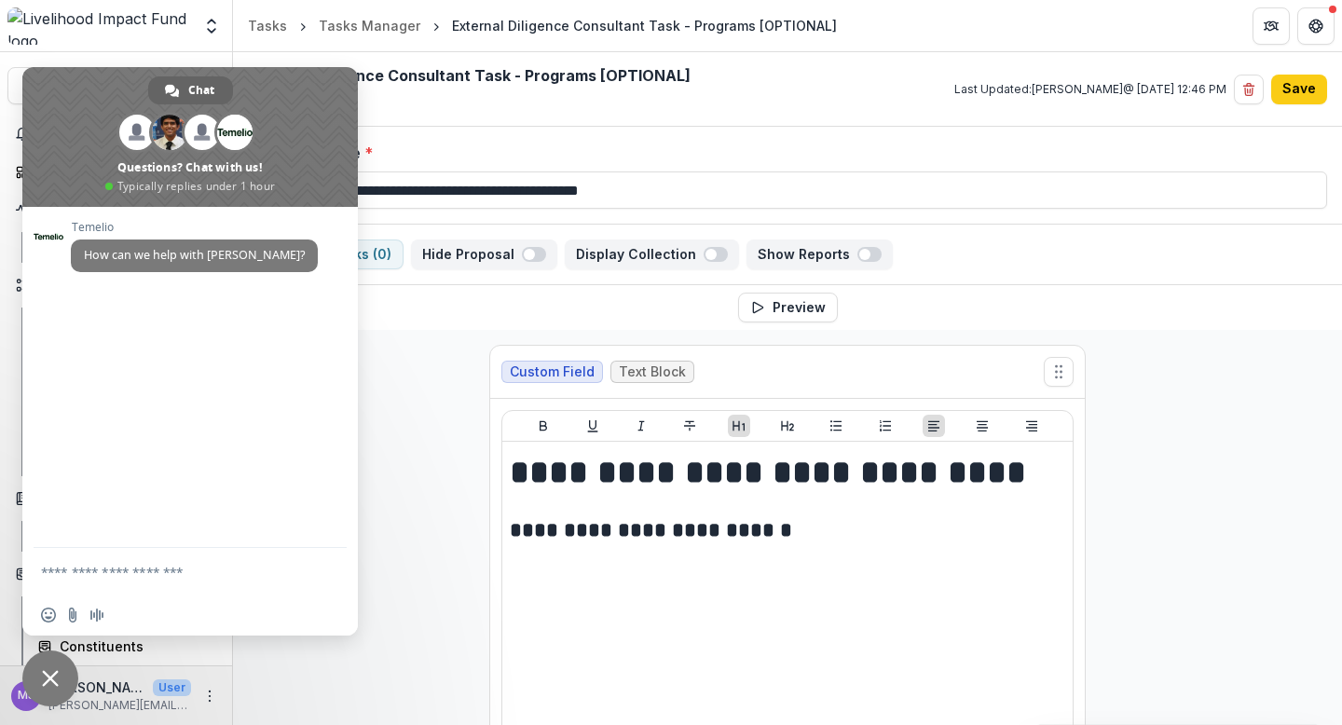
click at [39, 675] on span "Close chat" at bounding box center [50, 679] width 56 height 56
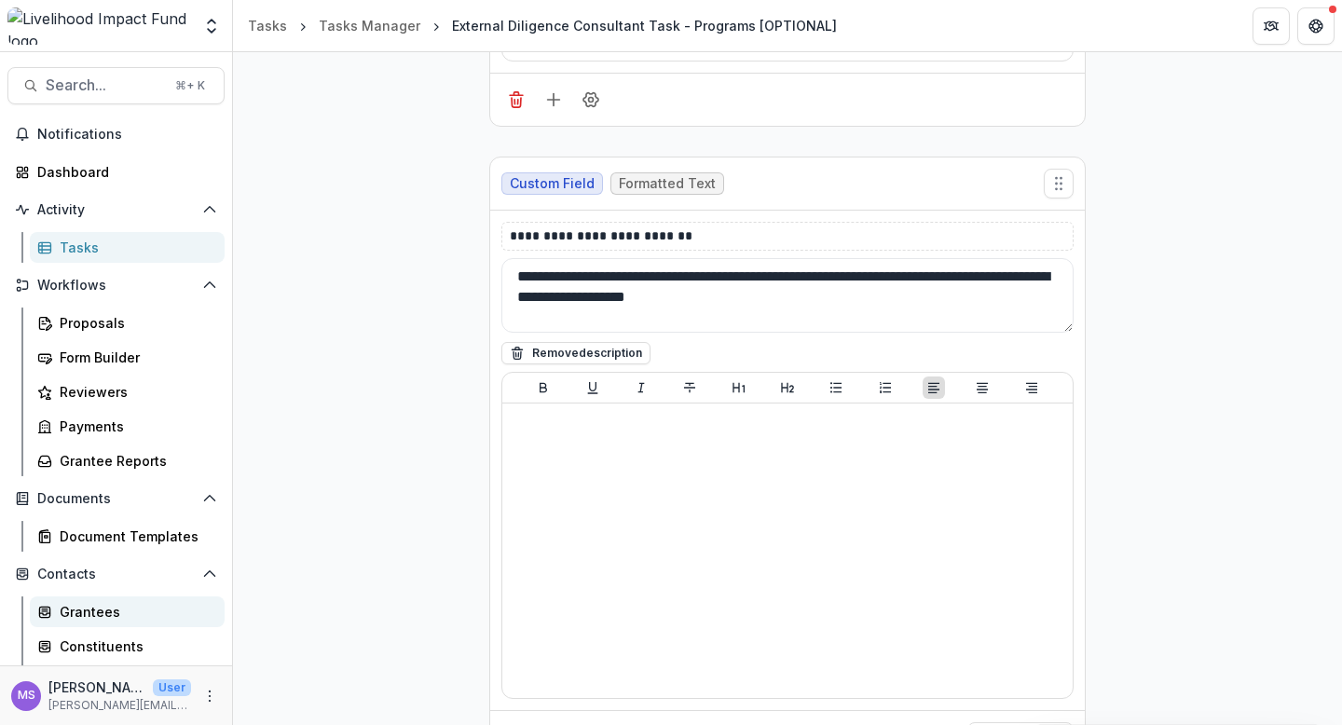
scroll to position [175, 0]
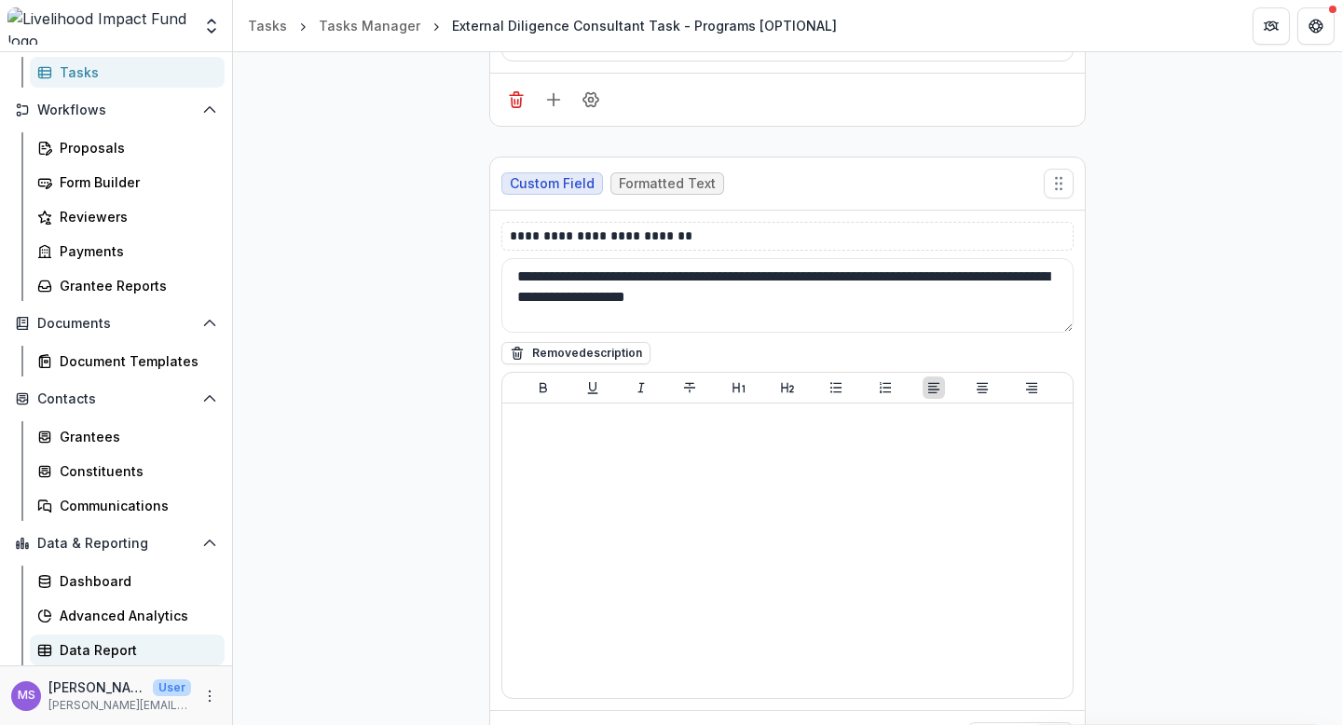
click at [99, 645] on div "Data Report" at bounding box center [135, 650] width 150 height 20
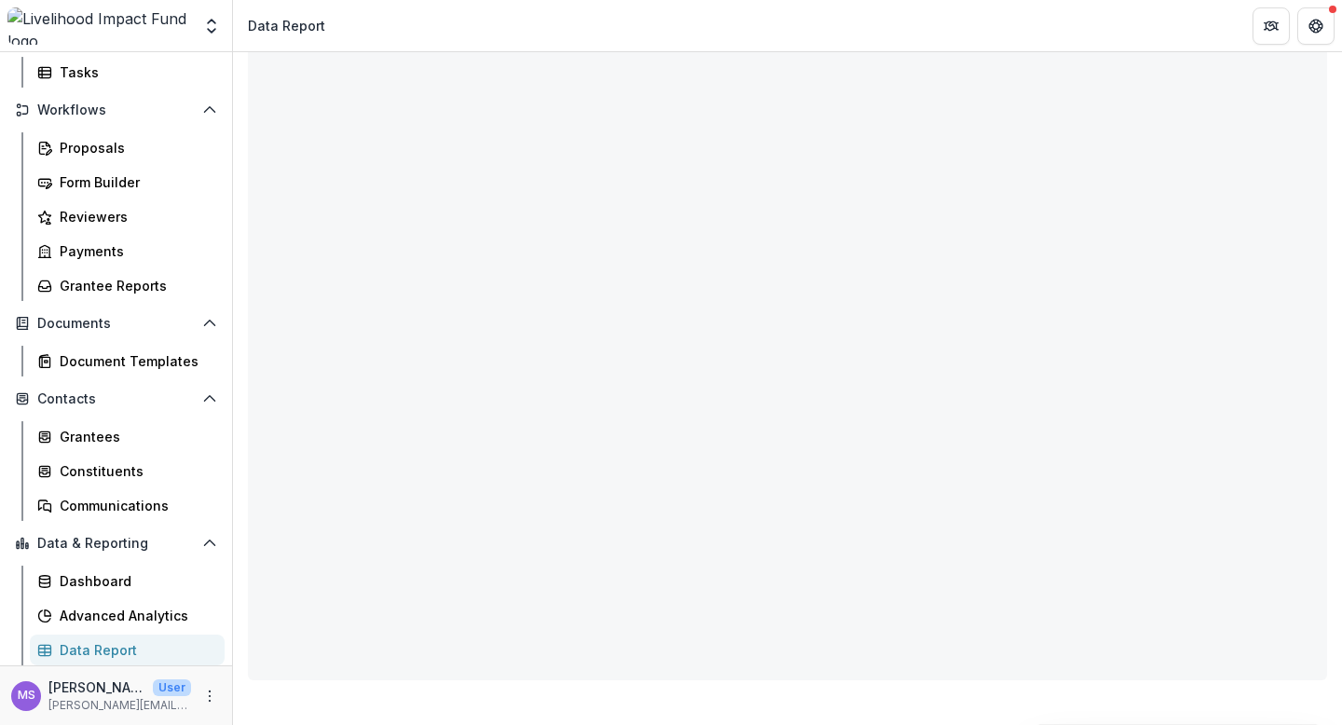
scroll to position [114, 0]
